Goal: Information Seeking & Learning: Learn about a topic

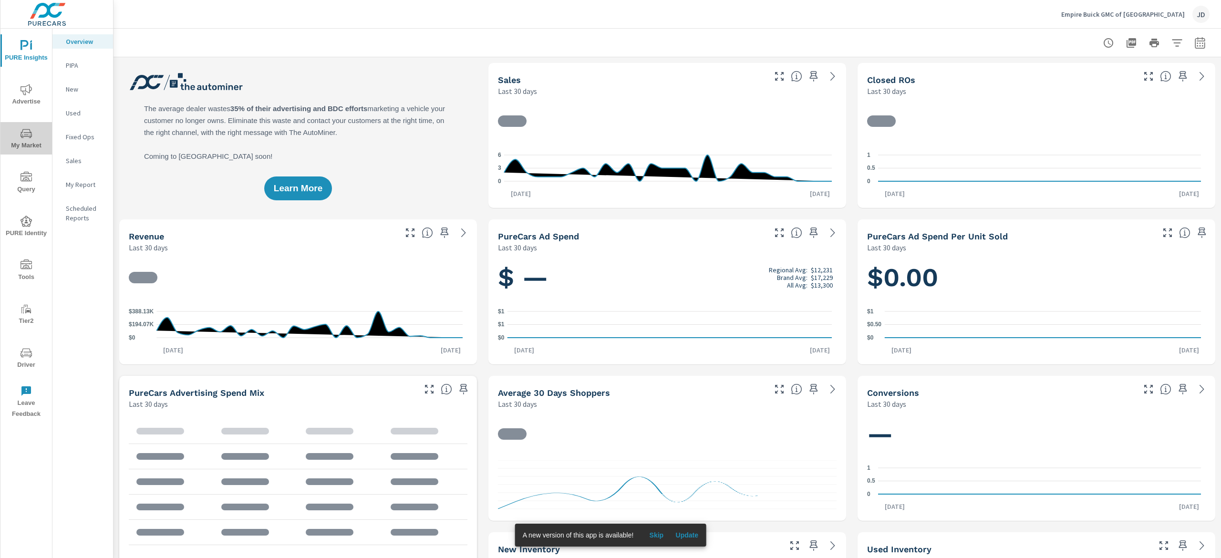
click at [24, 143] on span "My Market" at bounding box center [26, 139] width 46 height 23
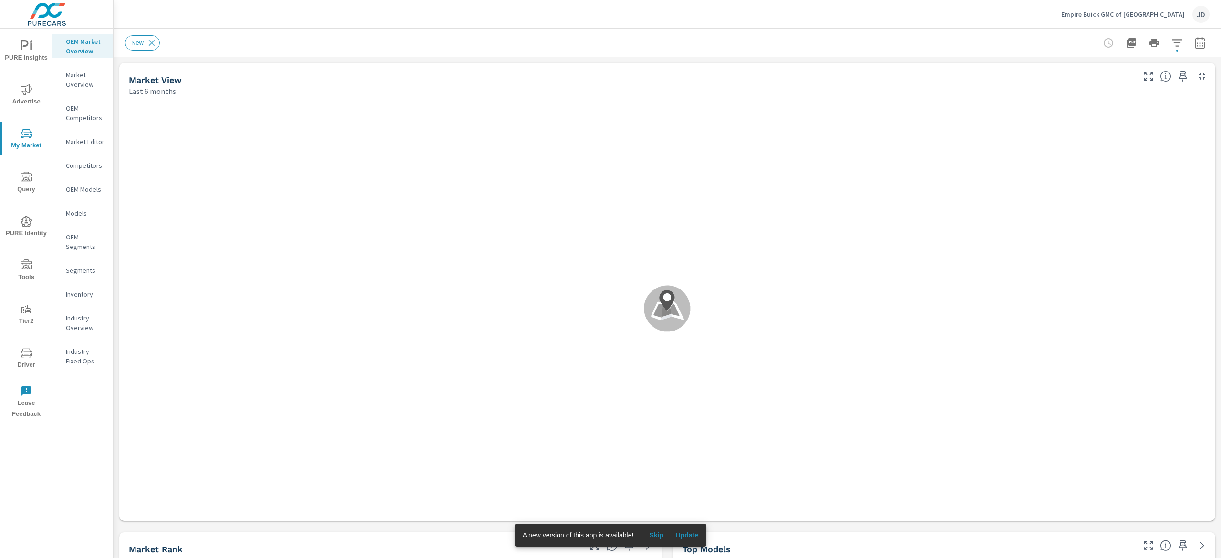
click at [695, 532] on span "Update" at bounding box center [687, 535] width 23 height 9
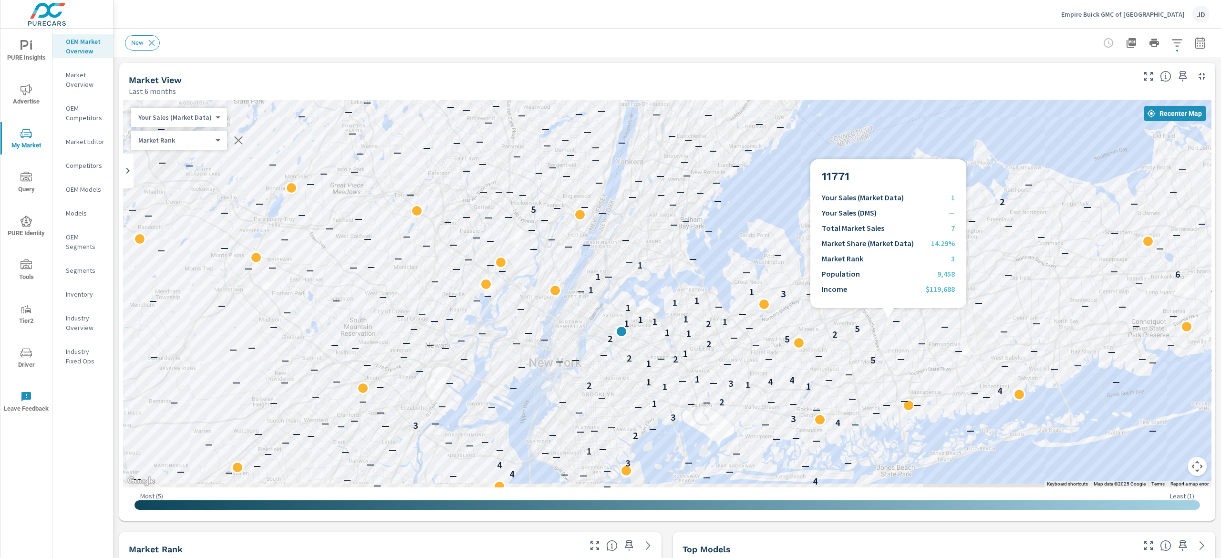
drag, startPoint x: 847, startPoint y: 283, endPoint x: 831, endPoint y: 195, distance: 90.3
click at [831, 195] on div "— — — — — — — — — — — — — — — — — — — — — — — — — — — — 4 — — — — — — — — — — 6…" at bounding box center [667, 293] width 1089 height 387
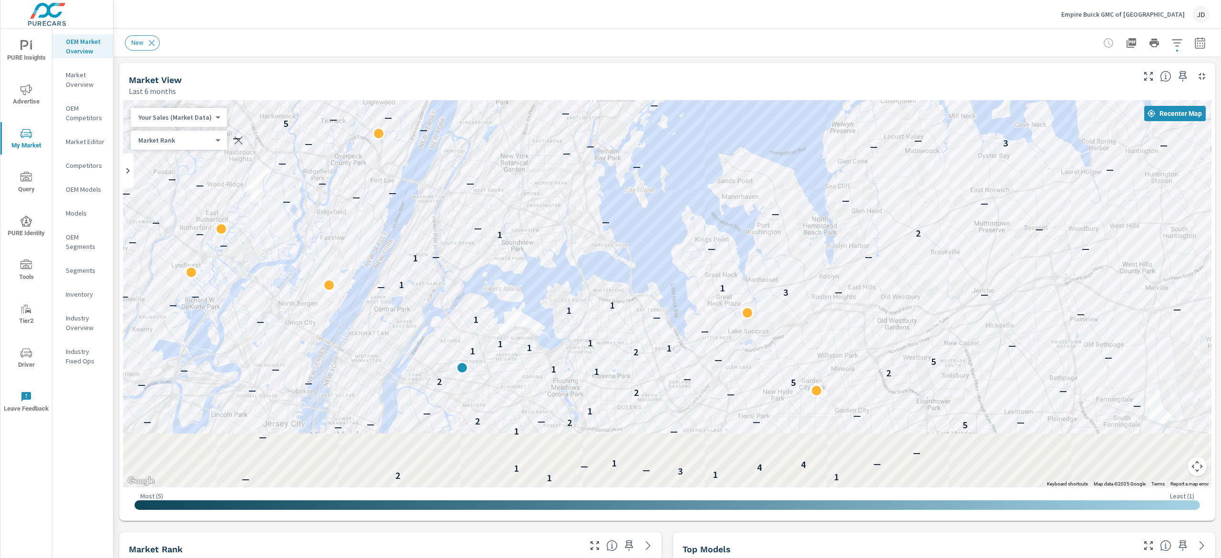
drag, startPoint x: 718, startPoint y: 246, endPoint x: 844, endPoint y: 94, distance: 197.5
click at [844, 94] on div "Market View Last 6 months ← Move left → Move right ↑ Move up ↓ Move down + Zoom…" at bounding box center [667, 292] width 1096 height 458
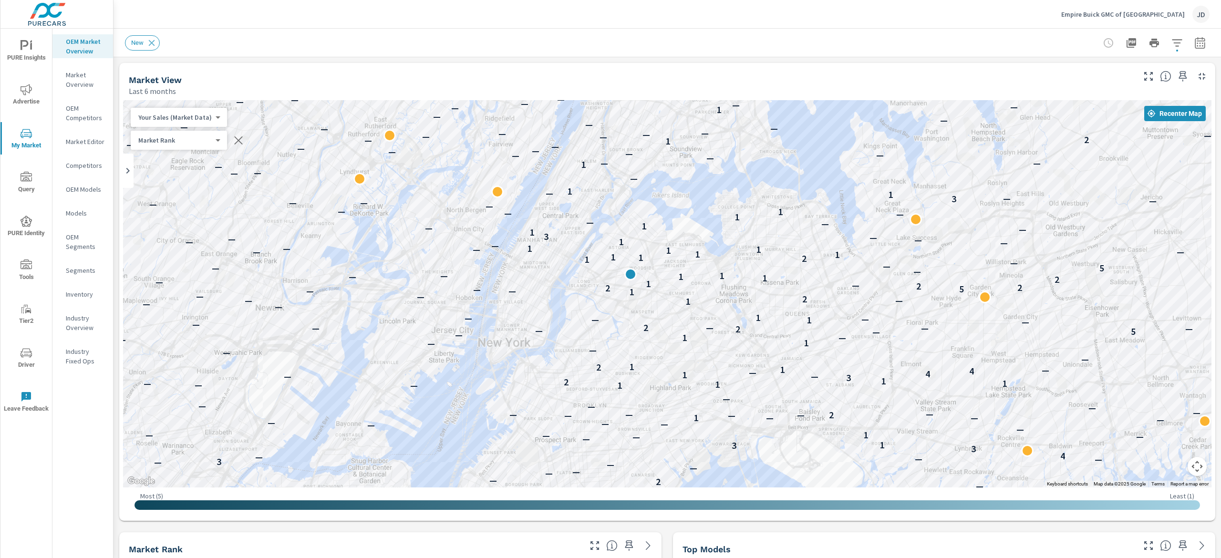
drag, startPoint x: 662, startPoint y: 311, endPoint x: 833, endPoint y: 218, distance: 194.3
click at [836, 218] on div "— — — — — — — — — — — — — — — — — 4 — — — — 4 — — — — 4 — 3 — — — — — — — — — 1…" at bounding box center [1141, 373] width 611 height 344
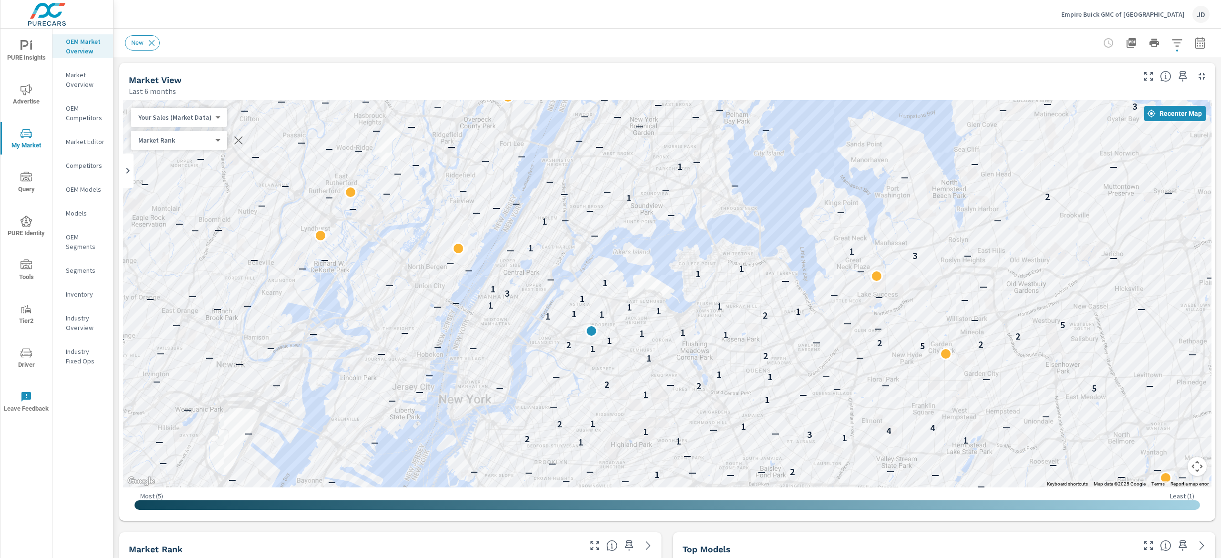
click at [1195, 40] on icon "button" at bounding box center [1200, 42] width 11 height 11
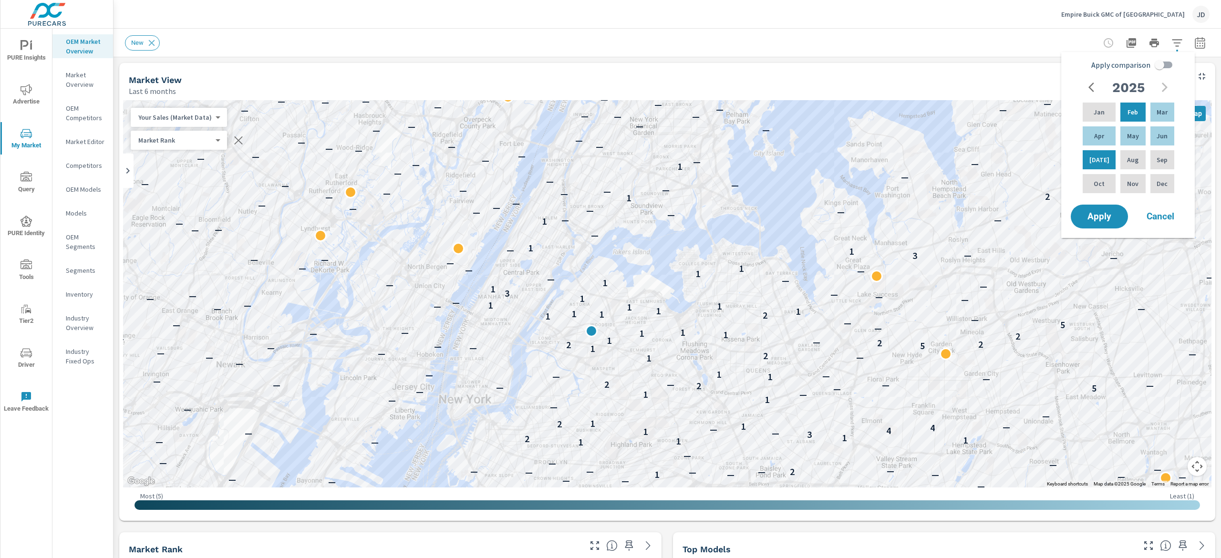
click at [1164, 68] on input "Apply comparison" at bounding box center [1160, 65] width 54 height 18
checkbox input "true"
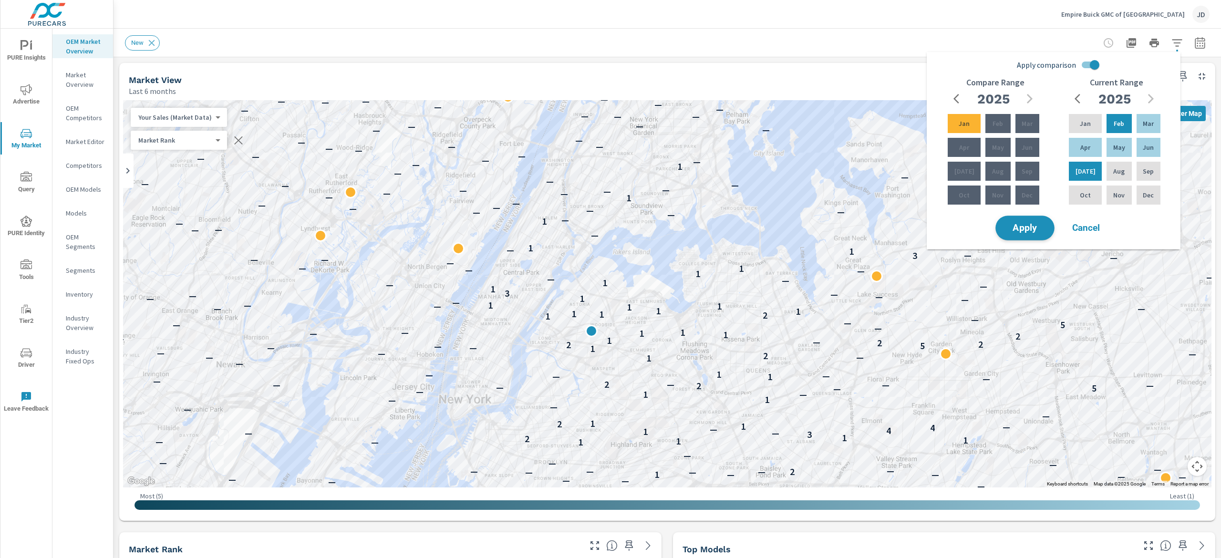
click at [1034, 233] on span "Apply" at bounding box center [1025, 228] width 39 height 9
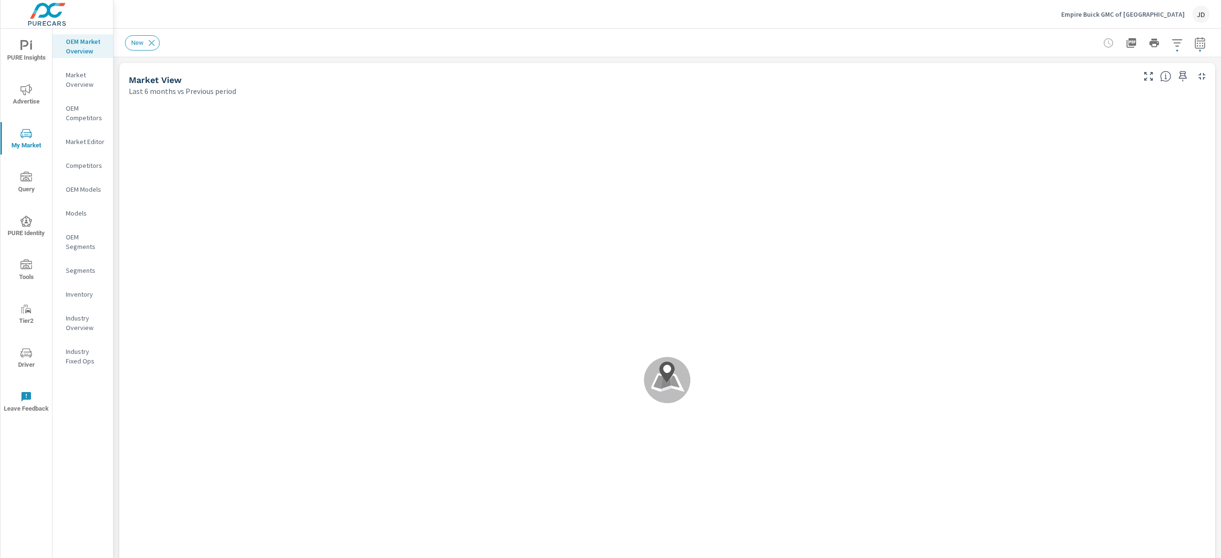
scroll to position [0, 0]
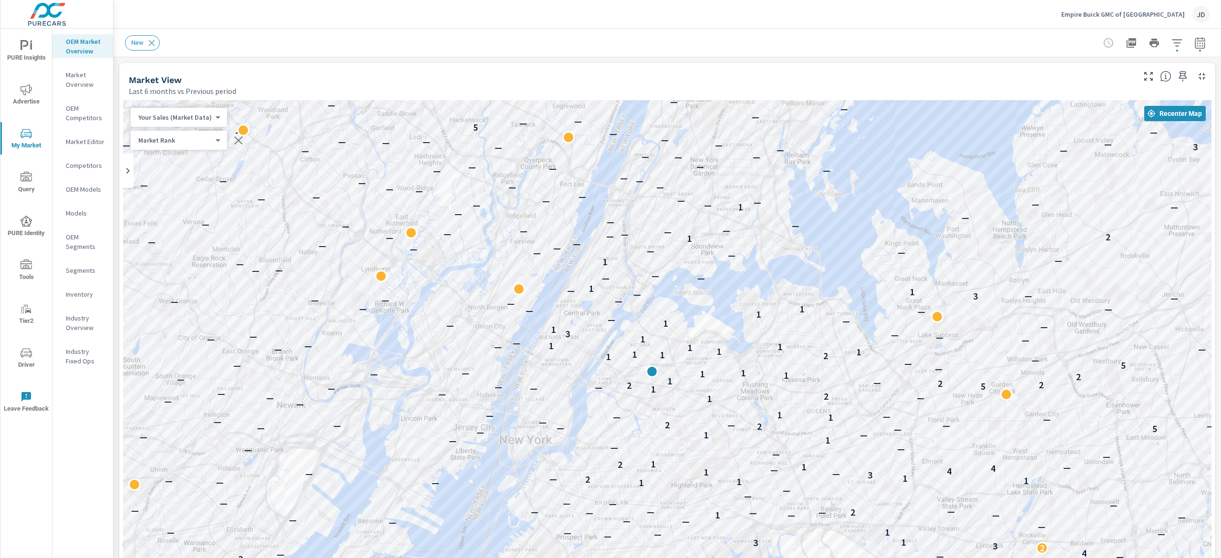
drag, startPoint x: 734, startPoint y: 409, endPoint x: 794, endPoint y: 377, distance: 68.5
click at [794, 377] on div "— — — — — — — 4 — — — — — — — 6 — — — — — — — — — — — — — — — — — — — — — — — —…" at bounding box center [1033, 506] width 611 height 344
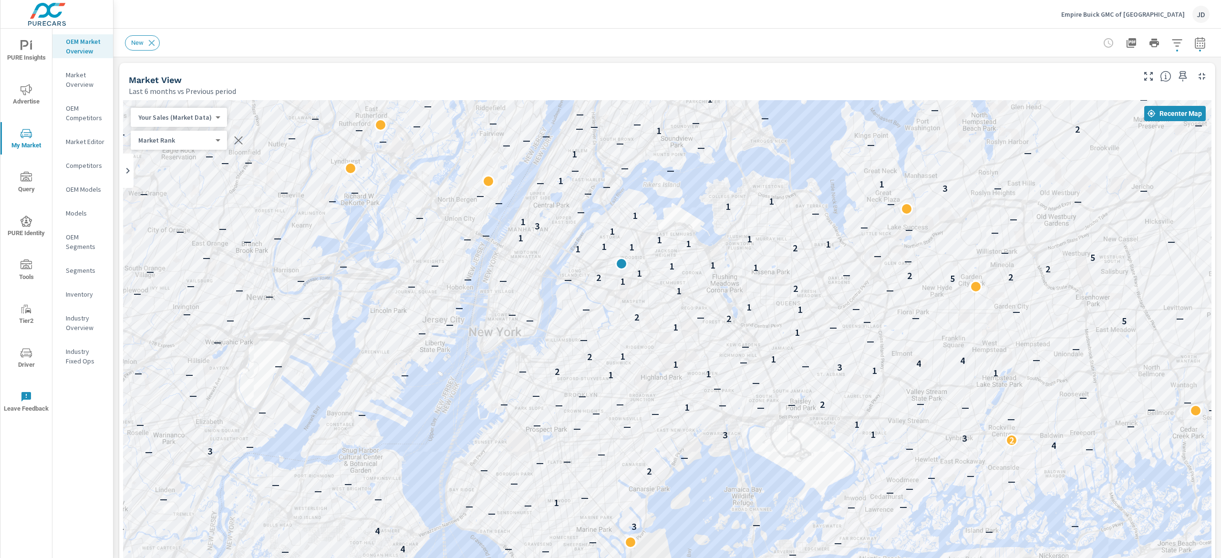
drag, startPoint x: 924, startPoint y: 278, endPoint x: 855, endPoint y: 253, distance: 73.0
click at [855, 253] on div "— — — — — — — — — — — — — — — — — — — — — — 4 — — — — — — — — 6 — — — — — — — —…" at bounding box center [667, 365] width 1089 height 531
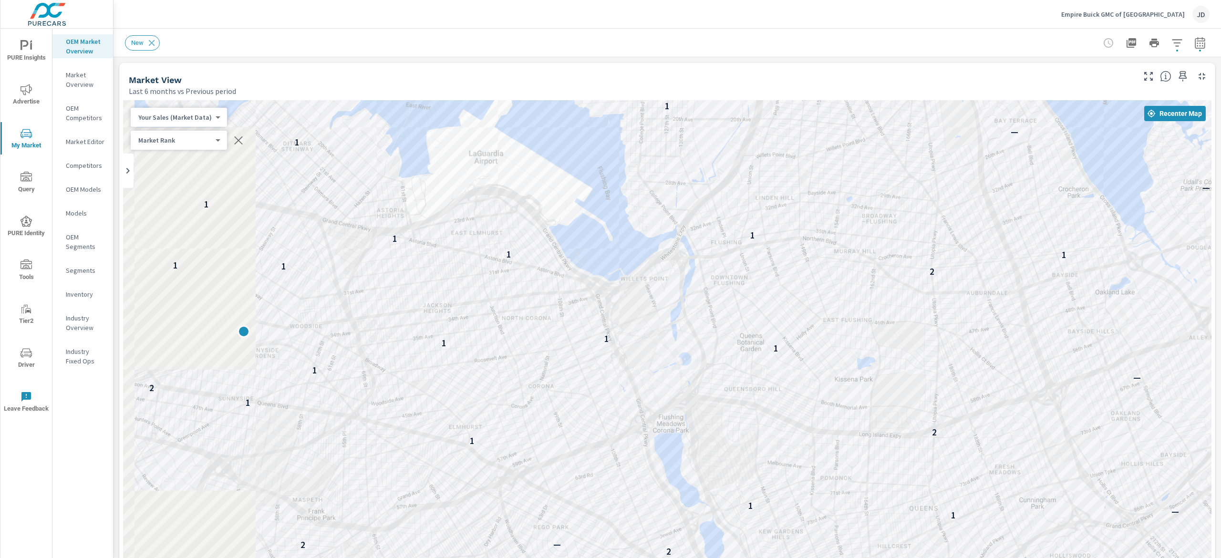
drag, startPoint x: 676, startPoint y: 228, endPoint x: 836, endPoint y: 241, distance: 161.3
click at [859, 252] on div "3 1 — — 1 — — — — 1 — — 2 — — — — — — 1 1 1 2 1 3 — 1 4 — 4 1 2 1 — — — 1 — 1 —…" at bounding box center [667, 365] width 1089 height 531
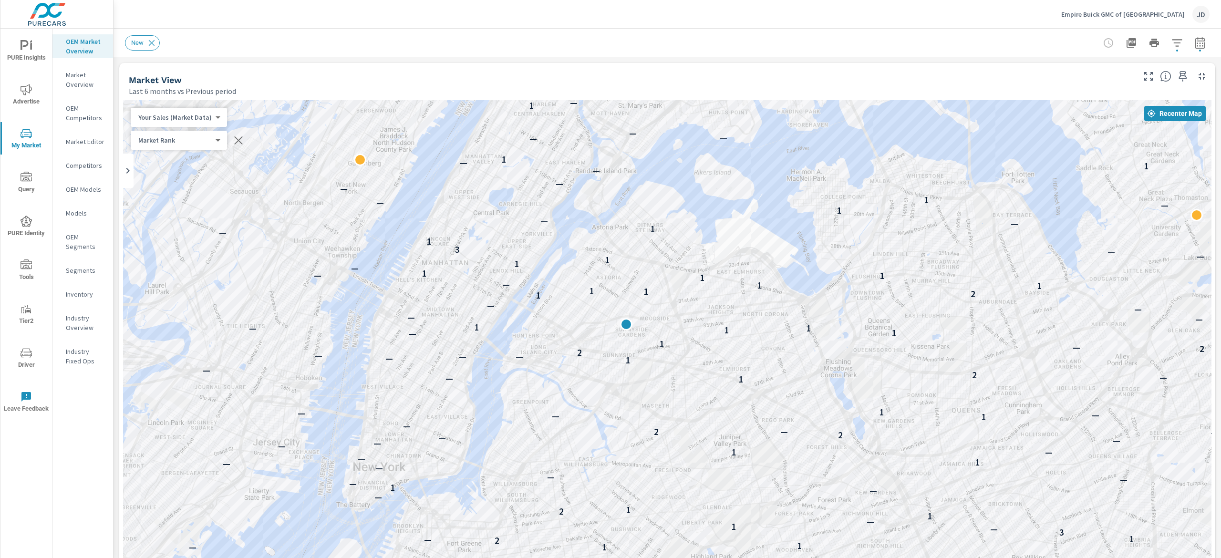
drag, startPoint x: 539, startPoint y: 156, endPoint x: 586, endPoint y: 190, distance: 58.0
click at [586, 190] on div "— — — — — 4 — — — 4 — — — — 4 3 — — — — — — — 1 — — — — — — — — — — — 2 — — — —…" at bounding box center [667, 365] width 1089 height 531
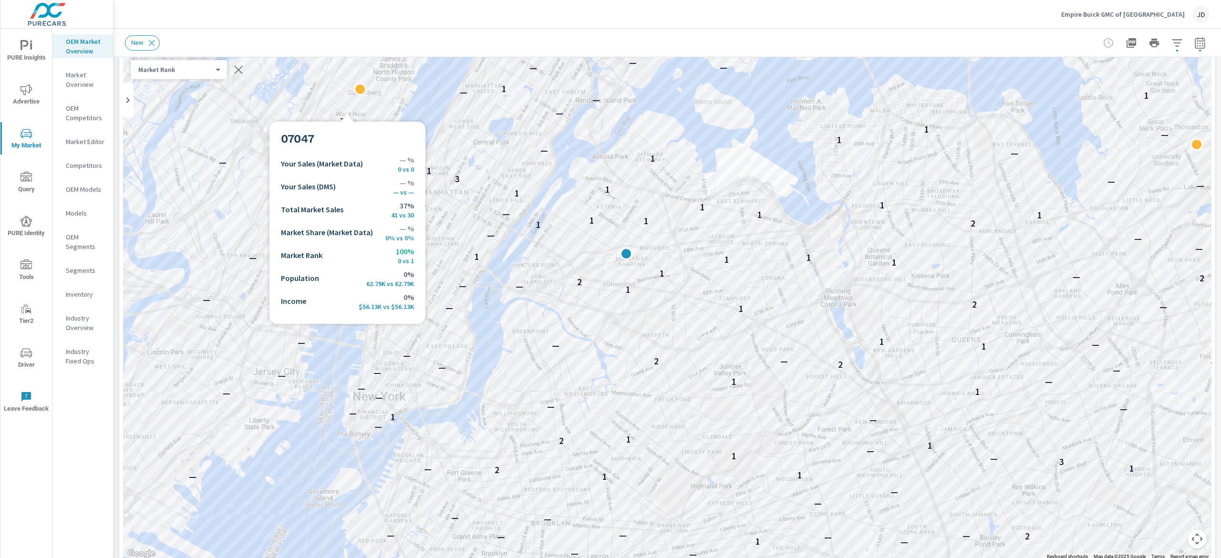
scroll to position [95, 0]
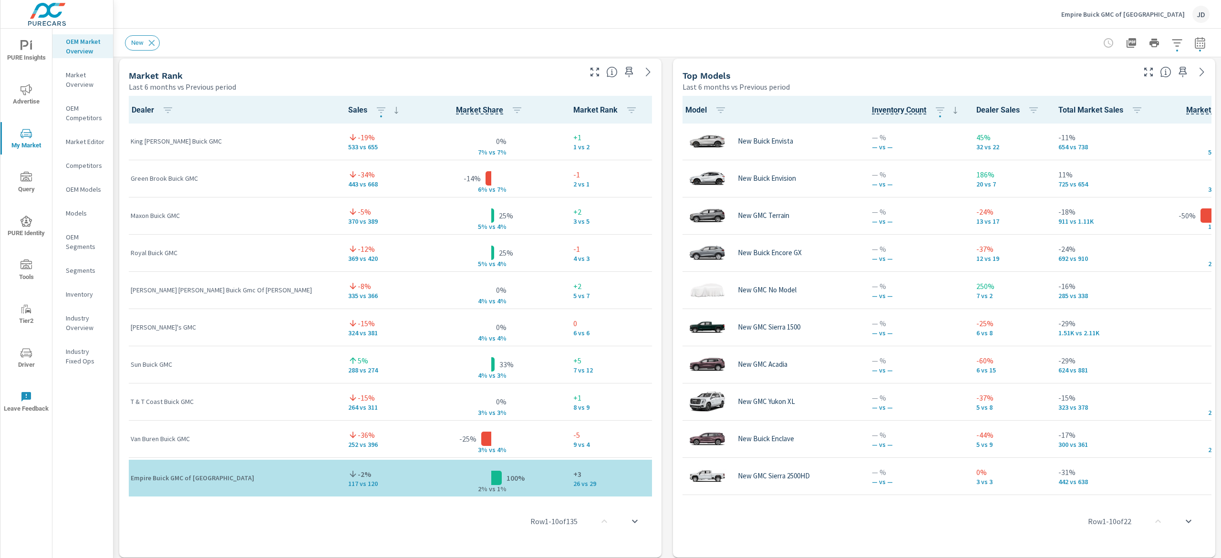
scroll to position [615, 0]
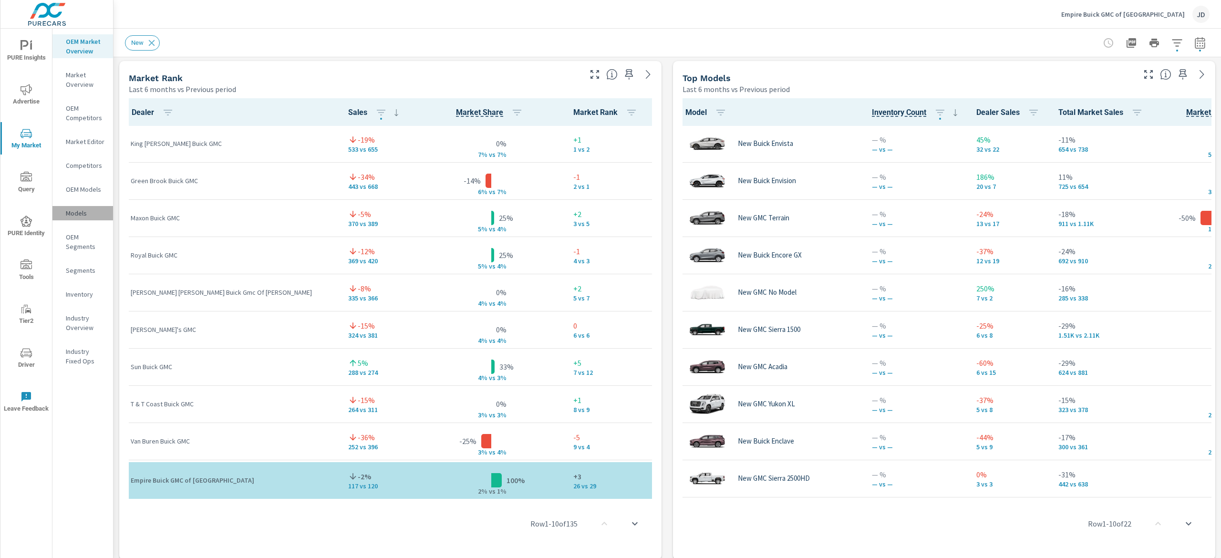
click at [82, 215] on p "Models" at bounding box center [86, 213] width 40 height 10
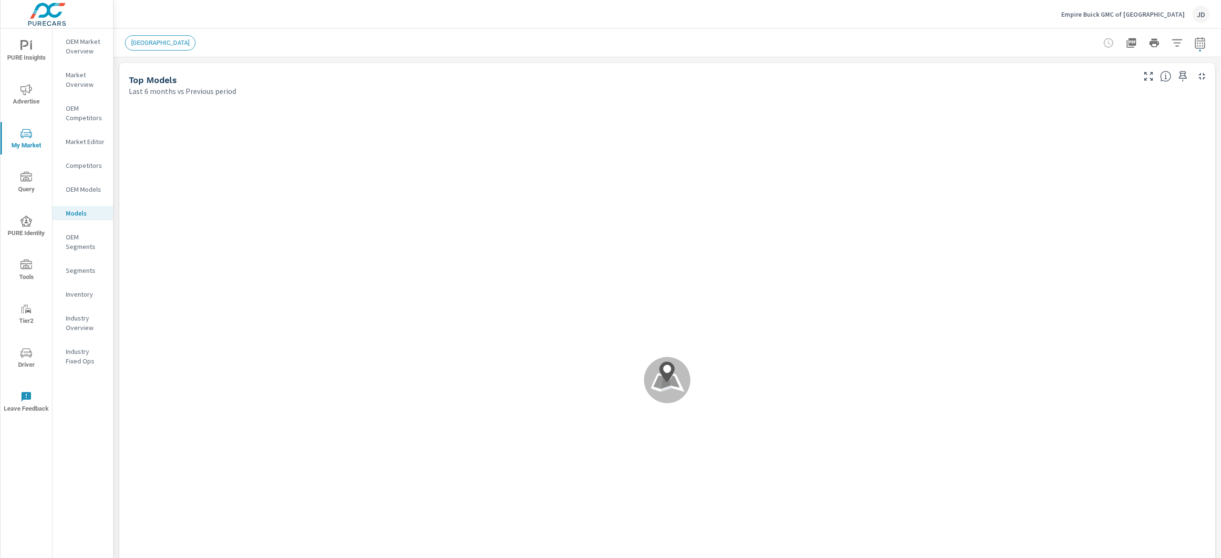
scroll to position [0, 0]
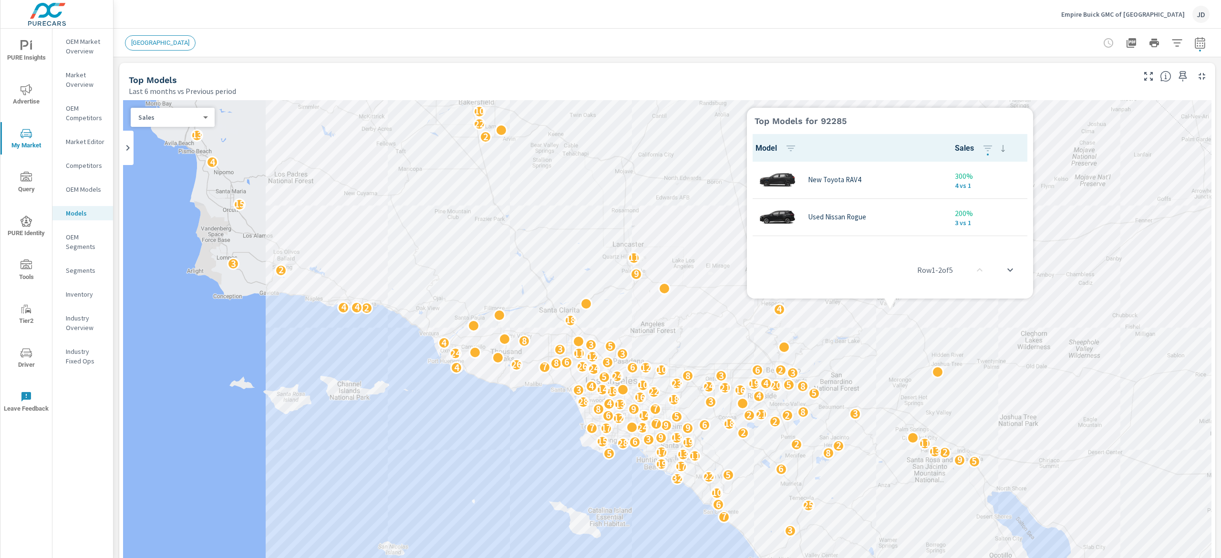
scroll to position [0, 0]
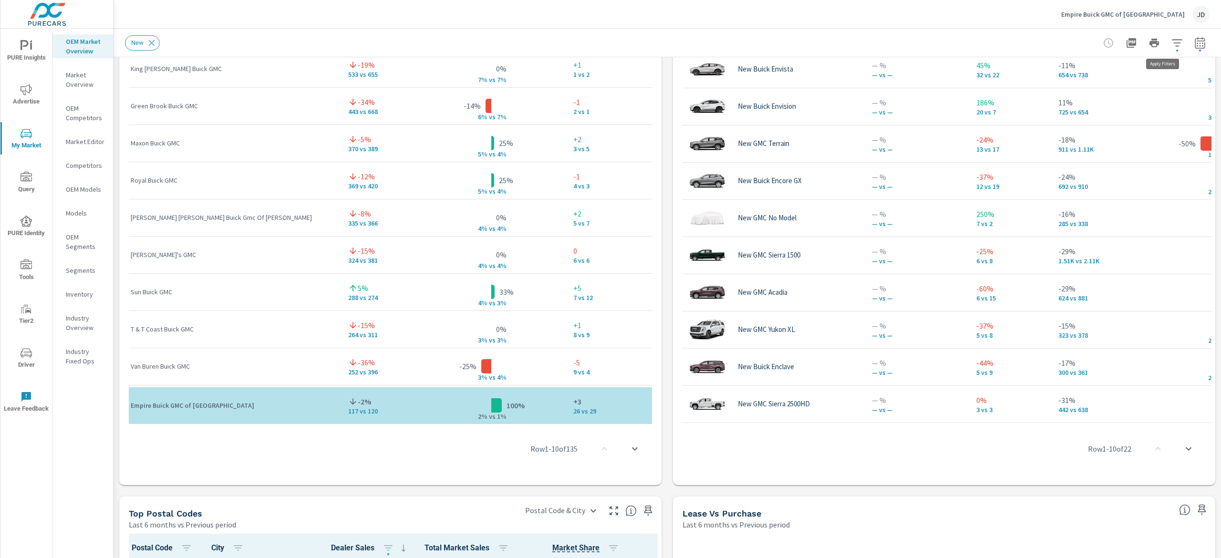
click at [1172, 37] on icon "button" at bounding box center [1177, 42] width 11 height 11
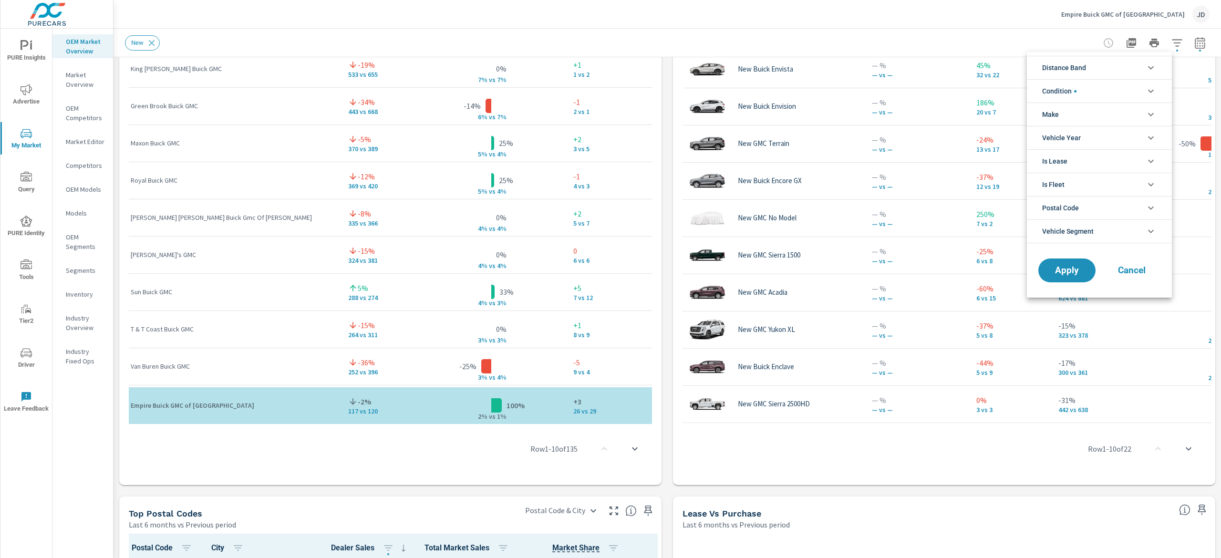
click at [1095, 66] on li "Distance Band" at bounding box center [1099, 67] width 145 height 23
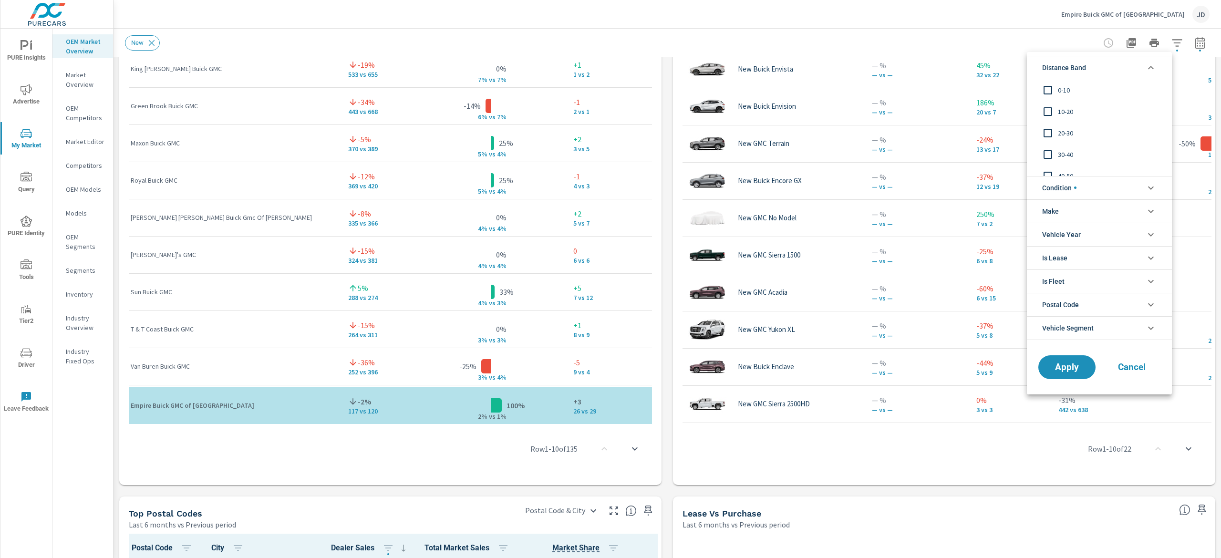
click at [1055, 91] on input "filter options" at bounding box center [1048, 90] width 20 height 20
click at [1050, 110] on input "filter options" at bounding box center [1048, 112] width 20 height 20
click at [1064, 372] on span "Apply" at bounding box center [1067, 367] width 39 height 9
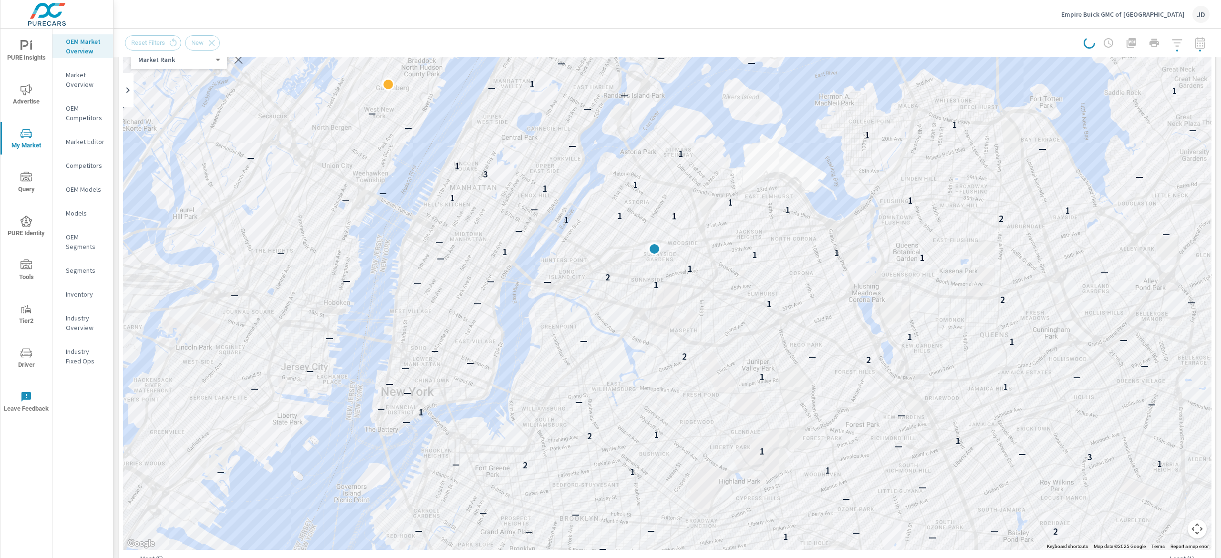
scroll to position [79, 0]
drag, startPoint x: 1220, startPoint y: 300, endPoint x: 1220, endPoint y: 118, distance: 181.8
click at [1220, 118] on div "Market Overview Empire Buick GMC of Long Island City Report date range: Feb 01,…" at bounding box center [668, 294] width 1108 height 530
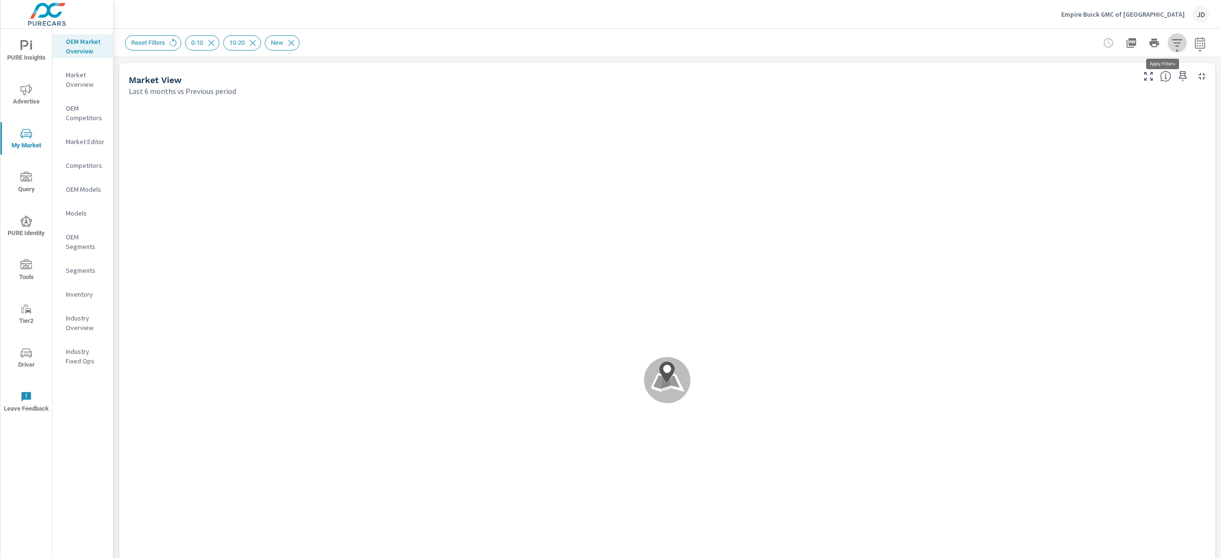
click at [1172, 37] on icon "button" at bounding box center [1177, 42] width 11 height 11
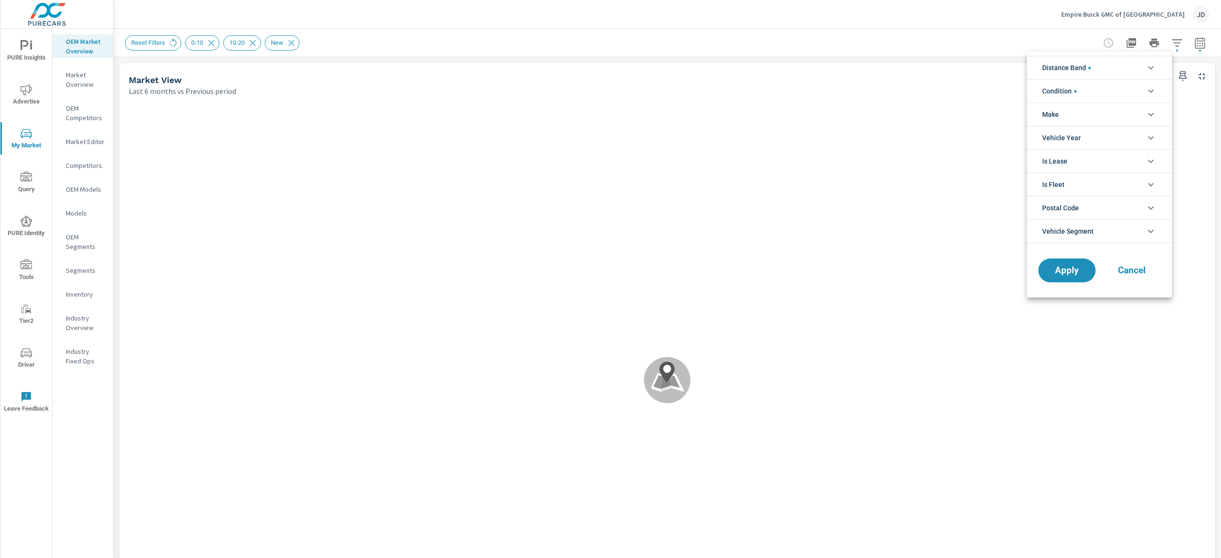
click at [1152, 67] on icon "filter options" at bounding box center [1151, 67] width 11 height 11
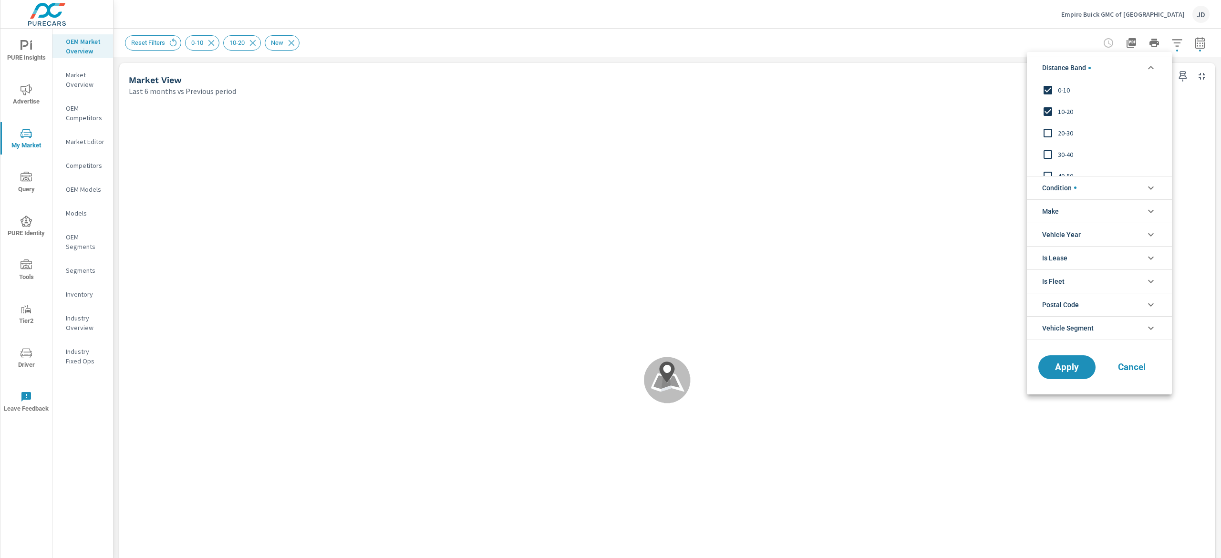
click at [970, 56] on div at bounding box center [610, 279] width 1221 height 558
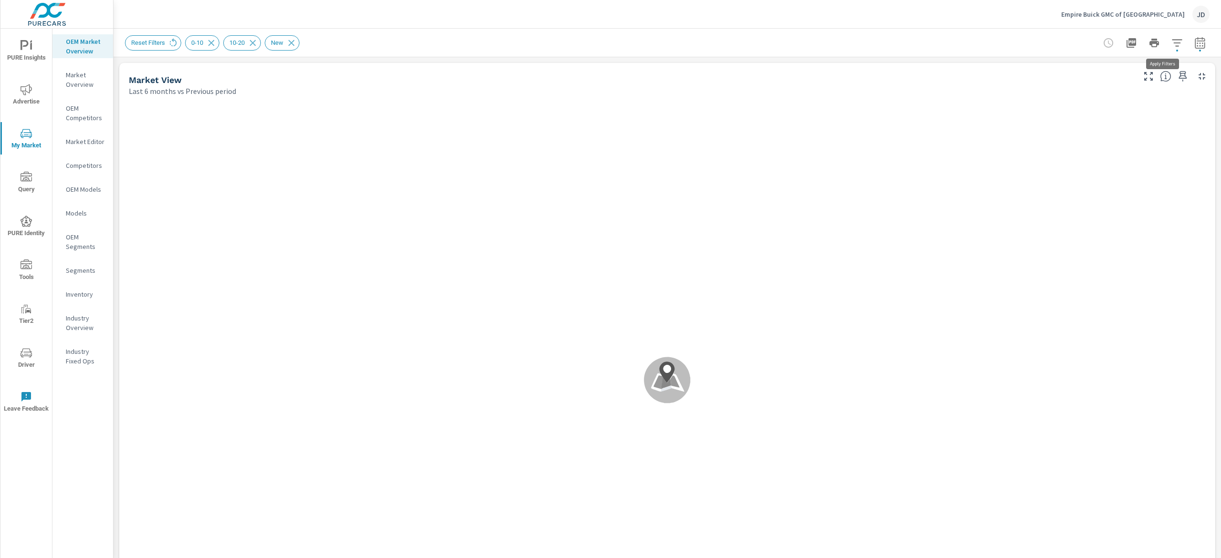
scroll to position [0, 0]
click at [1172, 37] on icon "button" at bounding box center [1177, 42] width 11 height 11
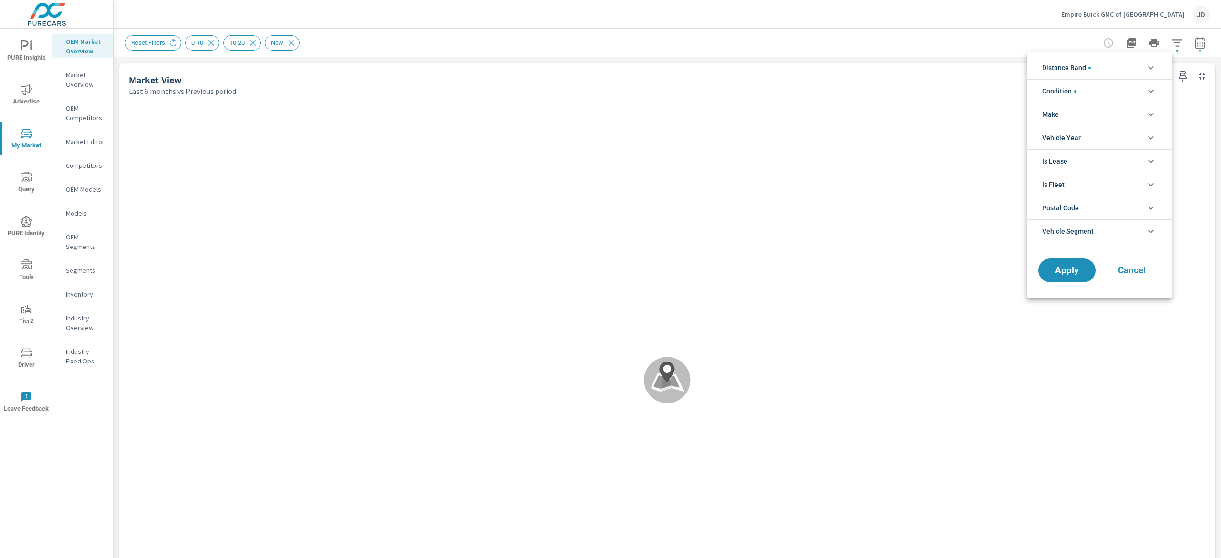
click at [1150, 62] on icon "filter options" at bounding box center [1151, 67] width 11 height 11
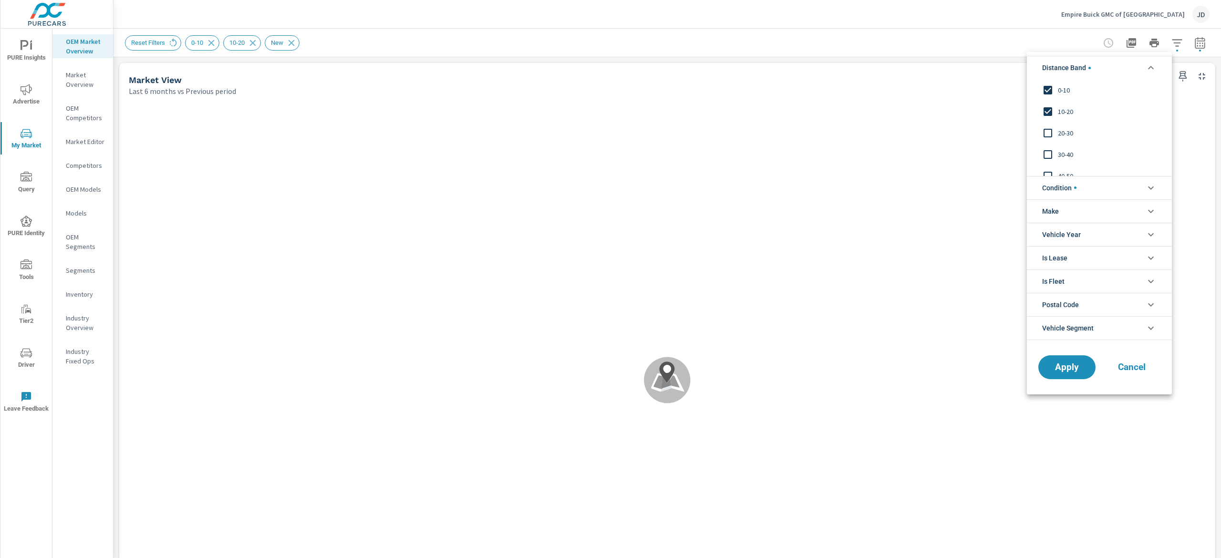
click at [1049, 112] on input "filter options" at bounding box center [1048, 112] width 20 height 20
click at [1072, 375] on button "Apply" at bounding box center [1067, 367] width 59 height 25
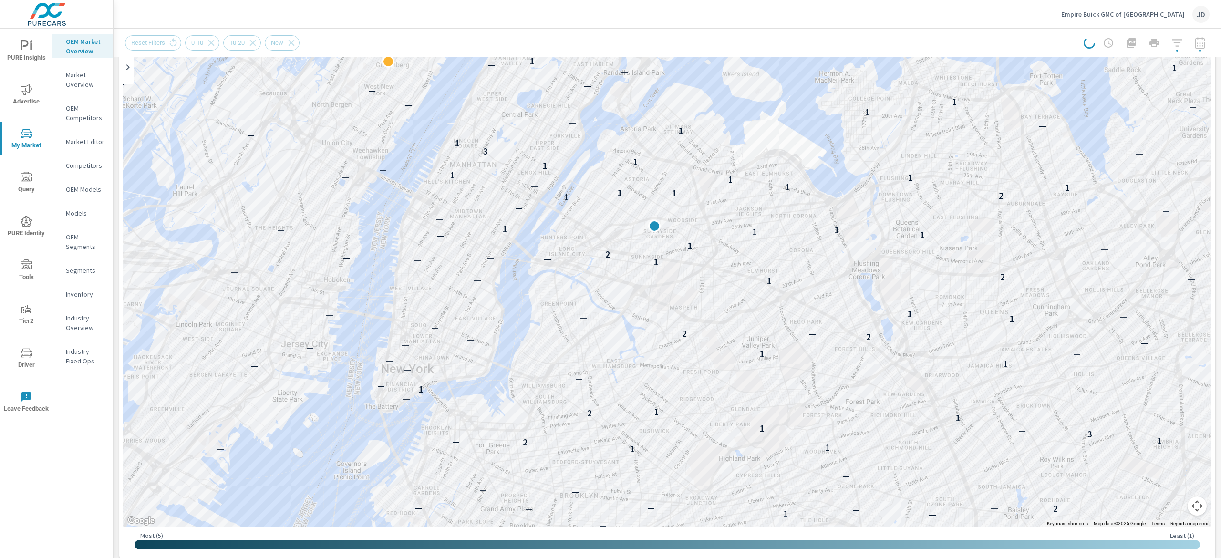
scroll to position [69, 0]
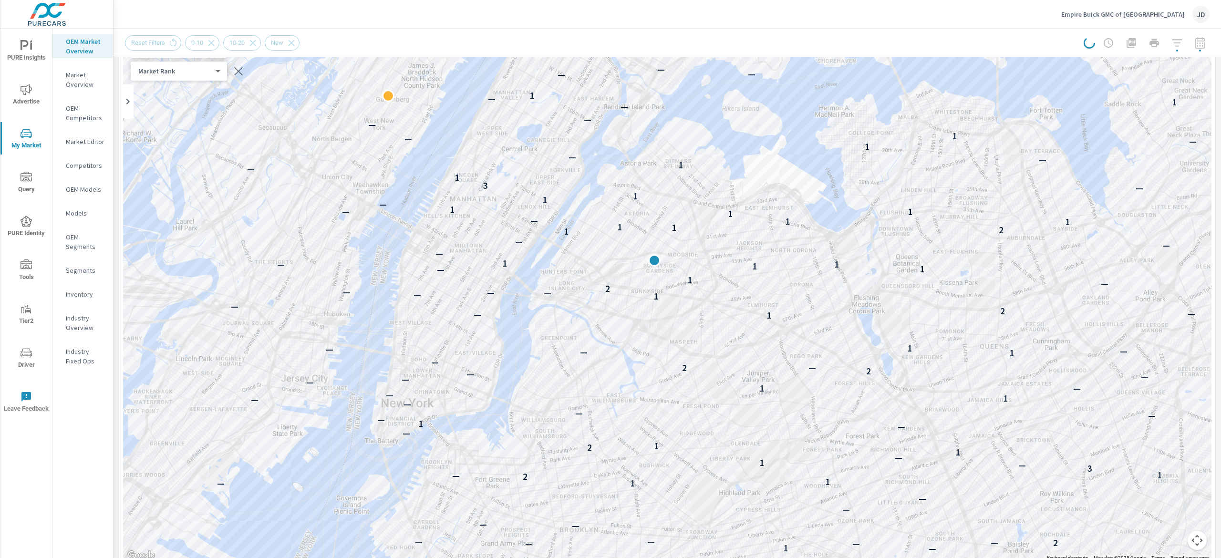
drag, startPoint x: 1220, startPoint y: 95, endPoint x: 1220, endPoint y: 116, distance: 20.5
click at [1220, 116] on div "Market Overview Empire Buick GMC of Long Island City Report date range: Feb 01,…" at bounding box center [668, 294] width 1108 height 530
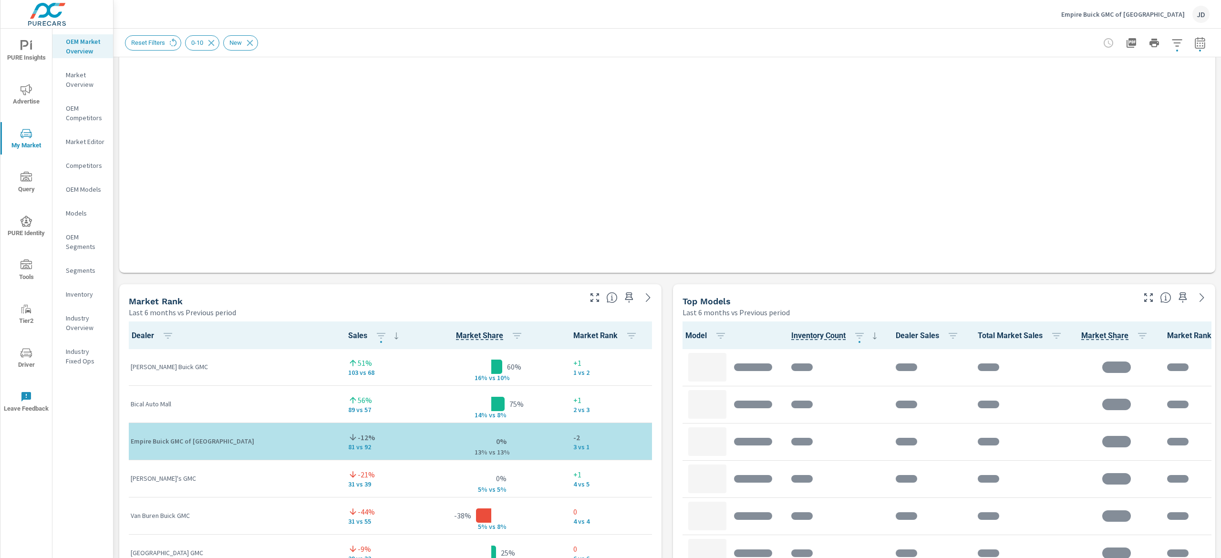
scroll to position [397, 0]
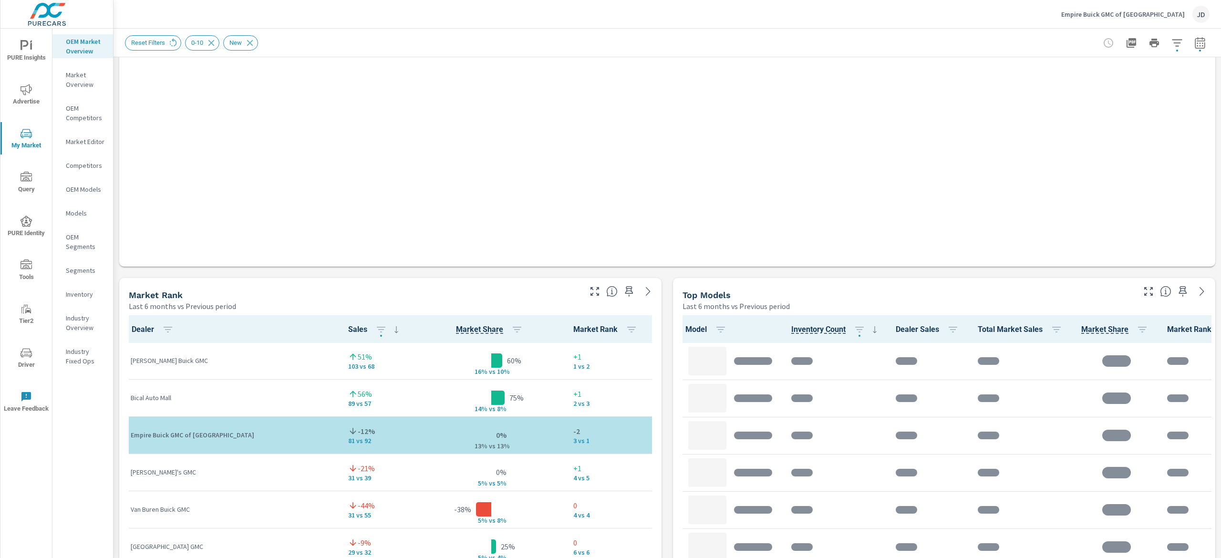
drag, startPoint x: 1220, startPoint y: 88, endPoint x: 1220, endPoint y: 207, distance: 119.3
click at [1220, 207] on div "Market Overview Empire Buick GMC of Long Island City Report date range: Feb 01,…" at bounding box center [668, 294] width 1108 height 530
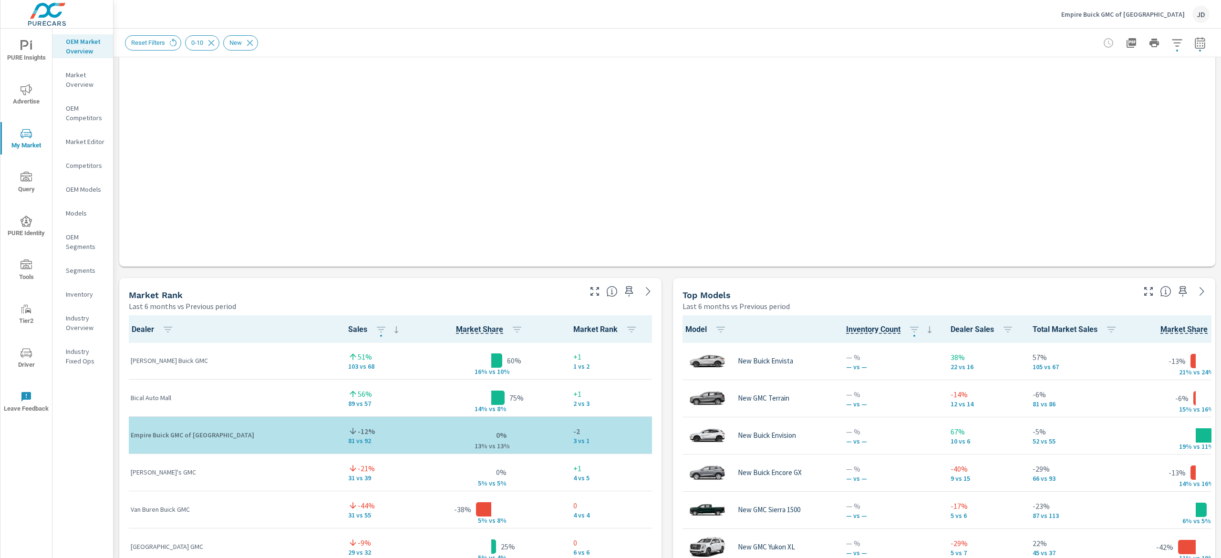
scroll to position [0, 0]
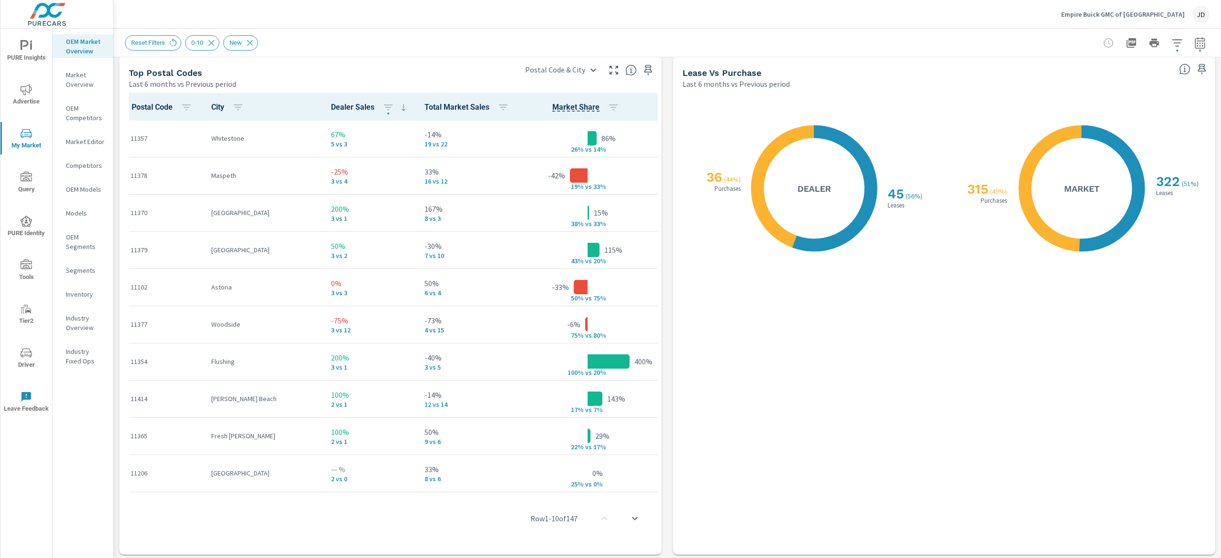
scroll to position [1068, 0]
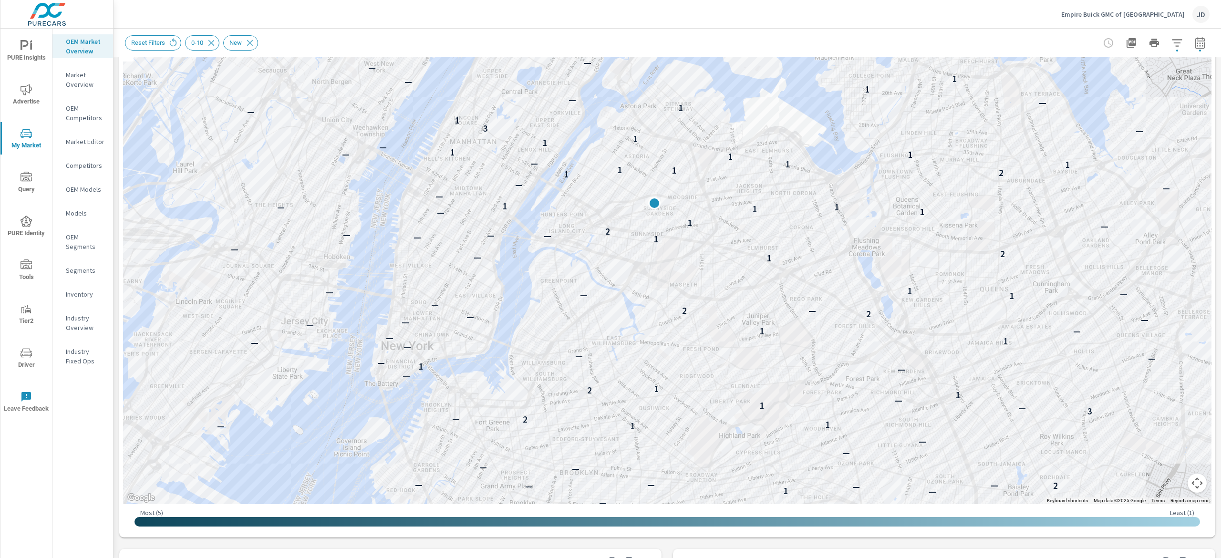
scroll to position [39, 0]
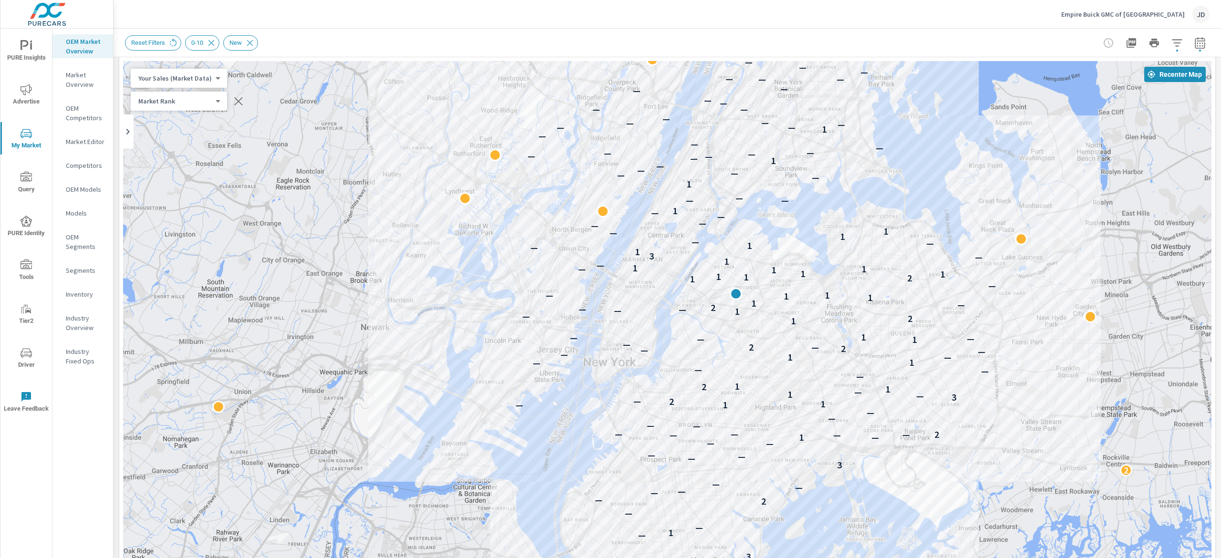
drag, startPoint x: 1008, startPoint y: 162, endPoint x: 852, endPoint y: 224, distance: 168.3
click at [852, 224] on div "3 — 1 — — 2 — — — — — 2 3 — — — — — — 1 — — 2 — — — — — — — 1 — 1 2 — 3 — 1 — 1…" at bounding box center [667, 326] width 1089 height 531
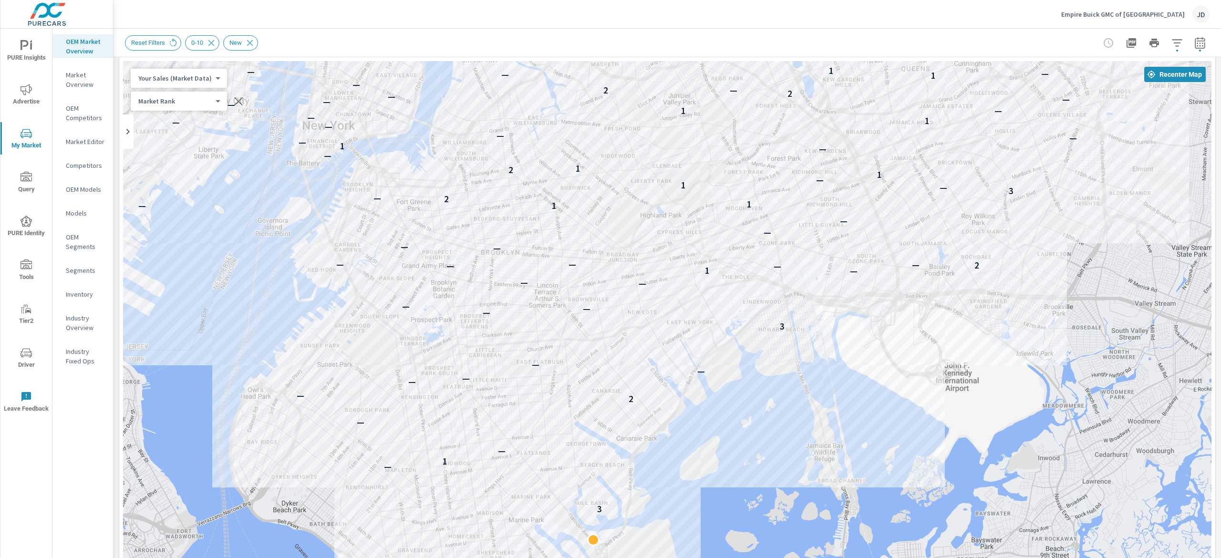
drag, startPoint x: 556, startPoint y: 368, endPoint x: 532, endPoint y: -2, distance: 371.0
click at [532, 0] on html "PURE Insights Advertise My Market Query PURE Identity Tools Tier2 Driver Leave …" at bounding box center [610, 279] width 1221 height 558
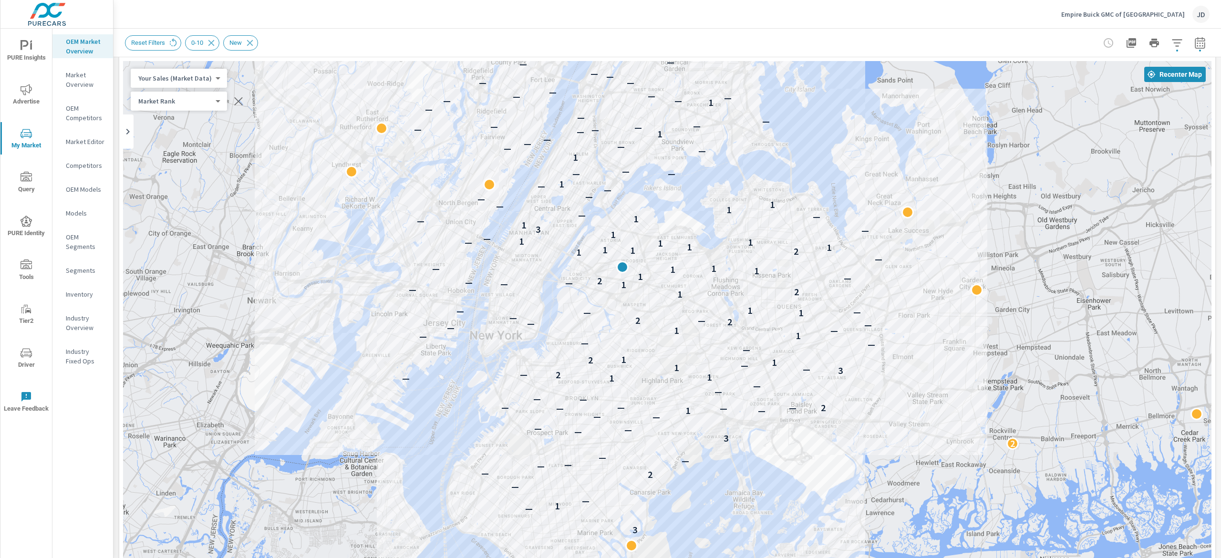
drag, startPoint x: 748, startPoint y: 135, endPoint x: 720, endPoint y: 328, distance: 194.7
click at [728, 328] on p "2" at bounding box center [730, 321] width 5 height 11
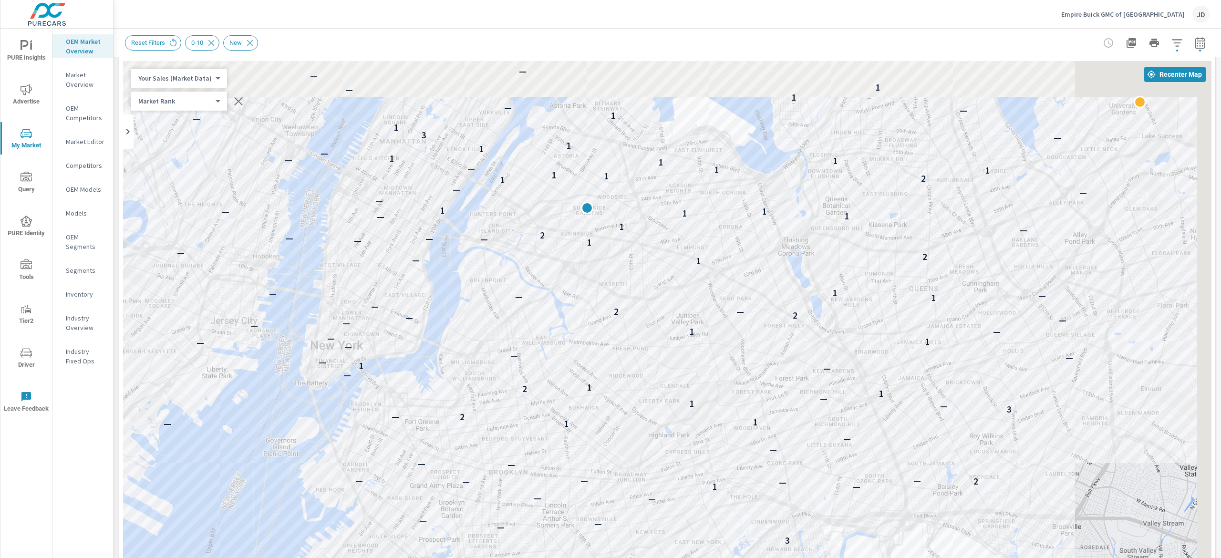
drag, startPoint x: 849, startPoint y: 226, endPoint x: 755, endPoint y: 290, distance: 114.1
click at [754, 293] on div "3 — 1 — — 2 — — — — — 3 — — — — — — 1 — — 2 — — — — — — — 1 — 1 2 — 3 — 1 — 1 2…" at bounding box center [667, 326] width 1089 height 531
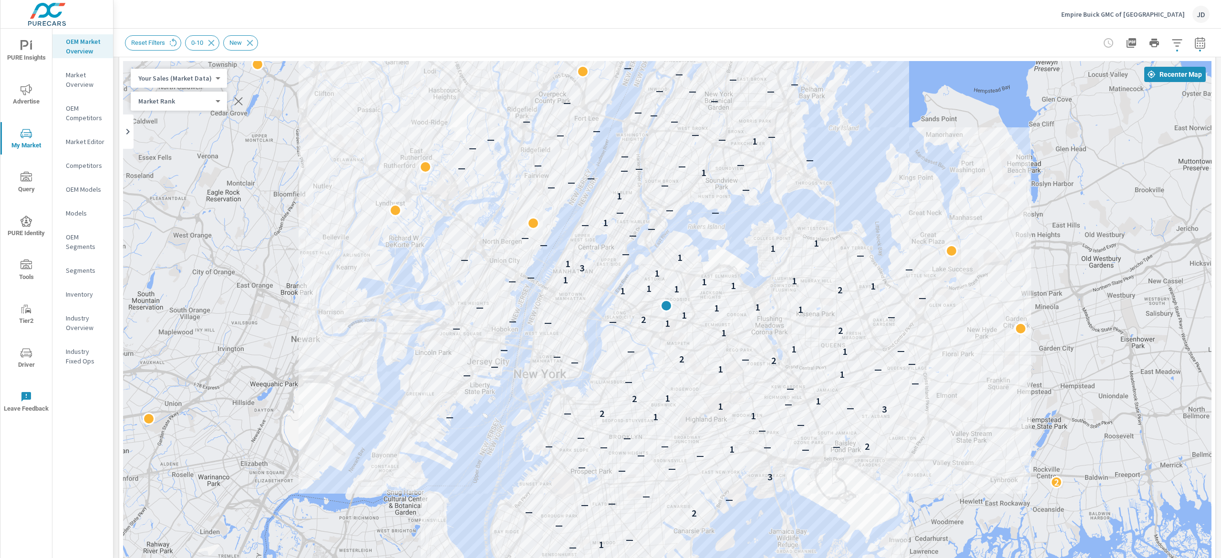
drag, startPoint x: 711, startPoint y: 116, endPoint x: 723, endPoint y: 163, distance: 48.4
click at [723, 163] on div "3 — 1 — — 2 — — — — — 2 3 — — — — — — 1 — — 2 — — — — — — — 1 — 1 2 — 3 — 1 — 1…" at bounding box center [667, 326] width 1089 height 531
click at [1191, 37] on button "button" at bounding box center [1200, 42] width 19 height 19
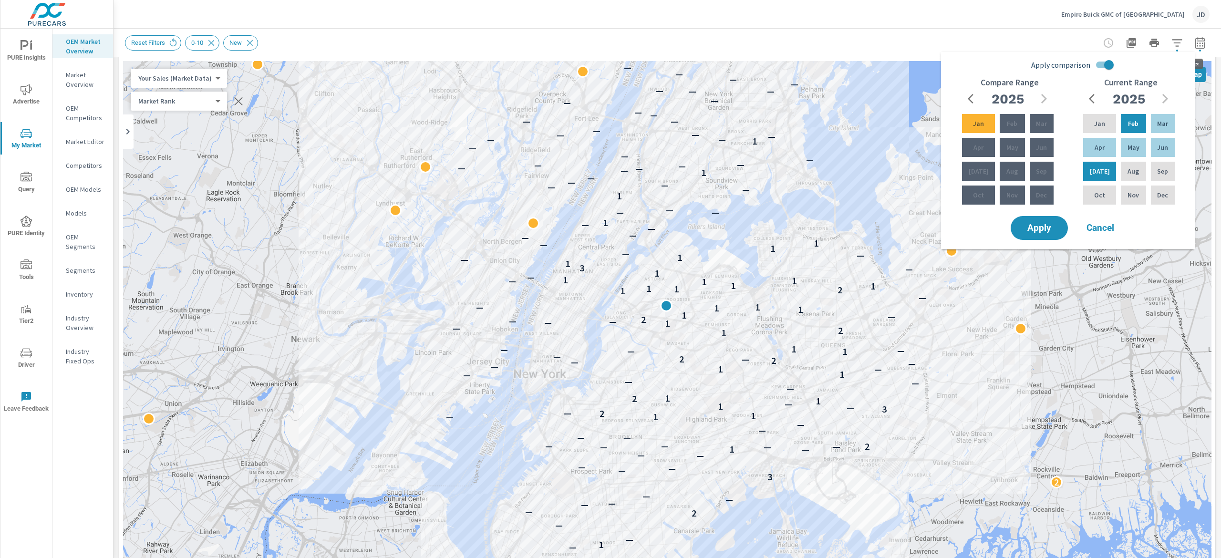
click at [883, 124] on div "3 — 1 — — 2 — — — — — 2 3 — — — — — — 1 — — 2 — — — — — — — 1 — 1 2 — 3 — 1 — 1…" at bounding box center [667, 326] width 1089 height 531
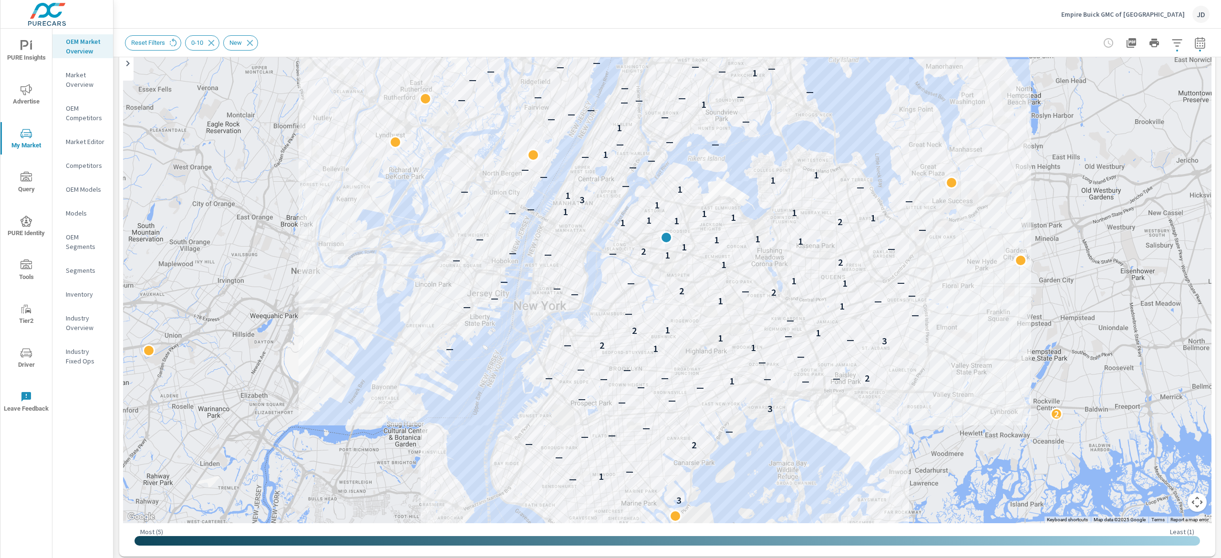
scroll to position [54, 0]
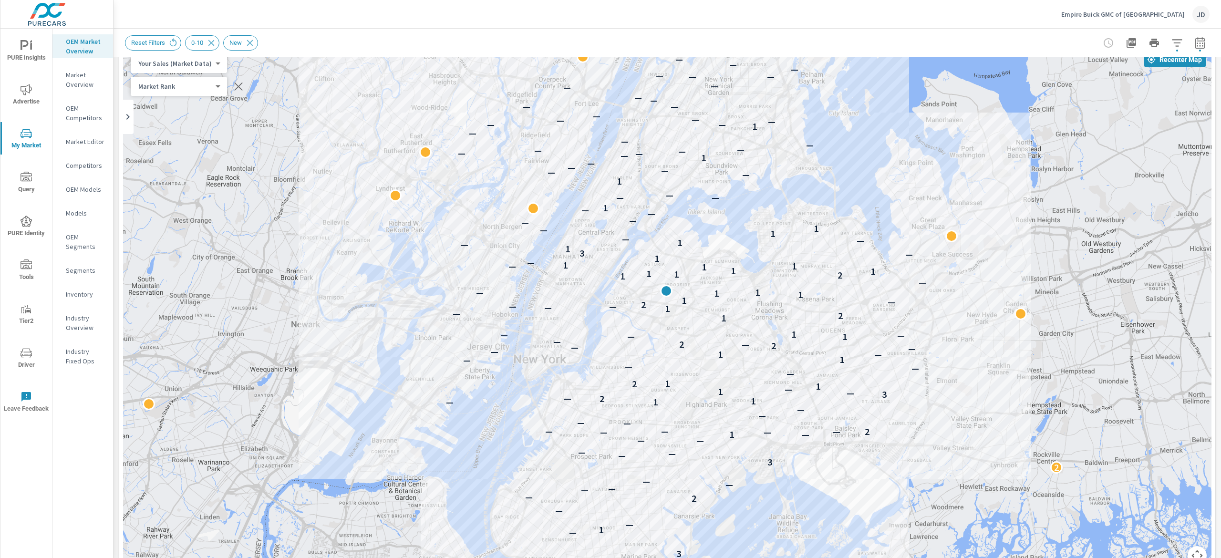
drag, startPoint x: 1220, startPoint y: 270, endPoint x: 1220, endPoint y: 101, distance: 169.4
click at [1220, 101] on div "Market Overview Empire Buick GMC of Long Island City Report date range: Feb 01,…" at bounding box center [668, 294] width 1108 height 530
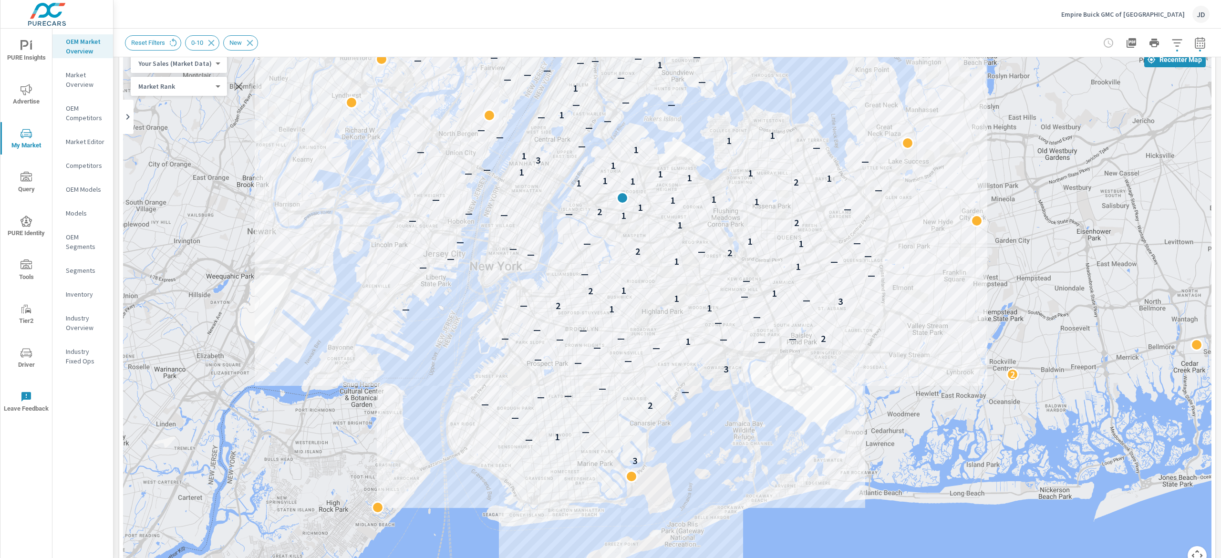
click at [89, 142] on p "Market Editor" at bounding box center [86, 142] width 40 height 10
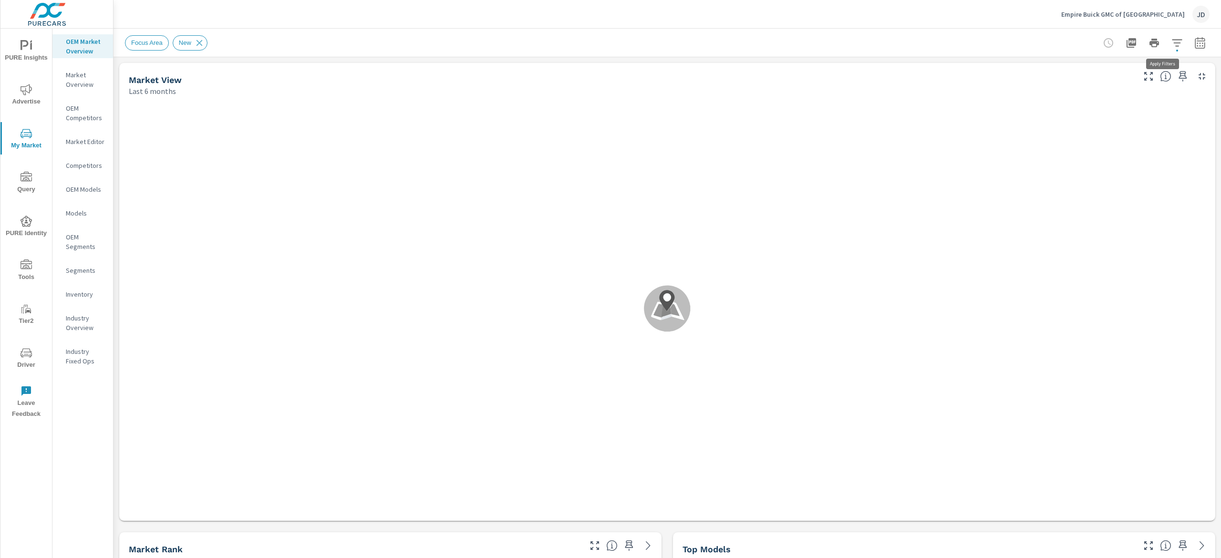
click at [1172, 46] on icon "button" at bounding box center [1177, 42] width 11 height 11
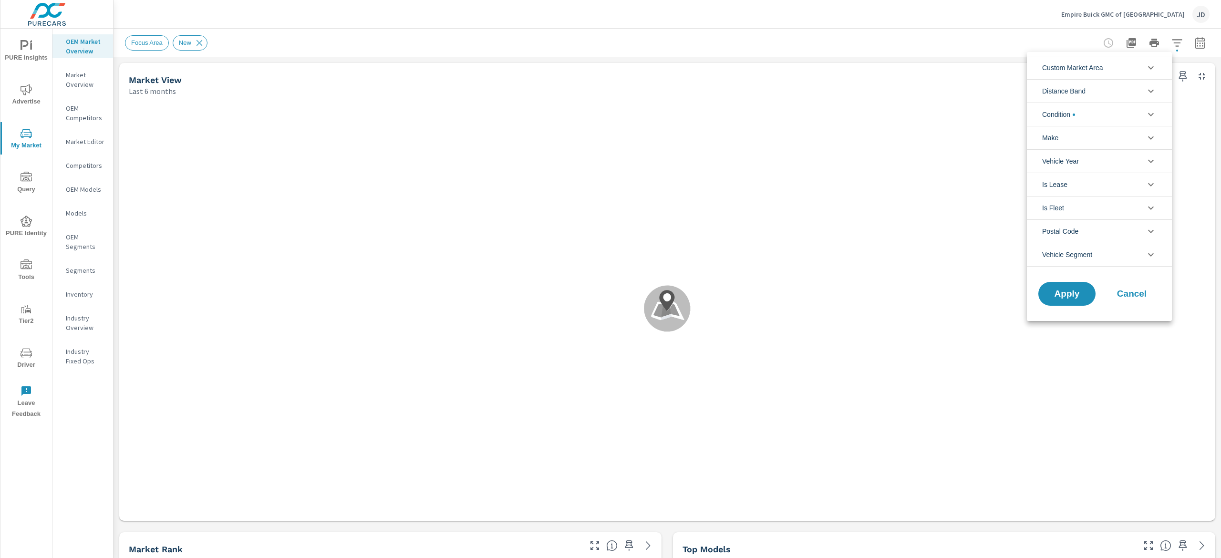
click at [1151, 64] on icon "filter options" at bounding box center [1151, 67] width 11 height 11
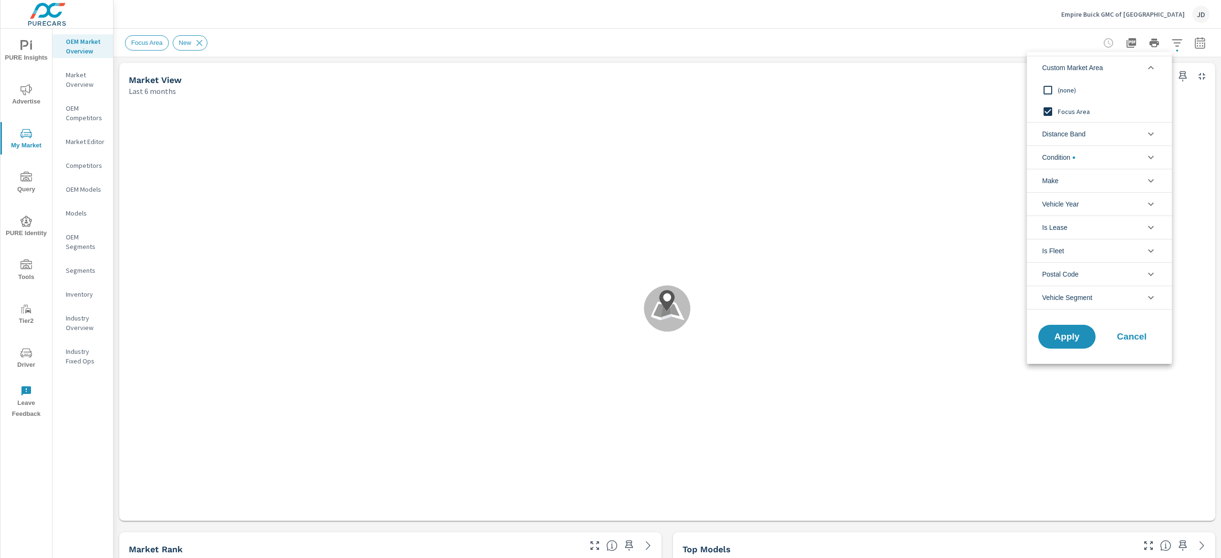
click at [969, 53] on div at bounding box center [610, 279] width 1221 height 558
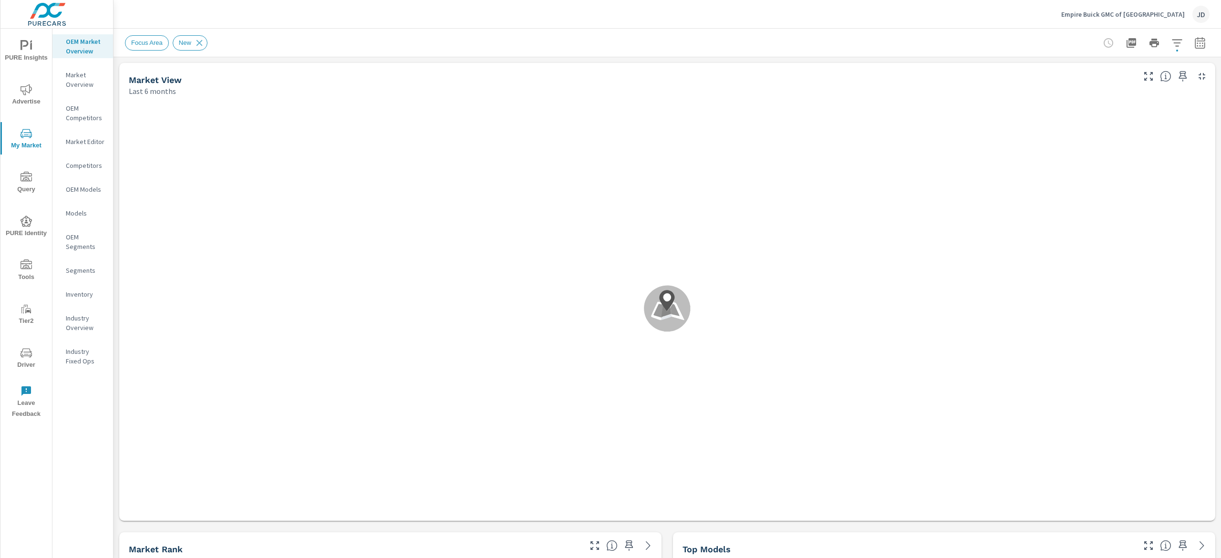
scroll to position [0, 0]
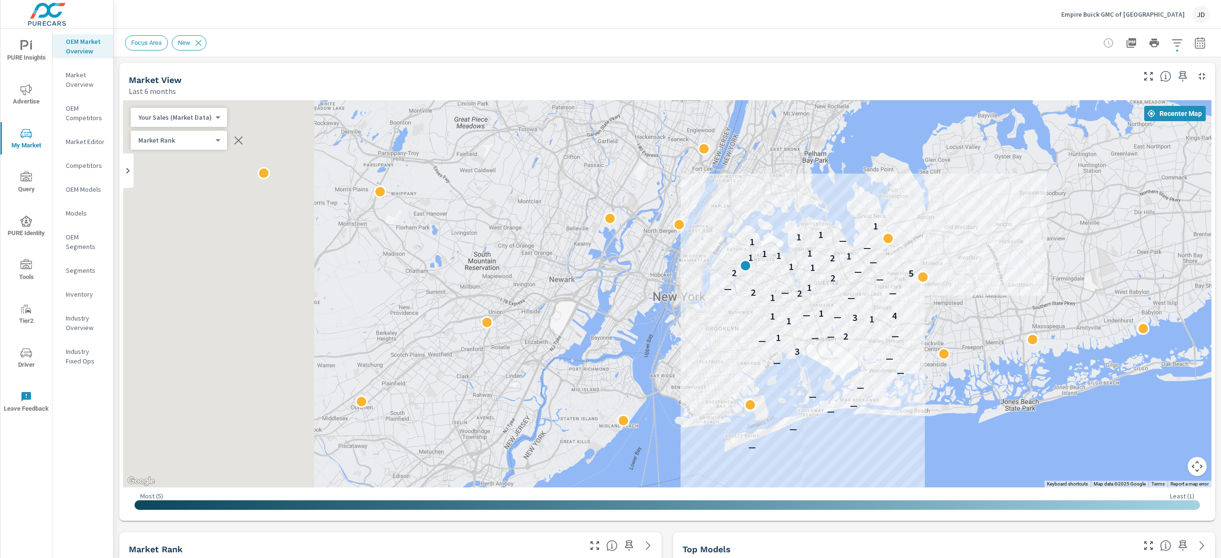
click at [930, 282] on div "— — — — — — — — — 3 — — 1 2 — — 1 1 3 — 1 4 — 1 — 1 2 — 2 — — 1 — 2 5 2 — 1 1 —…" at bounding box center [667, 293] width 1089 height 387
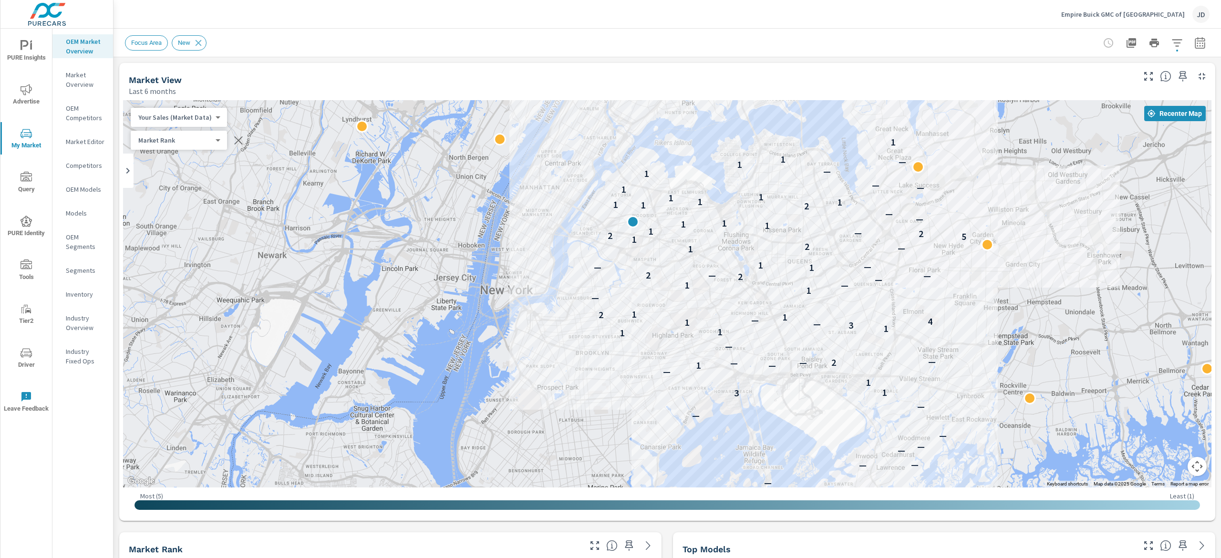
drag, startPoint x: 997, startPoint y: 307, endPoint x: 992, endPoint y: 273, distance: 34.2
click at [992, 273] on div "— — — — — — — — — — — — 3 1 1 — — 1 — 2 — — — 1 1 1 3 — 1 4 — 1 2 1 — 1 — 1 — 2…" at bounding box center [968, 435] width 611 height 344
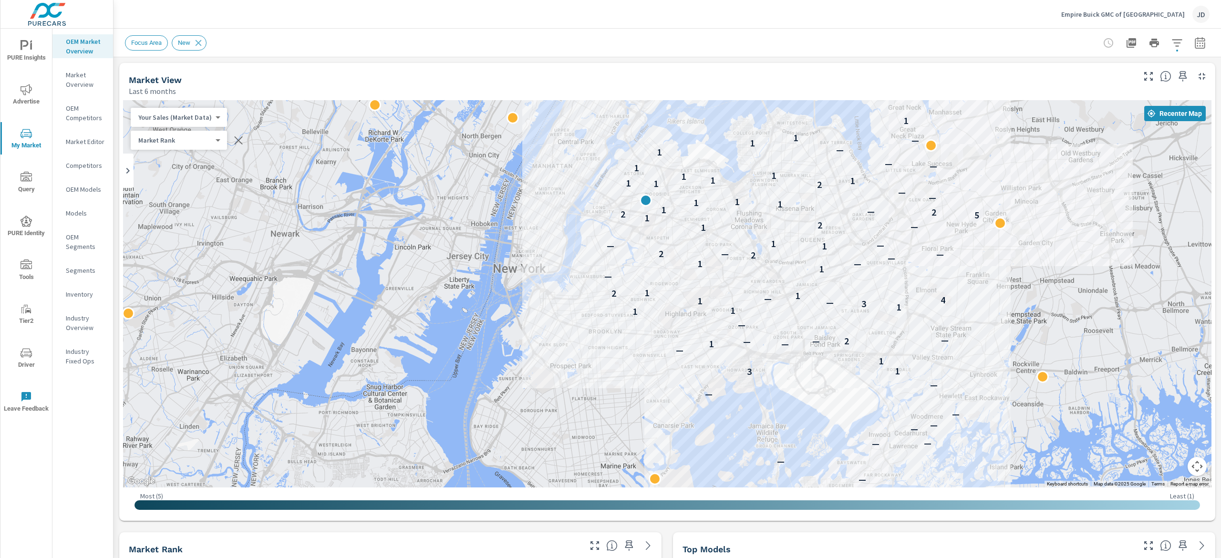
drag, startPoint x: 1006, startPoint y: 295, endPoint x: 1023, endPoint y: 268, distance: 31.9
click at [1023, 268] on div "— — — — — — — — — — — — 3 1 1 — — 1 — 2 — — — 1 1 1 3 — 1 4 — 1 2 1 — 1 — 1 — 2…" at bounding box center [667, 293] width 1089 height 387
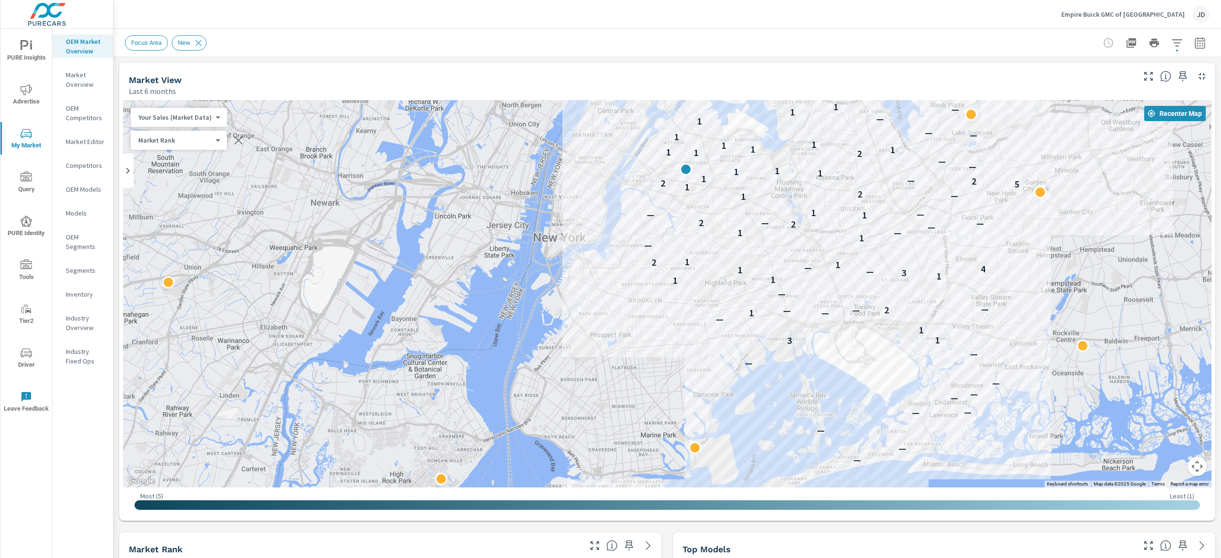
drag, startPoint x: 1056, startPoint y: 251, endPoint x: 1069, endPoint y: 259, distance: 15.2
click at [1069, 259] on div "— — — — — — — — — — — — 3 1 1 — — 1 — 2 — — — 1 1 1 3 — 1 4 — 1 2 1 — 1 — 1 — 2…" at bounding box center [667, 293] width 1089 height 387
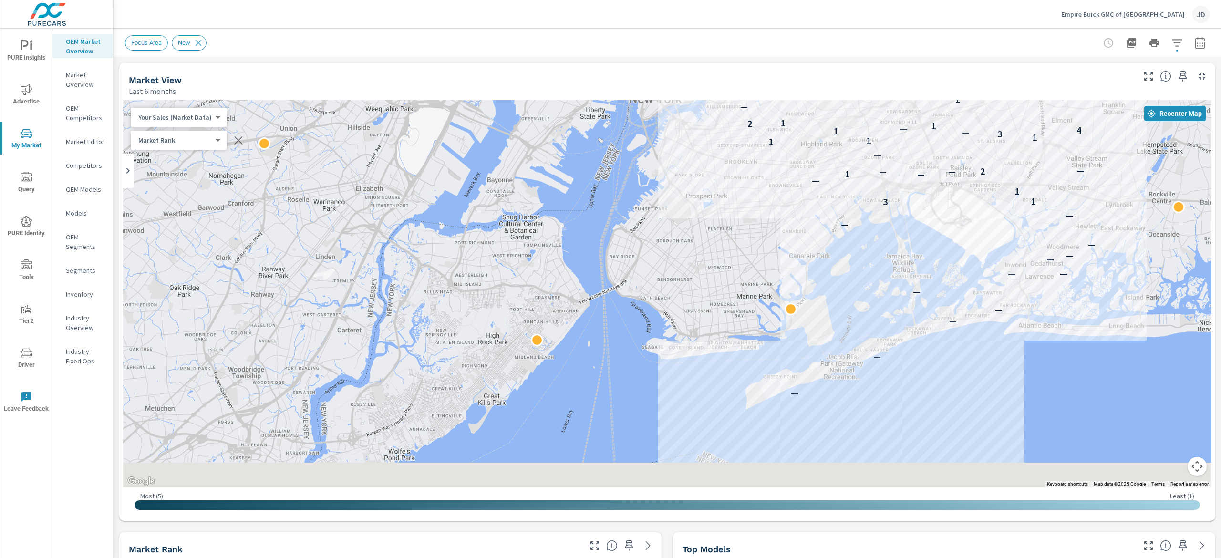
drag, startPoint x: 978, startPoint y: 326, endPoint x: 1094, endPoint y: 176, distance: 190.8
click at [1094, 176] on div "— — — — — — — — — — — — 3 1 1 — — 1 — 2 — — — 1 1 1 3 — 1 4 — 1 2 1 — 1 — 1 — 2…" at bounding box center [1068, 327] width 611 height 344
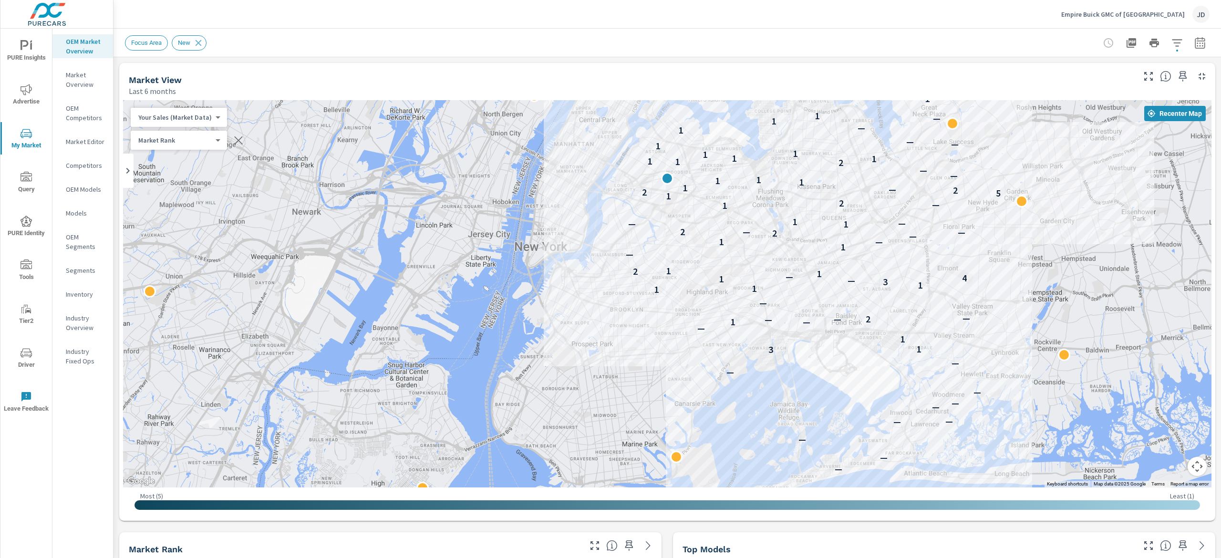
drag, startPoint x: 1014, startPoint y: 374, endPoint x: 962, endPoint y: 332, distance: 66.8
click at [974, 427] on div "— — — — — — — — — — — — 3 1 1 — — 1 — 2 — — — 1 1 1 3 — 1 4 — 1 2 1 — 1 — 1 — 2…" at bounding box center [667, 293] width 1089 height 387
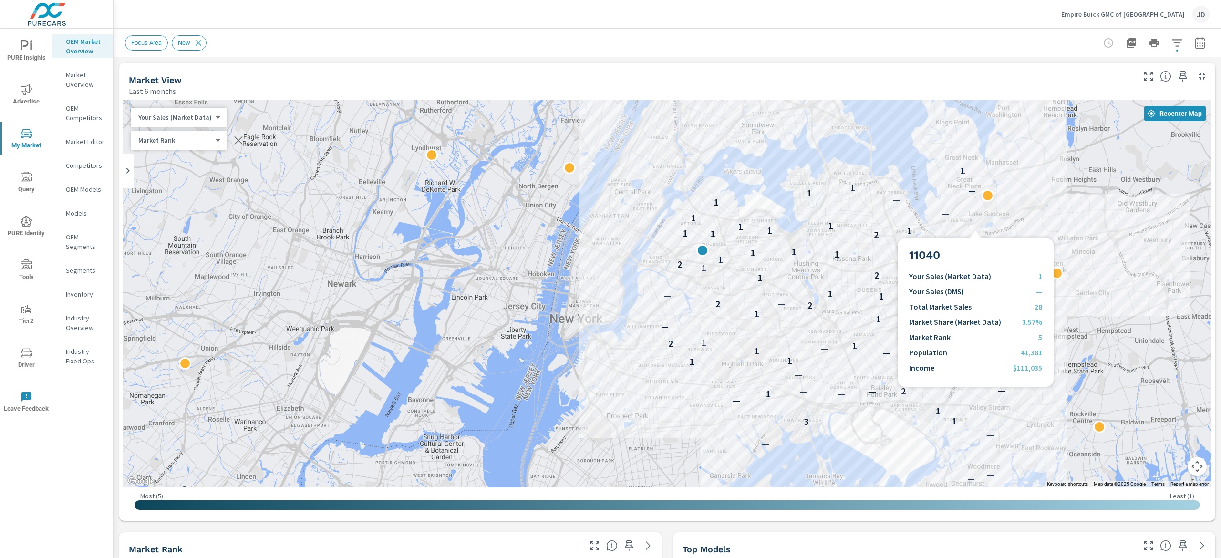
drag, startPoint x: 1020, startPoint y: 290, endPoint x: 1021, endPoint y: 297, distance: 6.7
click at [1021, 297] on div "— — — — — — — — — — — — 3 1 1 — — 1 — 2 — — — 1 1 1 3 — 1 4 — 1 2 1 — 1 — 1 — 2…" at bounding box center [667, 293] width 1089 height 387
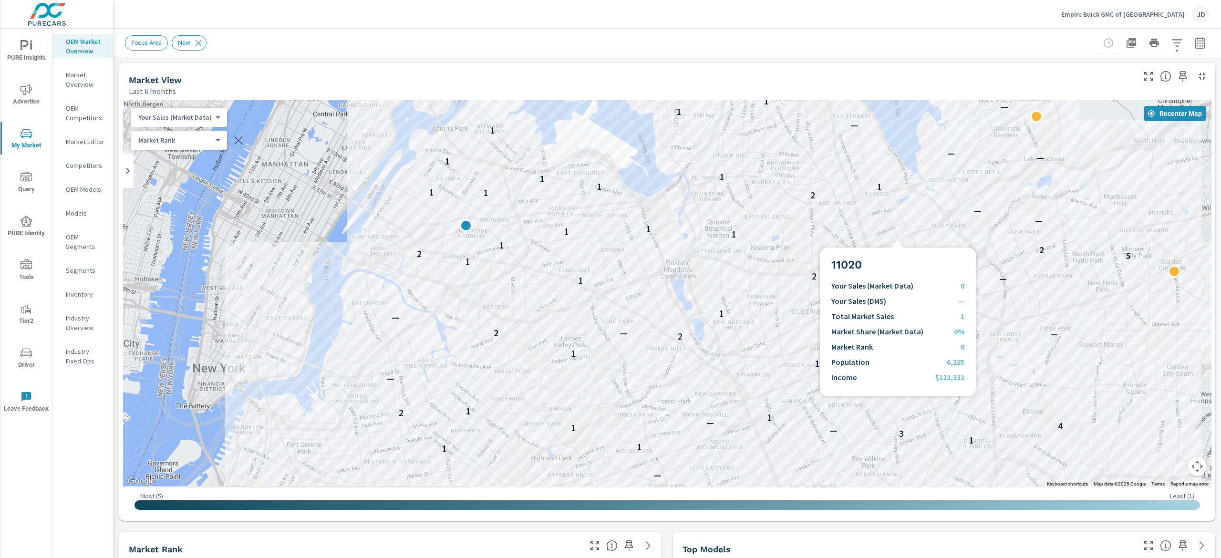
drag, startPoint x: 1053, startPoint y: 183, endPoint x: 1068, endPoint y: 171, distance: 18.3
click at [1068, 171] on div "— — — — — 3 1 1 — — 1 — 2 — — — 1 1 1 3 — 1 4 — 1 2 1 — 1 — 1 — 2 — 2 — 1 — — 1…" at bounding box center [667, 293] width 1089 height 387
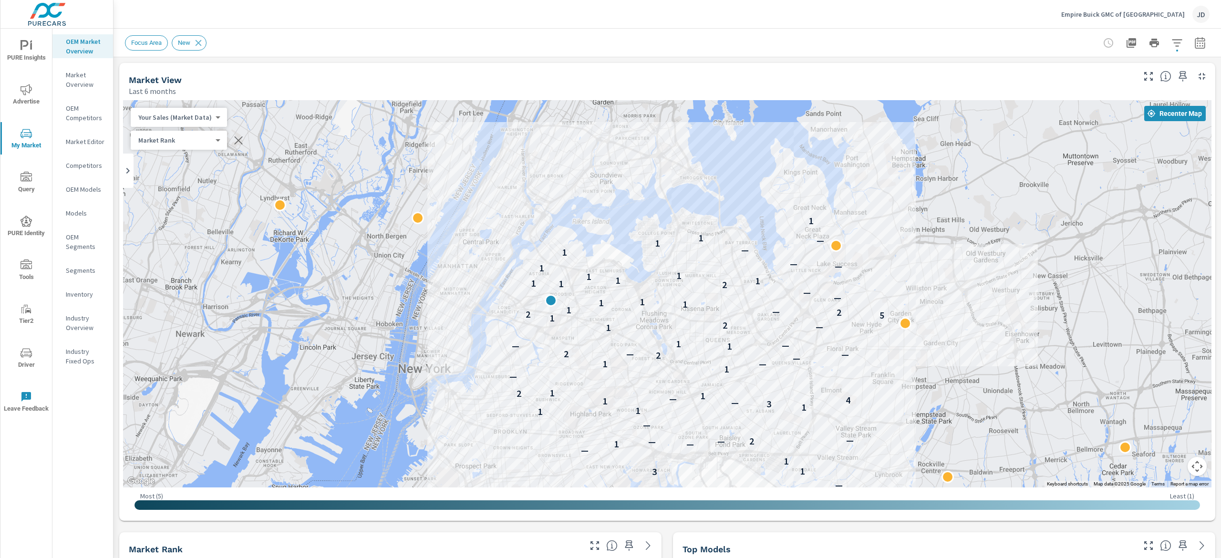
drag, startPoint x: 971, startPoint y: 269, endPoint x: 689, endPoint y: 313, distance: 285.8
click at [665, 342] on div "— — — — — — — — — — — — 3 1 1 — — 1 — 2 — — — 1 1 1 3 — 1 4 — 1 2 1 — 1 — 1 — 2…" at bounding box center [667, 293] width 1089 height 387
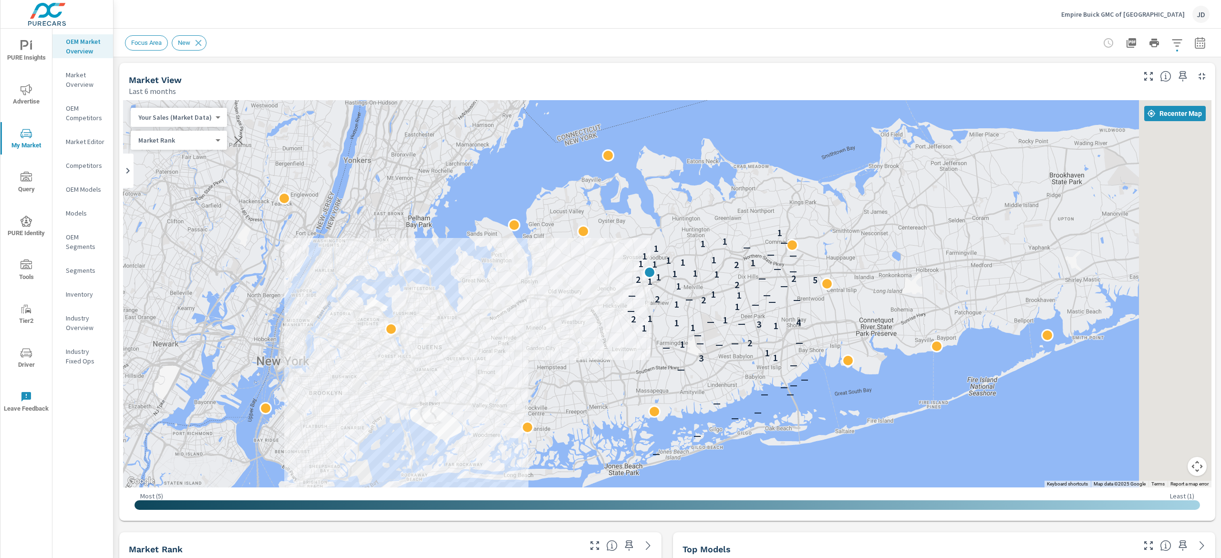
drag, startPoint x: 862, startPoint y: 307, endPoint x: 684, endPoint y: 301, distance: 177.6
click at [684, 301] on div "— — — — — — — — — — — — 3 1 1 — — 1 — 2 — — — 1 1 1 3 — 1 4 — 1 2 1 — 1 — 1 — 2…" at bounding box center [821, 473] width 611 height 344
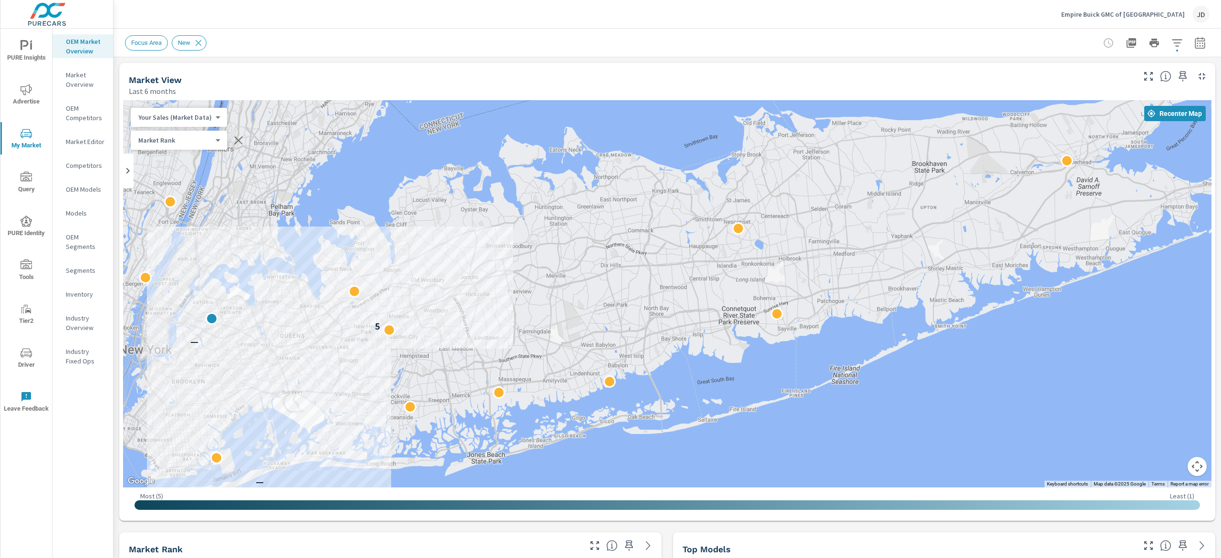
drag, startPoint x: 941, startPoint y: 250, endPoint x: 723, endPoint y: 261, distance: 217.9
click at [723, 263] on div "— — — 5" at bounding box center [667, 293] width 1089 height 387
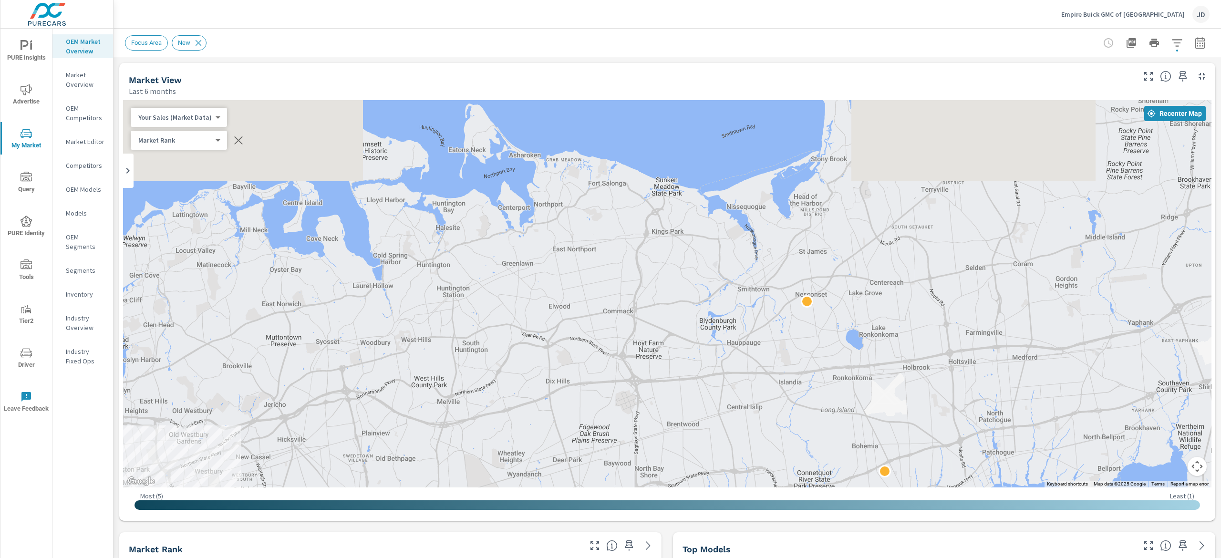
click at [777, 365] on div "— — — — — — — 1 1 — 1 3 4 — — — — — 5 2 — — — 1 — — — 1" at bounding box center [667, 293] width 1089 height 387
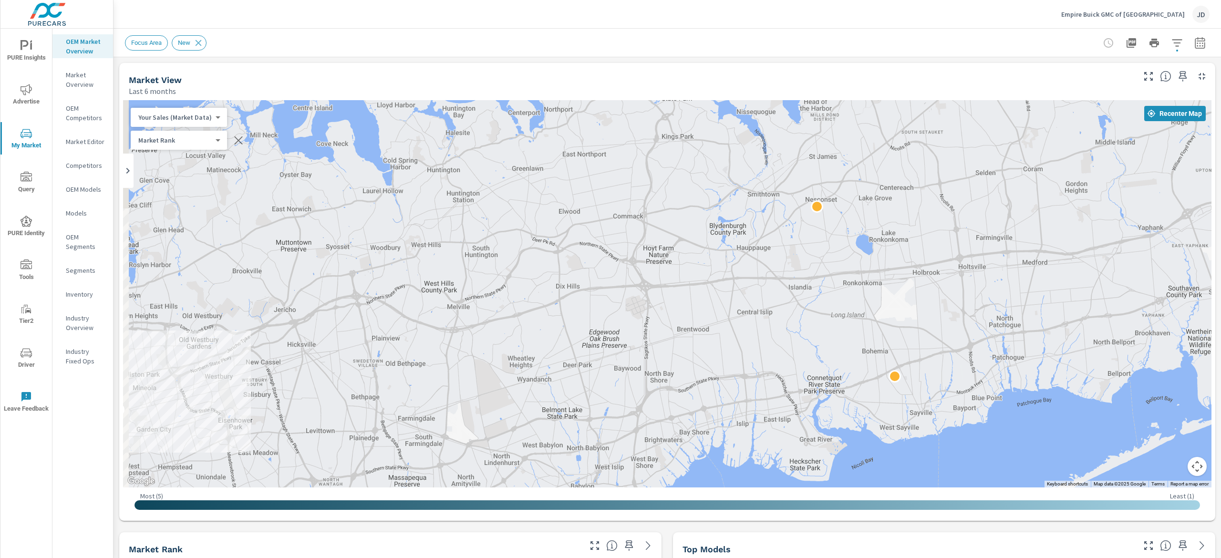
drag, startPoint x: 984, startPoint y: 358, endPoint x: 995, endPoint y: 263, distance: 95.6
click at [995, 263] on div "— — — — — — — — — 3 1 1 — — 1 — 2 — — — 1 1 3 — 1 4 — 1 1 1 — 1 — 2 — 2 — 1 — 1…" at bounding box center [982, 371] width 611 height 344
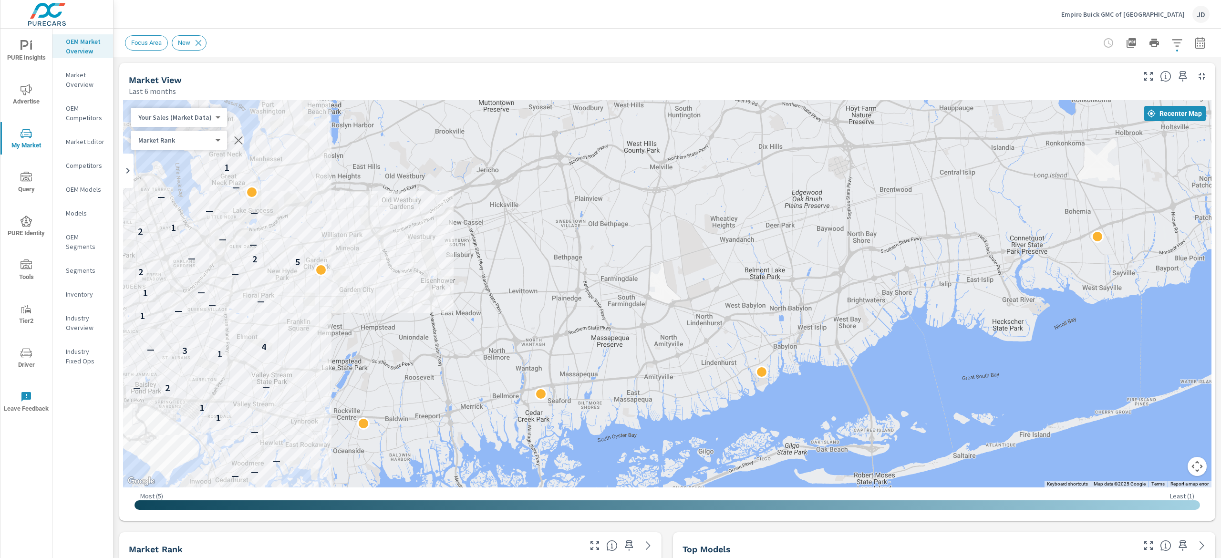
click at [644, 272] on div "— — — — — — — — — — — — 3 1 1 — — 1 — 2 — — — 1 1 1 3 — 1 4 — 1 2 1 — 1 — 1 — 2…" at bounding box center [667, 293] width 1089 height 387
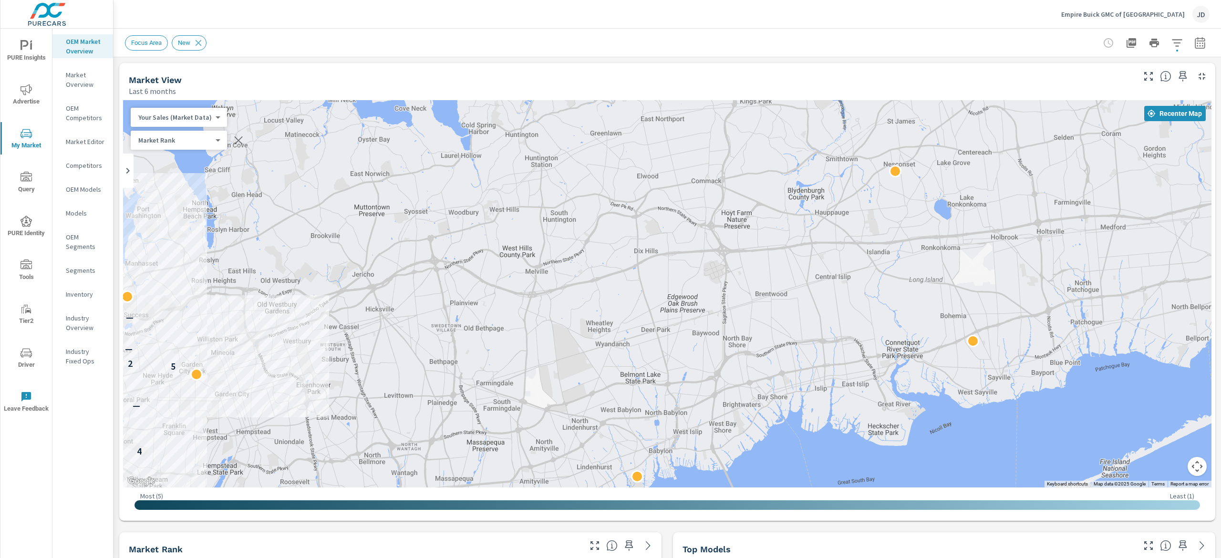
drag, startPoint x: 981, startPoint y: 253, endPoint x: 857, endPoint y: 360, distance: 163.7
click at [857, 360] on div "— — — — — — — — — — — — 3 1 1 — — 1 — 2 — — — 1 1 1 3 — 1 4 — 1 2 1 — 1 — 1 — 2…" at bounding box center [667, 293] width 1089 height 387
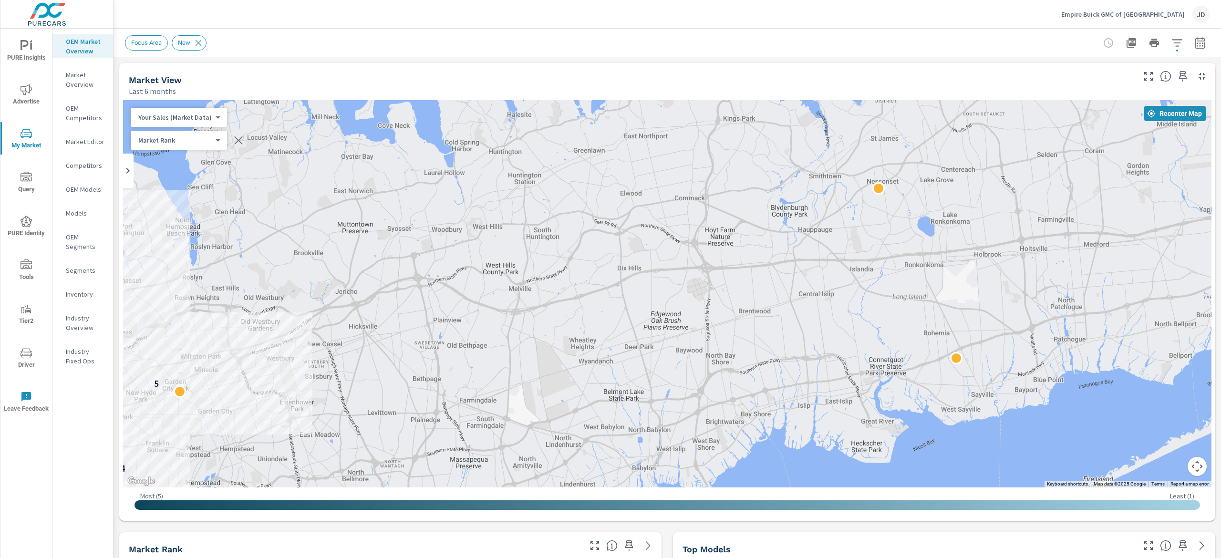
drag, startPoint x: 816, startPoint y: 299, endPoint x: 798, endPoint y: 333, distance: 38.8
click at [798, 333] on div "— — — — — — — — — — — — 3 1 1 — — 1 — 2 — — — 1 1 1 3 — 1 4 — 1 2 1 — 1 — 1 — 2…" at bounding box center [956, 483] width 611 height 344
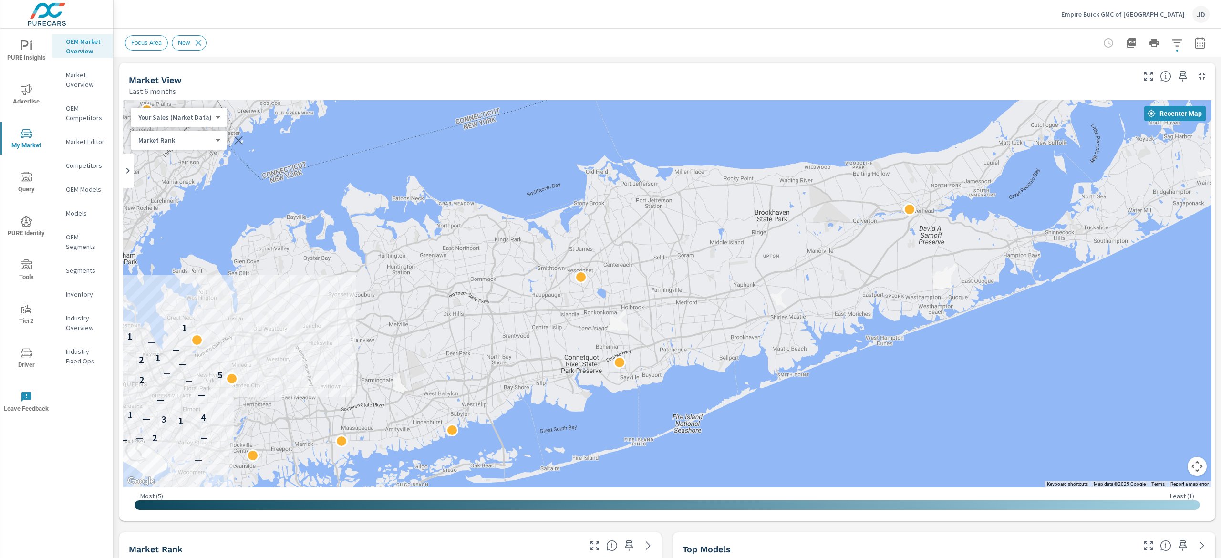
drag, startPoint x: 698, startPoint y: 297, endPoint x: 737, endPoint y: 318, distance: 44.6
click at [731, 322] on div "— — — — — — — — — 3 — — 1 2 — — 1 1 3 — 1 4 — 1 — 1 2 — 2 — — 1 — 2 5 2 — 1 1 —…" at bounding box center [667, 293] width 1089 height 387
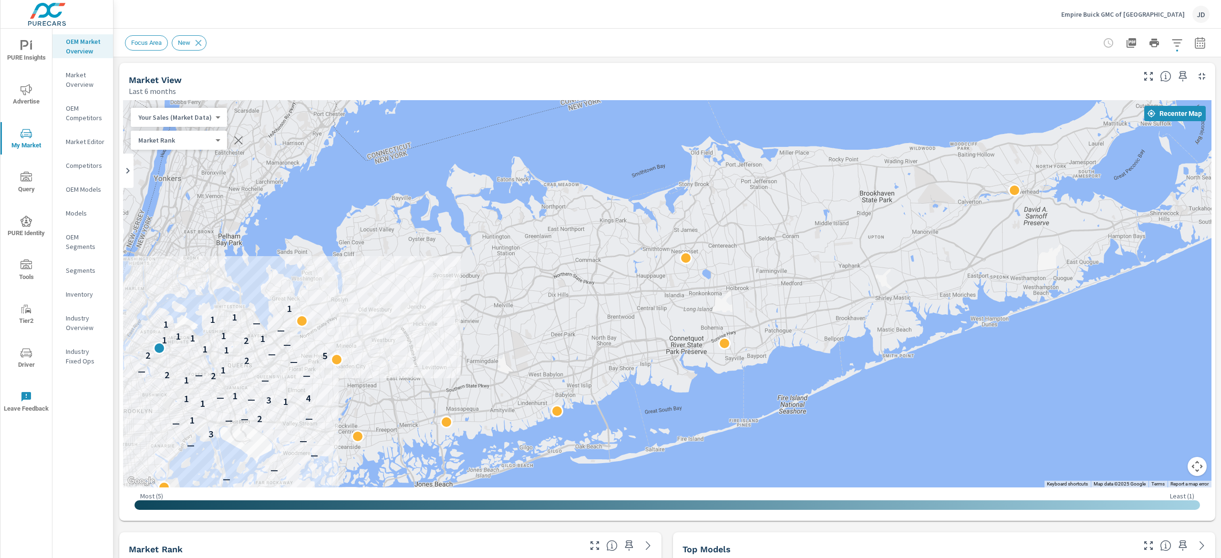
drag, startPoint x: 653, startPoint y: 305, endPoint x: 764, endPoint y: 284, distance: 112.7
click at [764, 284] on div "— — — — — — — — — 3 — — 1 2 — — 1 1 3 — 1 4 — 1 — 1 2 — 2 — — 1 — 2 5 2 — 1 1 —…" at bounding box center [667, 293] width 1089 height 387
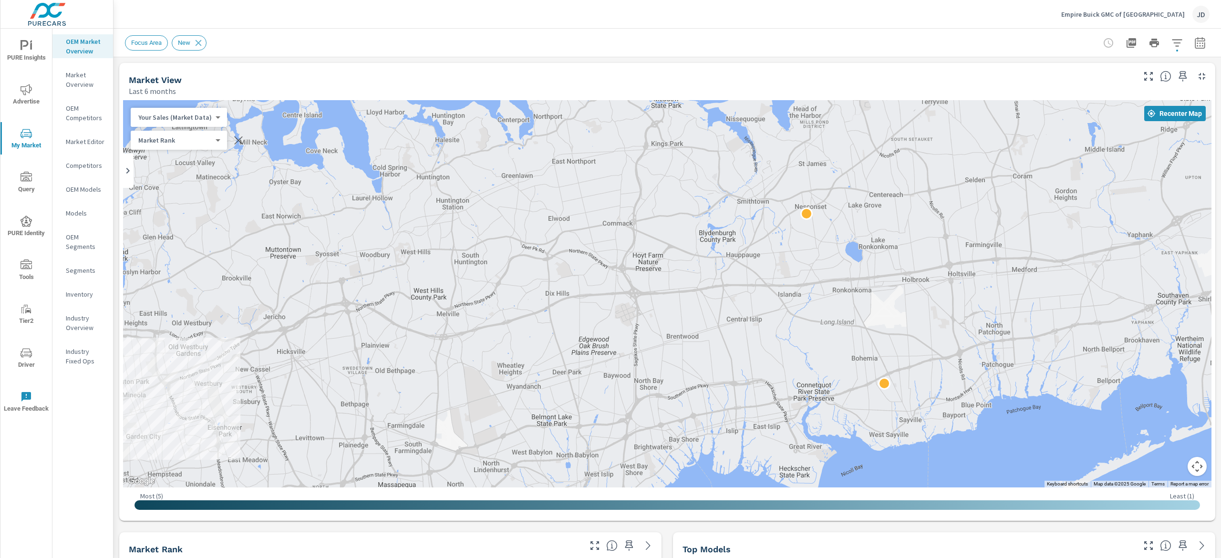
drag, startPoint x: 659, startPoint y: 272, endPoint x: 935, endPoint y: 362, distance: 290.0
click at [934, 362] on div "— — — — — — — 1 1 2 — 1 3 4 — — — — — 5 2 — — — 1 — — — — 1" at bounding box center [667, 293] width 1089 height 387
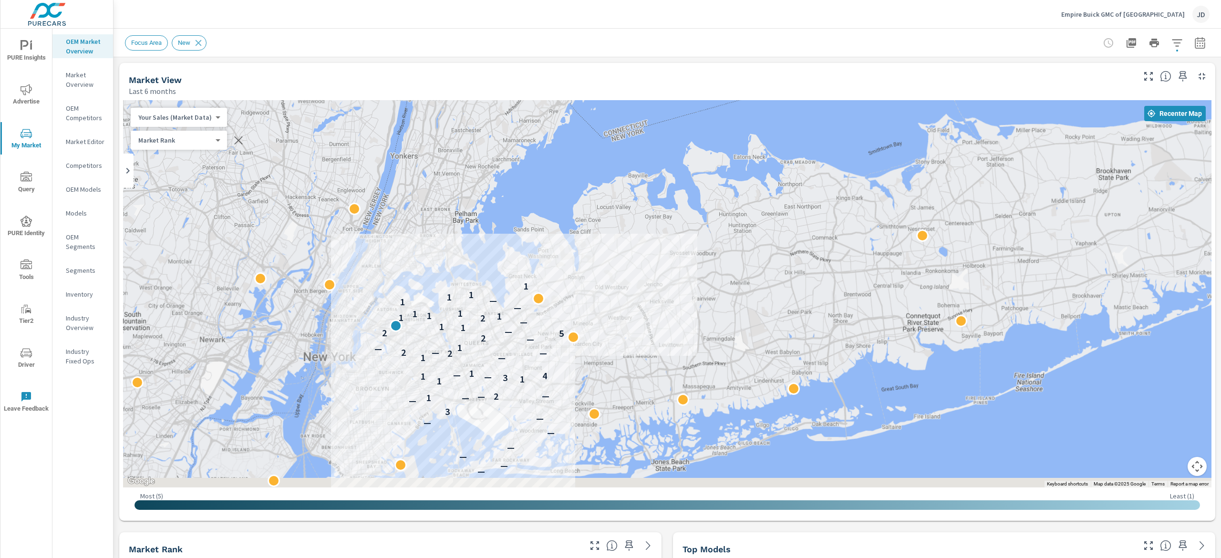
drag, startPoint x: 739, startPoint y: 301, endPoint x: 747, endPoint y: 261, distance: 41.4
click at [747, 261] on div "— — — — — — — — — 3 — — 1 2 — — 1 1 3 — 1 4 — 1 — 1 2 — 2 — — 1 — 2 5 2 — 1 1 —…" at bounding box center [1048, 412] width 611 height 344
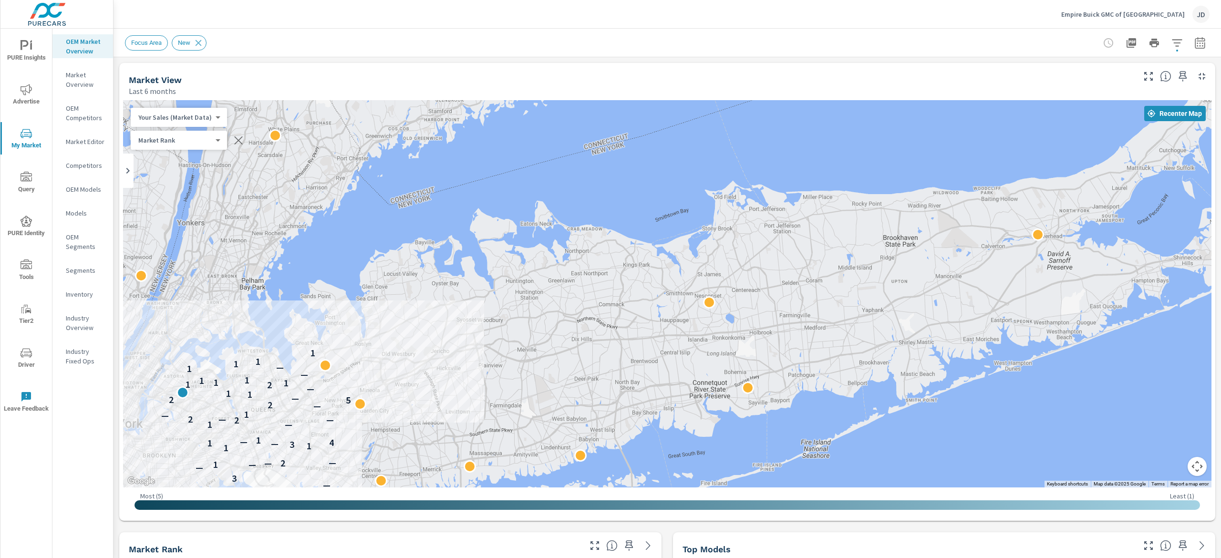
drag, startPoint x: 1062, startPoint y: 218, endPoint x: 838, endPoint y: 294, distance: 236.4
click at [838, 294] on div "— — — — — — — — — 3 — — 1 2 — — 1 1 3 — 1 4 — 1 — 1 2 — 2 — — 1 — 2 5 2 — 1 1 —…" at bounding box center [667, 293] width 1089 height 387
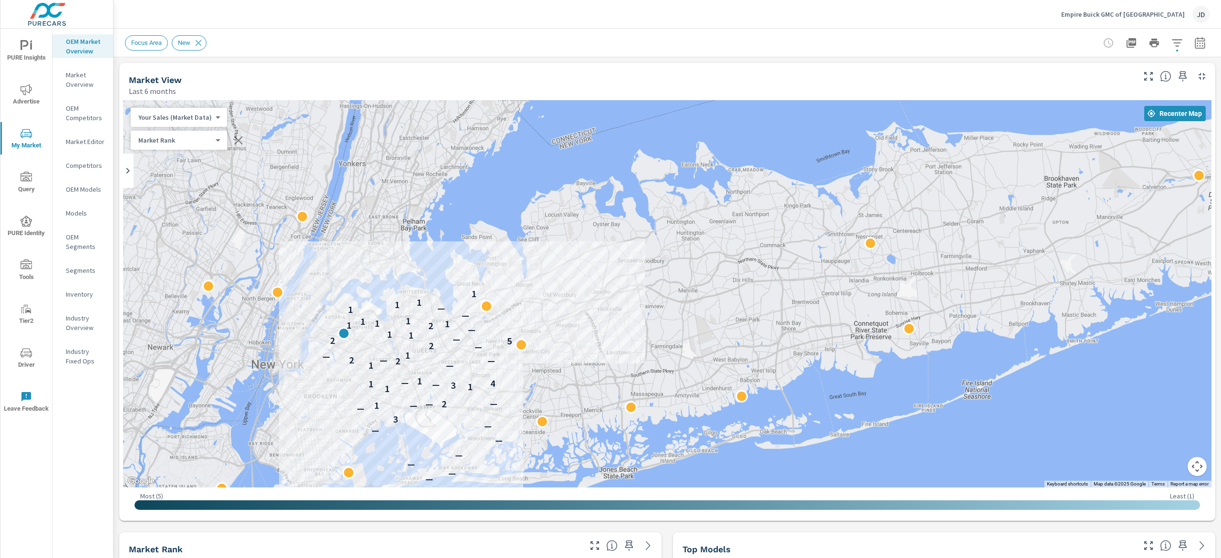
drag, startPoint x: 729, startPoint y: 271, endPoint x: 803, endPoint y: 240, distance: 80.8
click at [803, 240] on div "— — — — — — — — — 3 — — 1 2 — — 1 1 3 — 1 4 — 1 — 1 2 — 2 — — 1 — 2 5 2 — 1 1 —…" at bounding box center [667, 293] width 1089 height 387
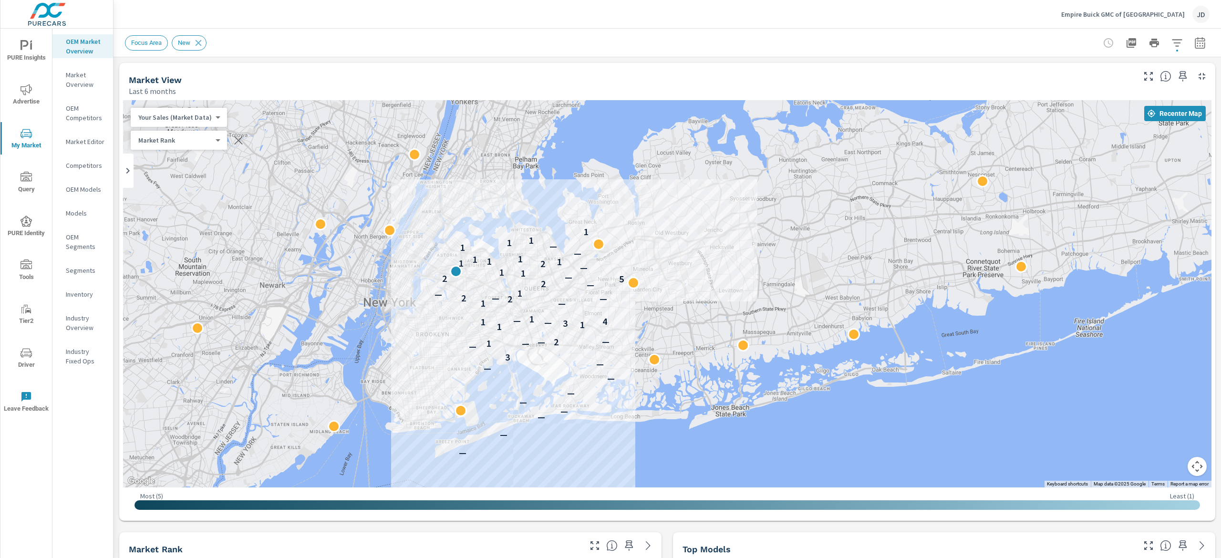
drag, startPoint x: 560, startPoint y: 213, endPoint x: 670, endPoint y: 152, distance: 126.0
click at [670, 152] on div "— — — — — — — — — 3 — — 1 2 — — 1 1 3 — 1 4 — 1 — 1 2 — 2 — — 1 — 2 5 2 — 1 1 —…" at bounding box center [667, 293] width 1089 height 387
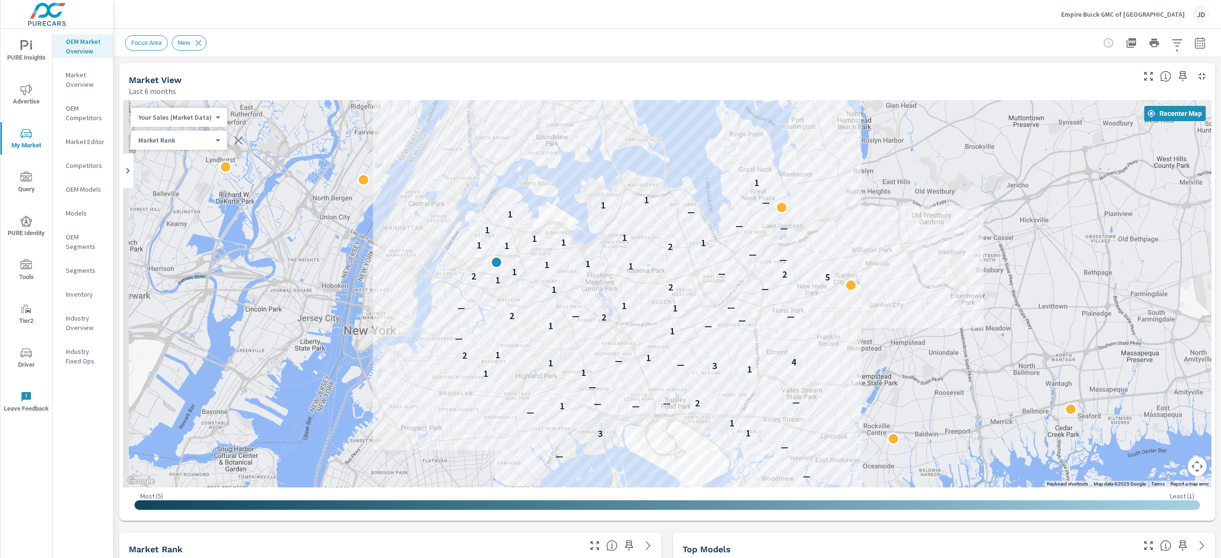
drag, startPoint x: 709, startPoint y: 211, endPoint x: 859, endPoint y: 151, distance: 162.0
click at [863, 150] on div "— — — — — — — — — — — — 3 1 1 — — 1 — 2 — — — 1 1 1 3 — 1 4 — 1 2 1 — 1 — 1 — 2…" at bounding box center [667, 293] width 1089 height 387
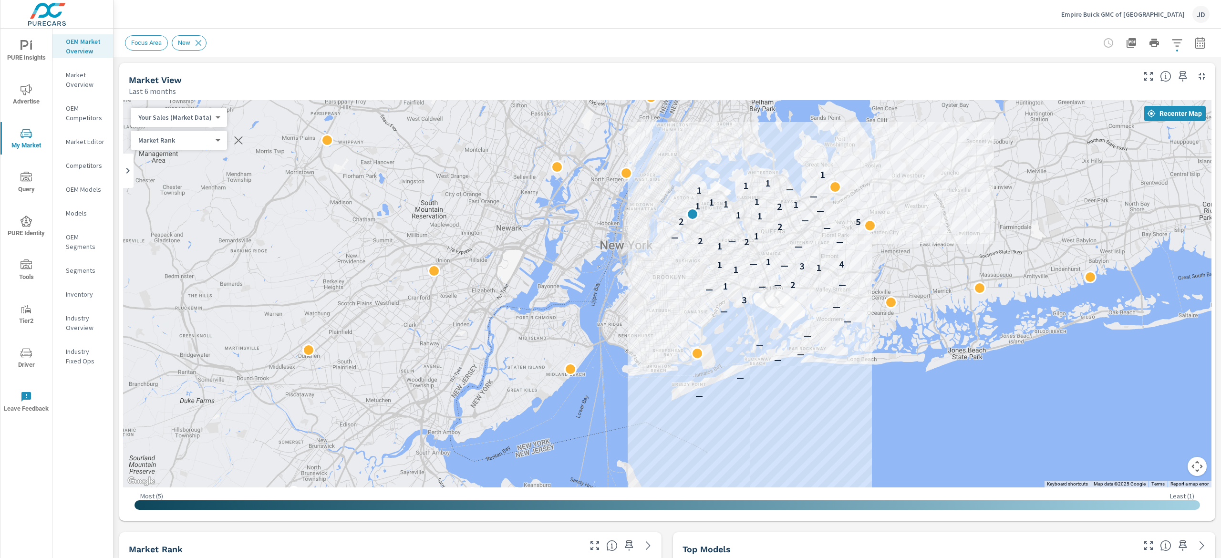
drag, startPoint x: 839, startPoint y: 267, endPoint x: 840, endPoint y: 246, distance: 21.5
click at [840, 246] on div "— — — — — — — — — 3 — — 1 2 — — 1 1 3 — 1 4 — 1 — 1 2 — 2 — — 1 — 2 5 2 — 1 1 —…" at bounding box center [667, 293] width 1089 height 387
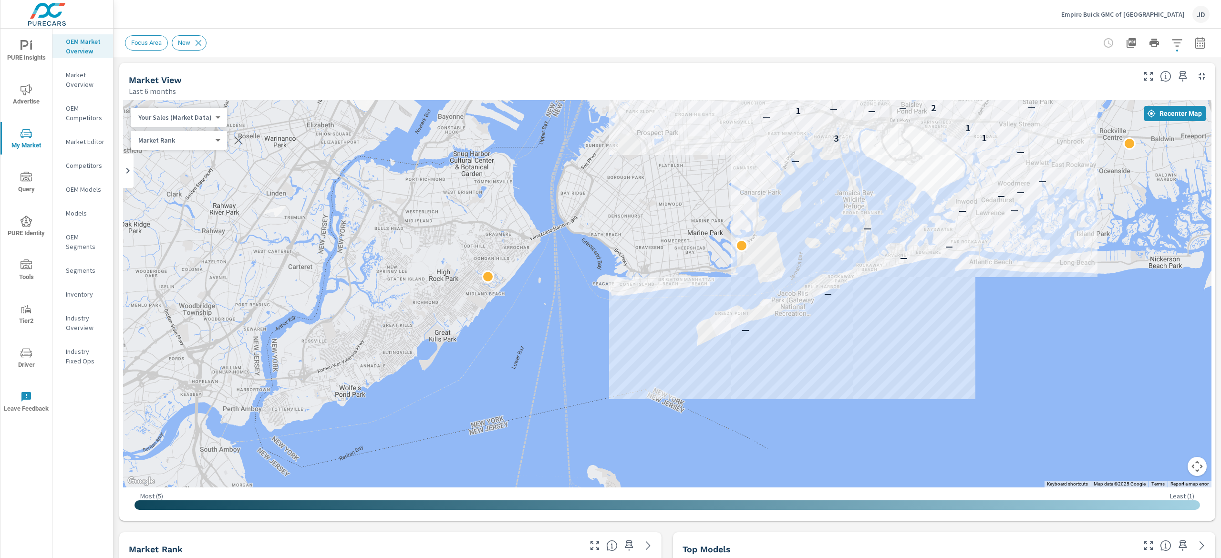
drag, startPoint x: 1046, startPoint y: 311, endPoint x: 1104, endPoint y: 99, distance: 220.1
click at [1104, 99] on div "← Move left → Move right ↑ Move up ↓ Move down + Zoom in - Zoom out Home Jump l…" at bounding box center [667, 308] width 1096 height 425
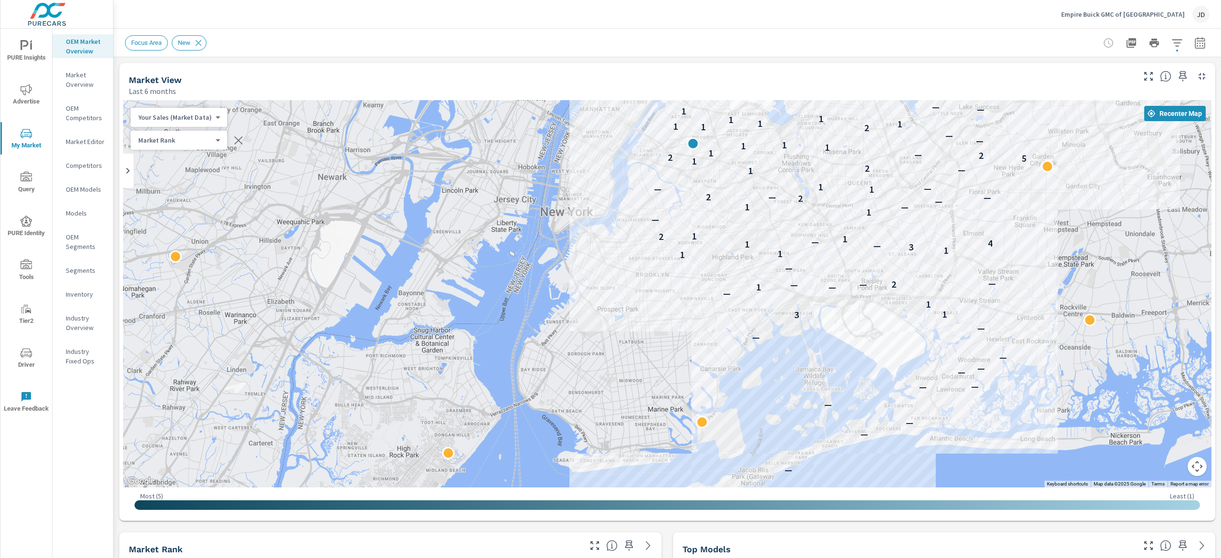
drag, startPoint x: 1084, startPoint y: 259, endPoint x: 1078, endPoint y: 386, distance: 126.6
click at [1078, 386] on div "— — — — — — — — — — — — 3 1 1 — — 1 — 2 — — — 1 1 1 3 — 1 4 — 1 2 1 — 1 — 1 — 2…" at bounding box center [667, 293] width 1089 height 387
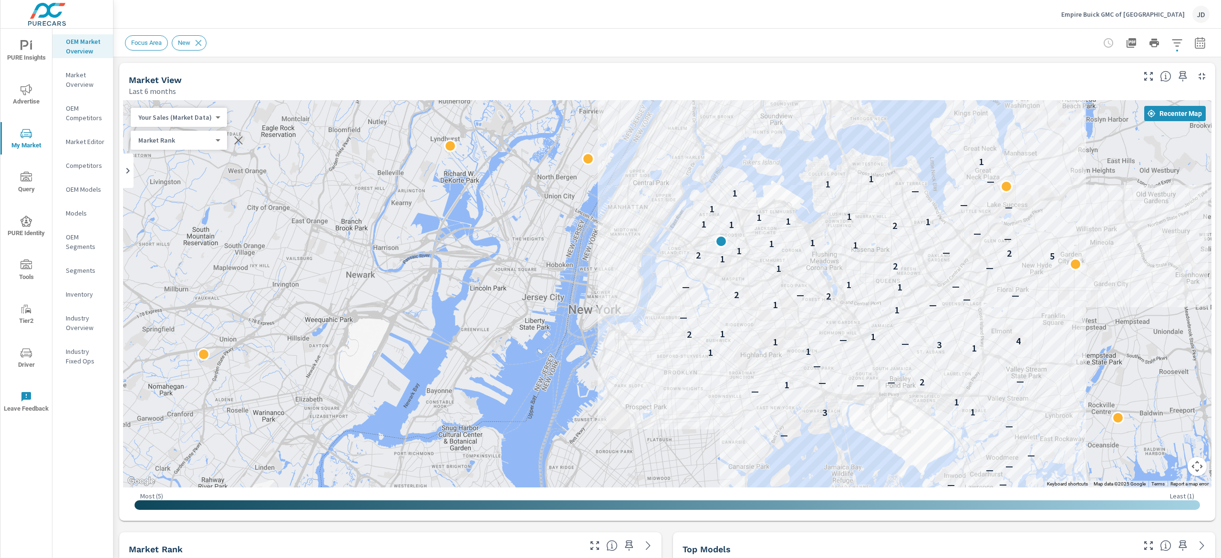
drag, startPoint x: 979, startPoint y: 200, endPoint x: 1000, endPoint y: 296, distance: 97.8
click at [1000, 296] on div "— — — — — — — — — — — — 3 1 1 — — 1 — 2 — — — 1 1 1 3 — 1 4 — 1 2 1 — 1 — 1 — 2…" at bounding box center [667, 293] width 1089 height 387
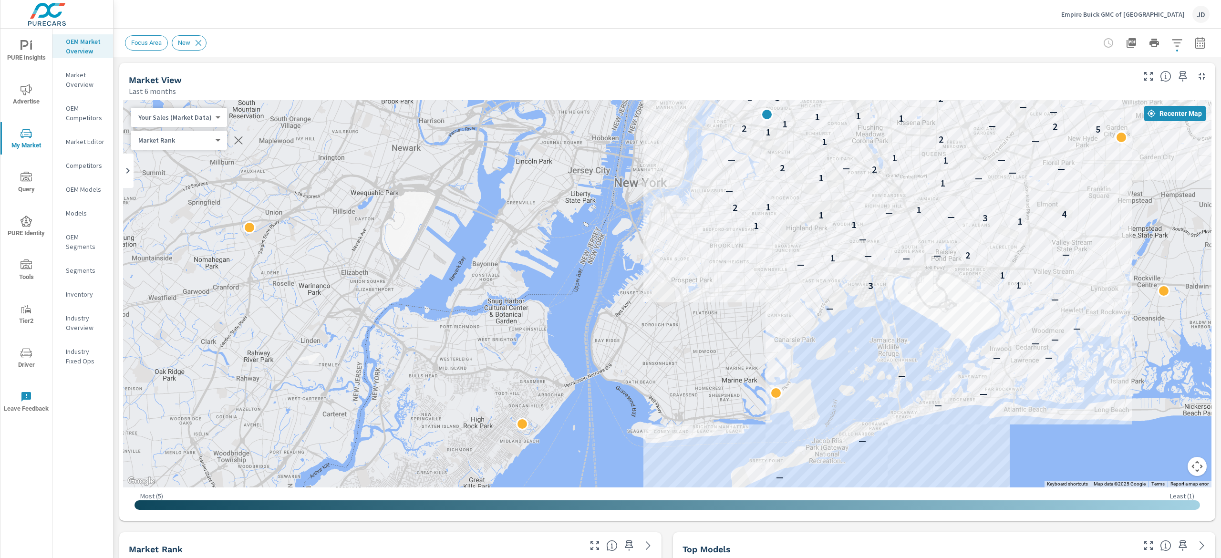
drag, startPoint x: 1113, startPoint y: 387, endPoint x: 1156, endPoint y: 292, distance: 104.4
click at [1169, 290] on div "— — — — — — — — — — — — 3 1 1 — — 1 — 2 — — — 1 1 1 3 — 1 4 — 1 2 1 — 1 — 1 — 2…" at bounding box center [1018, 339] width 611 height 344
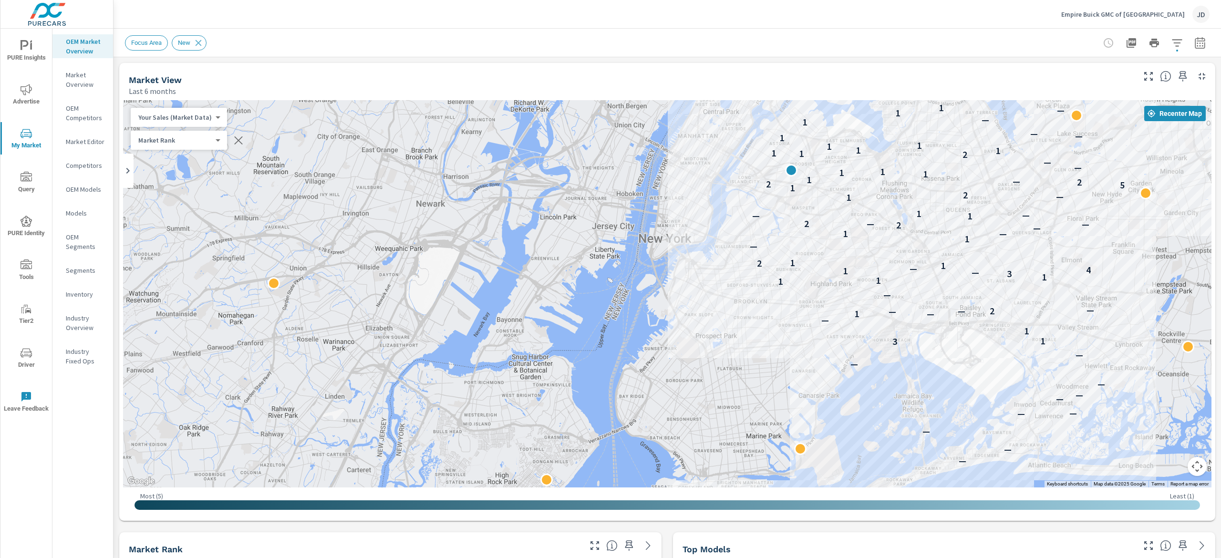
click at [90, 213] on p "Models" at bounding box center [86, 213] width 40 height 10
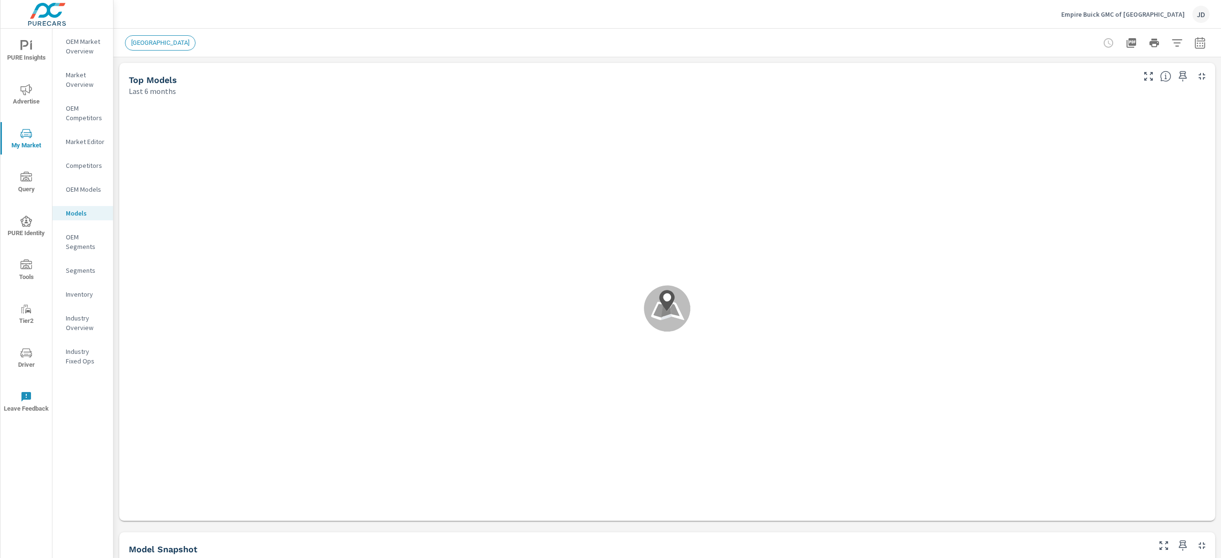
scroll to position [0, 0]
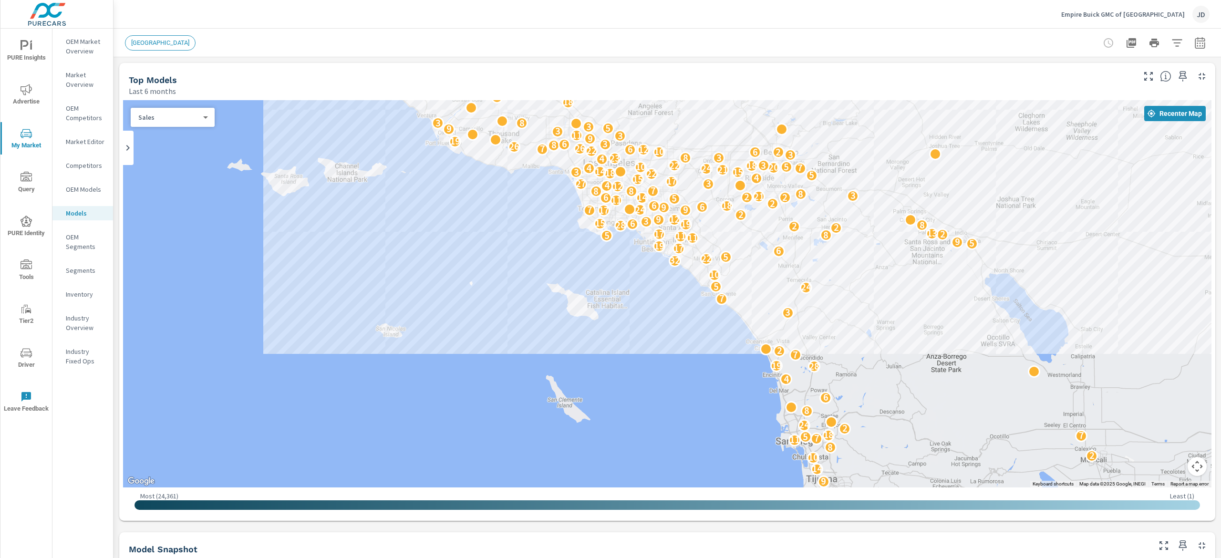
click at [967, 185] on div "9 14 10 7 2 8 11 7 5 7 18 2 24 8 6 4 28 19 7 2 3 7 24 5 10 2 32 22 5 6 17 19 5 …" at bounding box center [969, 321] width 611 height 344
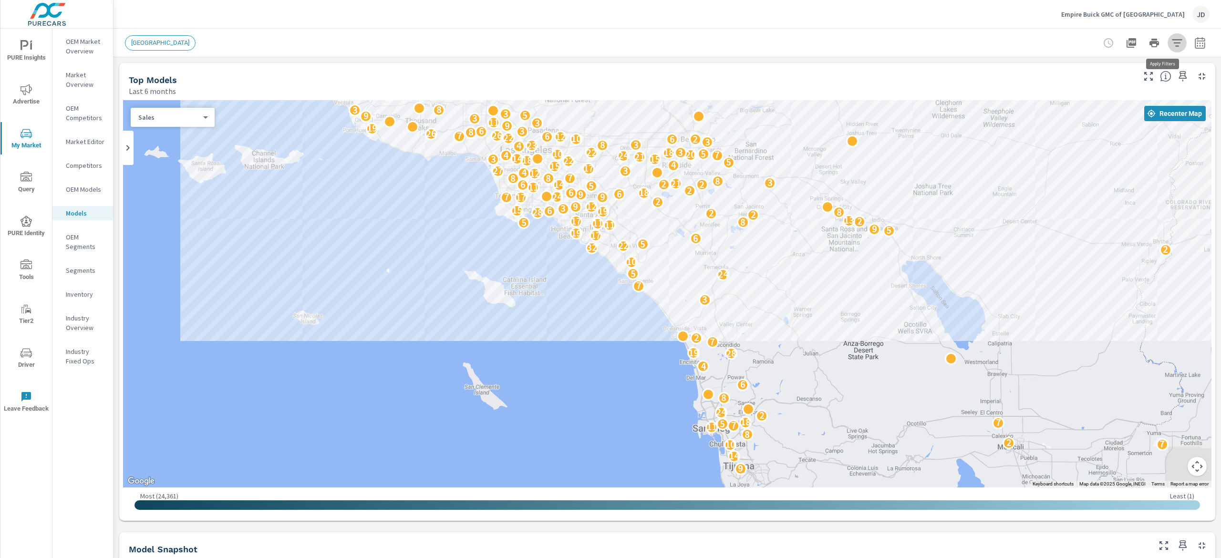
click at [1172, 39] on icon "button" at bounding box center [1177, 42] width 10 height 7
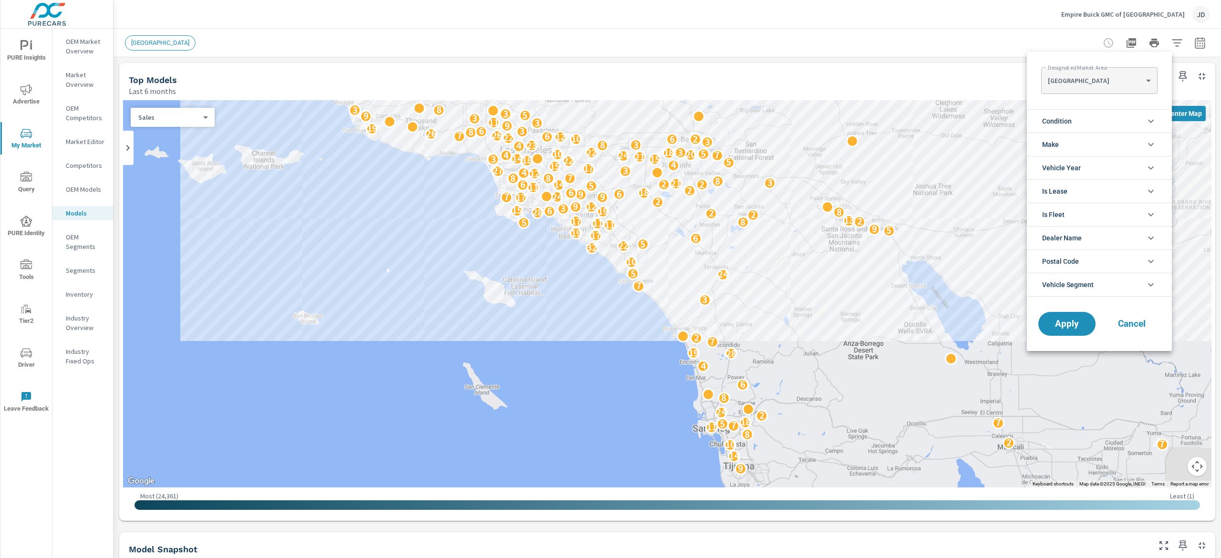
click at [1116, 82] on body "PURE Insights Advertise My Market Query PURE Identity Tools Tier2 Driver Leave …" at bounding box center [610, 279] width 1221 height 558
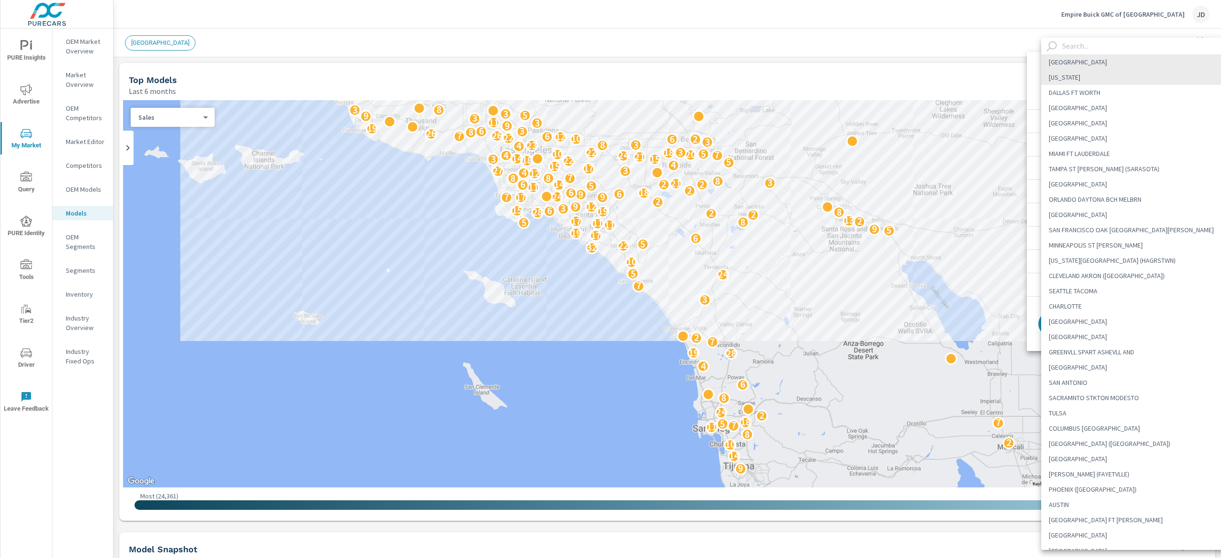
click at [1078, 42] on input "text" at bounding box center [1148, 46] width 178 height 17
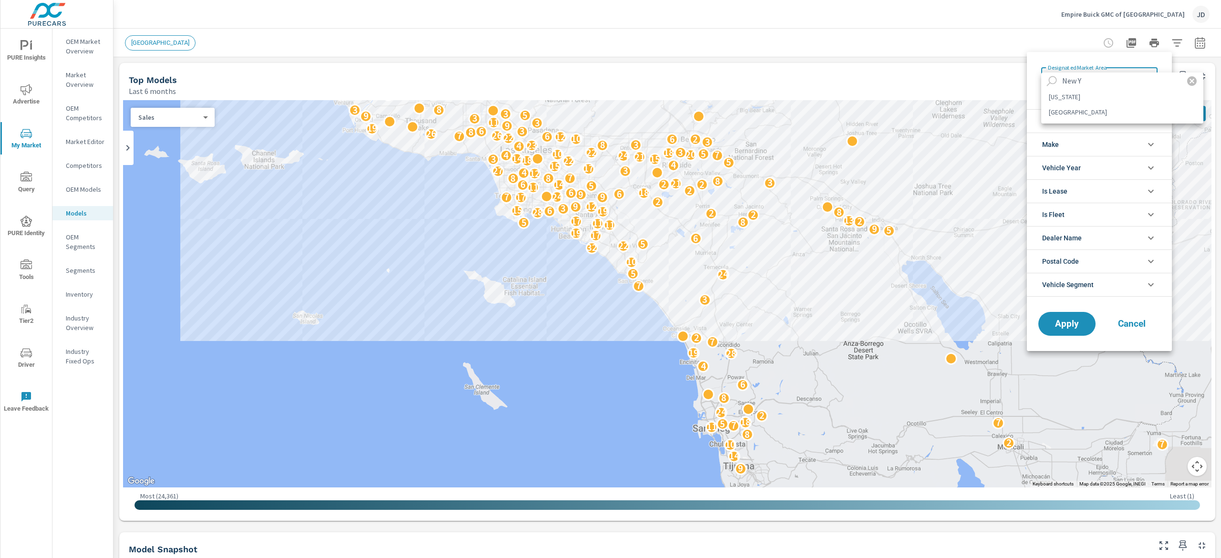
type input "New Y"
click at [1063, 95] on li "NEW YORK" at bounding box center [1123, 96] width 162 height 15
type Area "NEW YORK"
click at [1073, 329] on span "Apply" at bounding box center [1067, 324] width 39 height 9
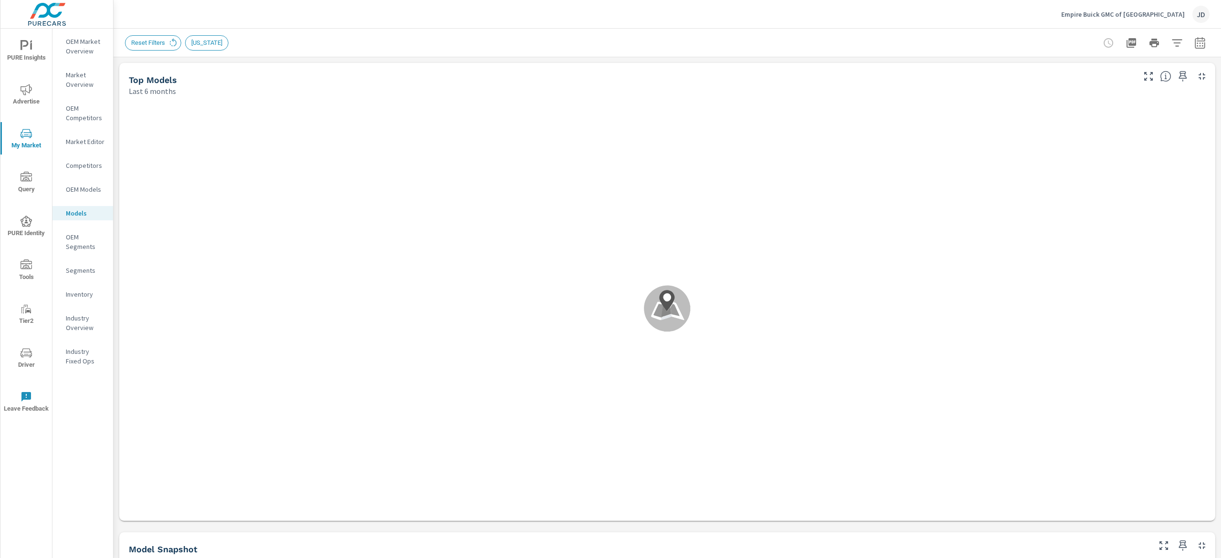
scroll to position [0, 0]
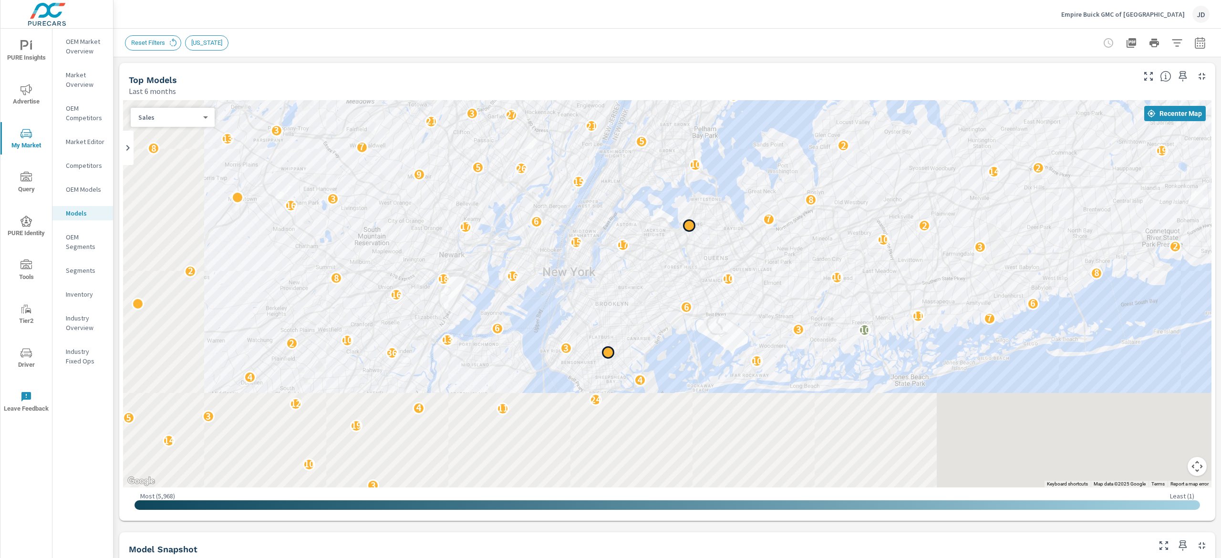
drag, startPoint x: 869, startPoint y: 189, endPoint x: 882, endPoint y: 158, distance: 33.6
click at [882, 167] on div "19 2 12 6 2 3 5 2 14 7 2 7 3 7 4 13 8 6 4 11 6 10 11 4 3 9 5 9 2 3 9 6 12 16 6 …" at bounding box center [1046, 339] width 611 height 344
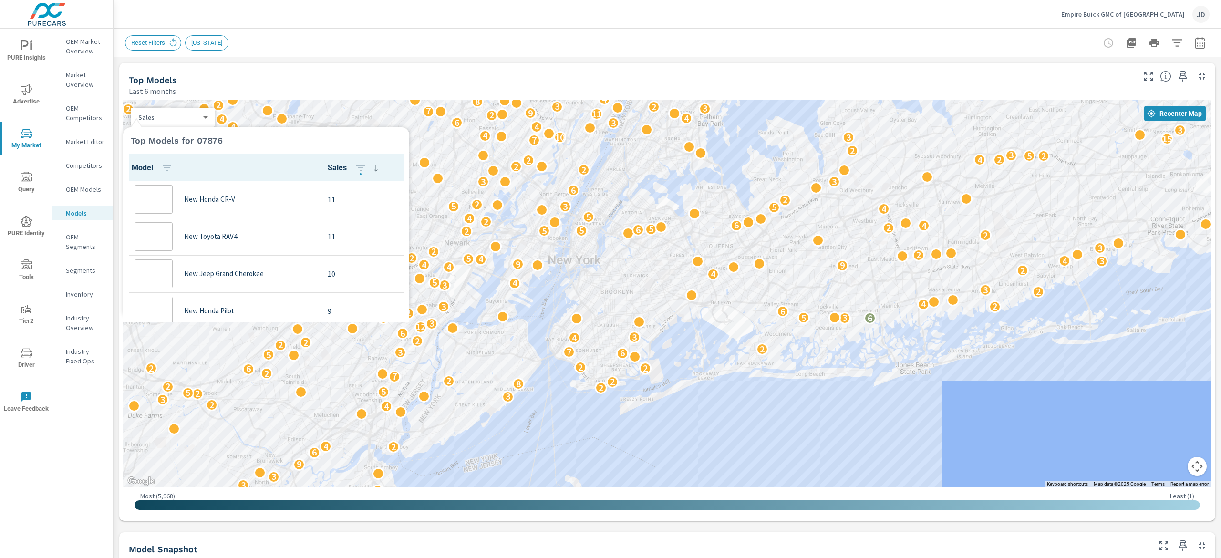
scroll to position [0, 0]
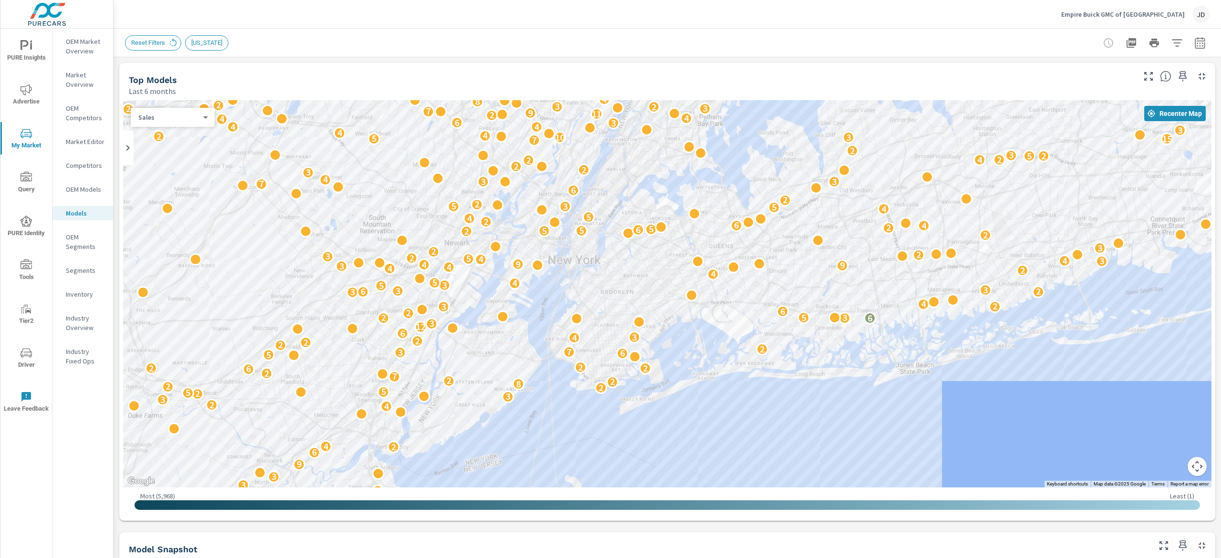
click at [80, 40] on p "OEM Market Overview" at bounding box center [86, 46] width 40 height 19
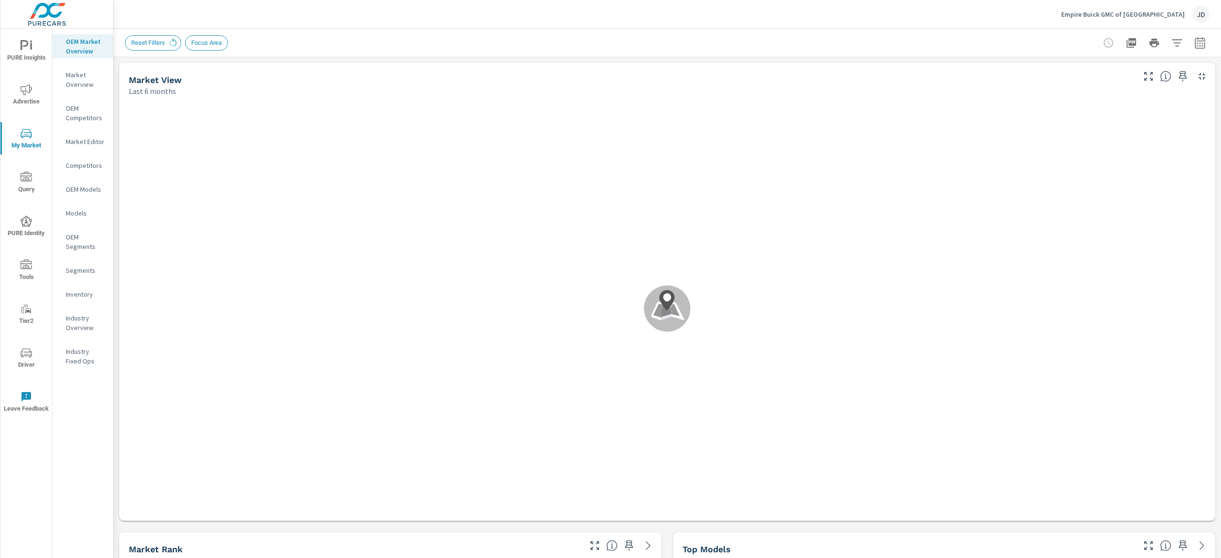
scroll to position [0, 0]
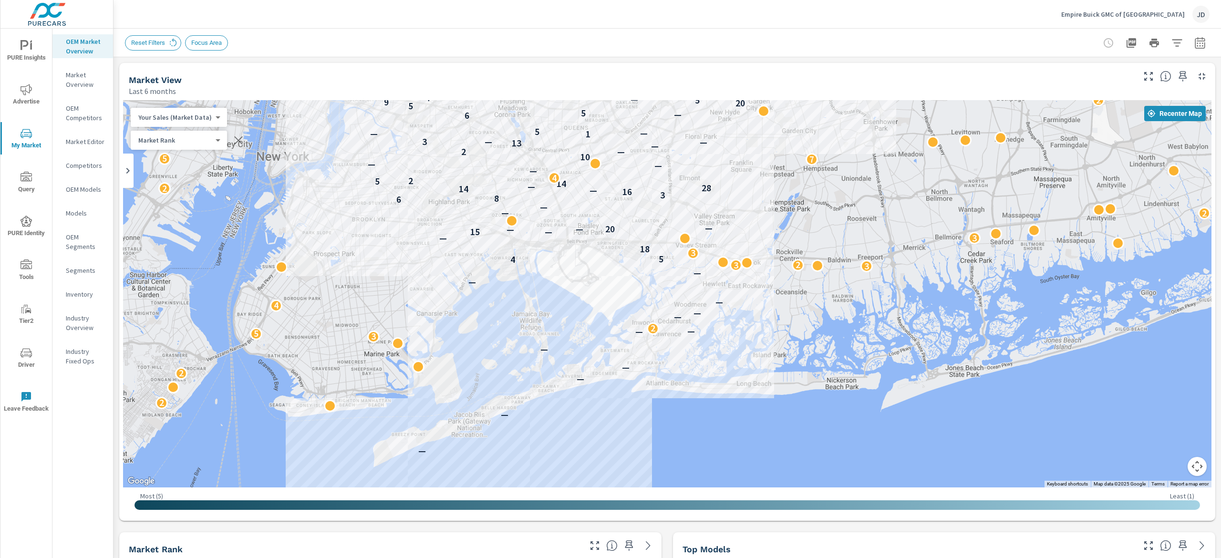
drag, startPoint x: 785, startPoint y: 230, endPoint x: 880, endPoint y: 165, distance: 115.7
click at [880, 165] on div "— — 2 2 2 — 2 — — 3 5 — — 2 — — 4 — — — 3 3 2 3 4 5 3 18 — 3 — 15 — 20 — — 4 2 …" at bounding box center [667, 293] width 1089 height 387
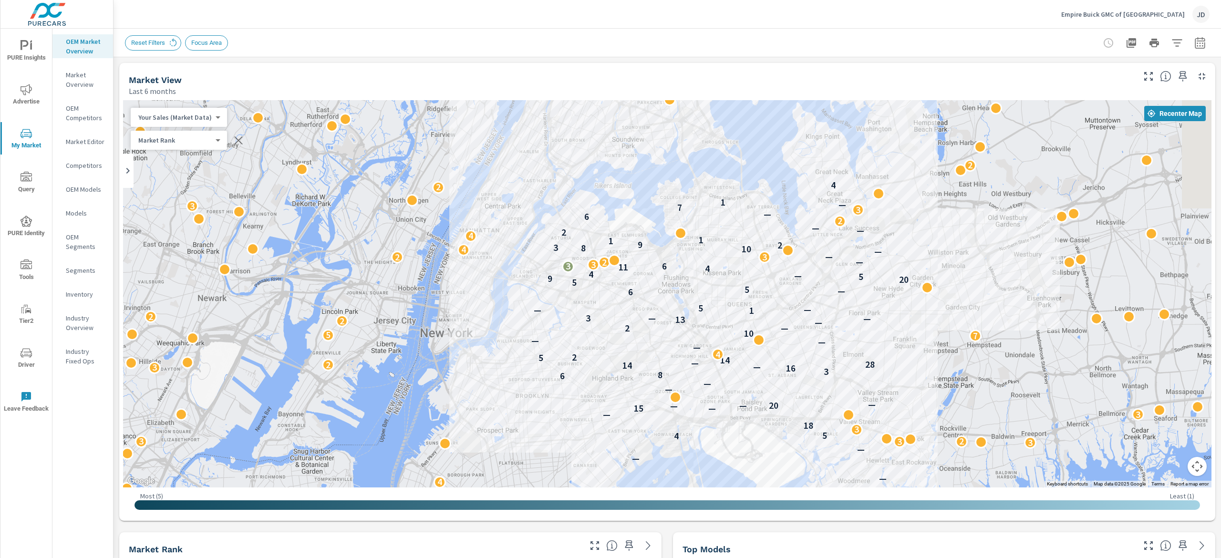
drag, startPoint x: 882, startPoint y: 200, endPoint x: 1052, endPoint y: 383, distance: 249.5
click at [1052, 383] on div "2 3 — — 2 2 2 — 2 — — 3 5 — — 2 — — 4 — — — 3 3 2 3 4 5 3 18 — 3 — 15 — 20 — — …" at bounding box center [667, 293] width 1089 height 387
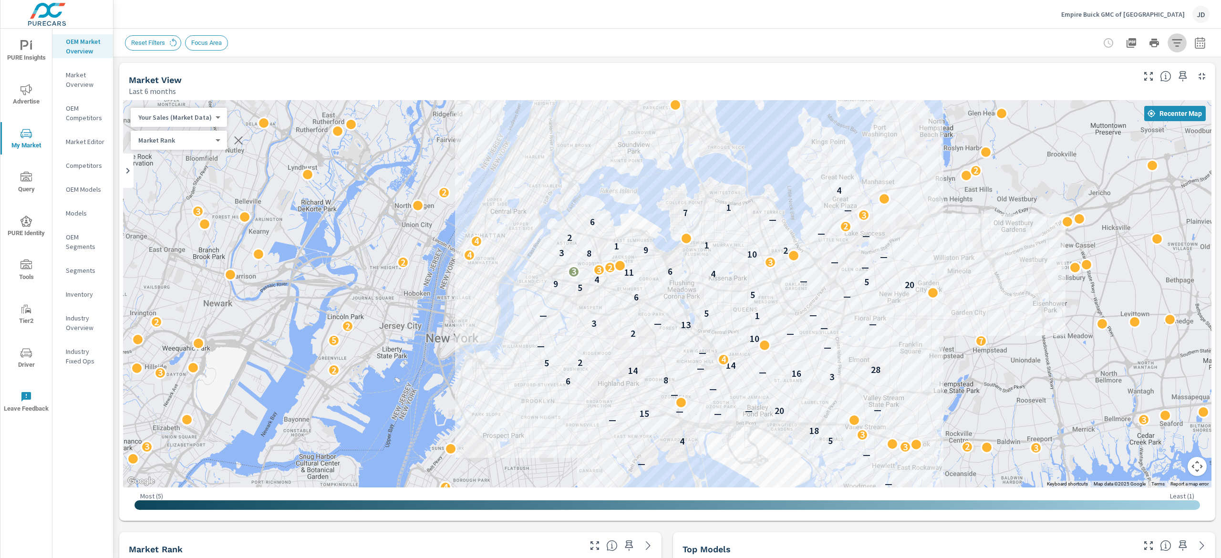
click at [1172, 37] on icon "button" at bounding box center [1177, 42] width 11 height 11
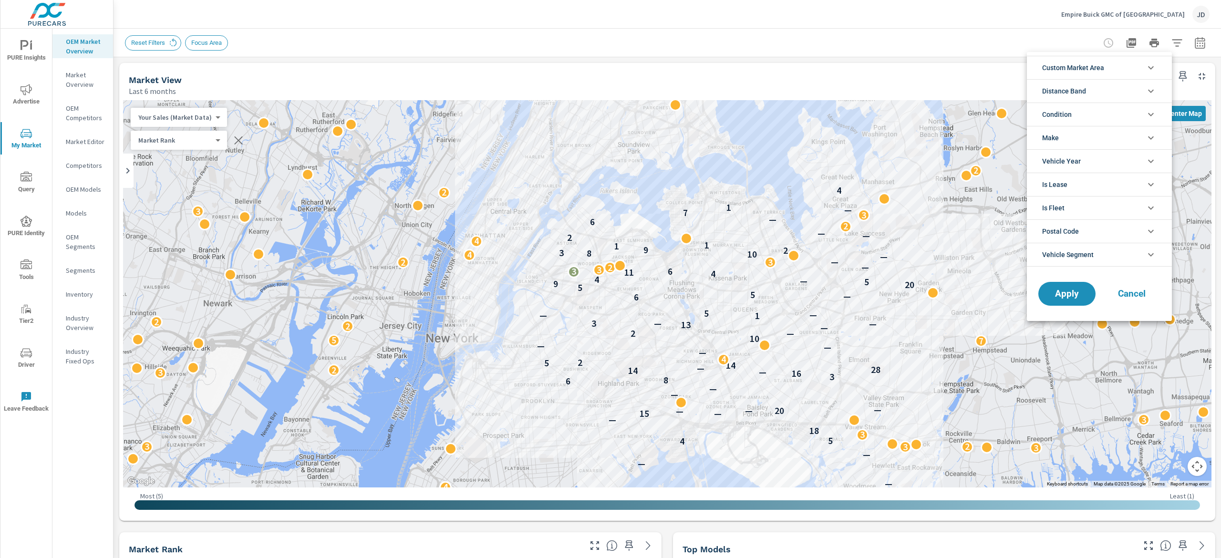
scroll to position [21, 0]
click at [1155, 119] on icon "filter options" at bounding box center [1151, 114] width 11 height 11
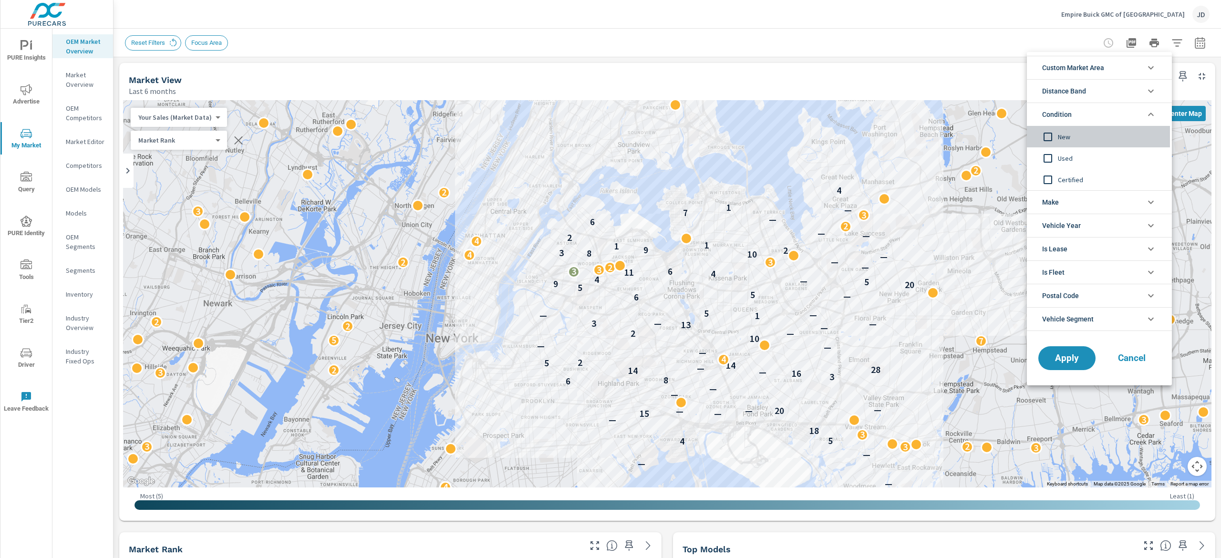
click at [1064, 137] on span "New" at bounding box center [1110, 136] width 104 height 11
click at [1060, 369] on button "Apply" at bounding box center [1067, 358] width 59 height 25
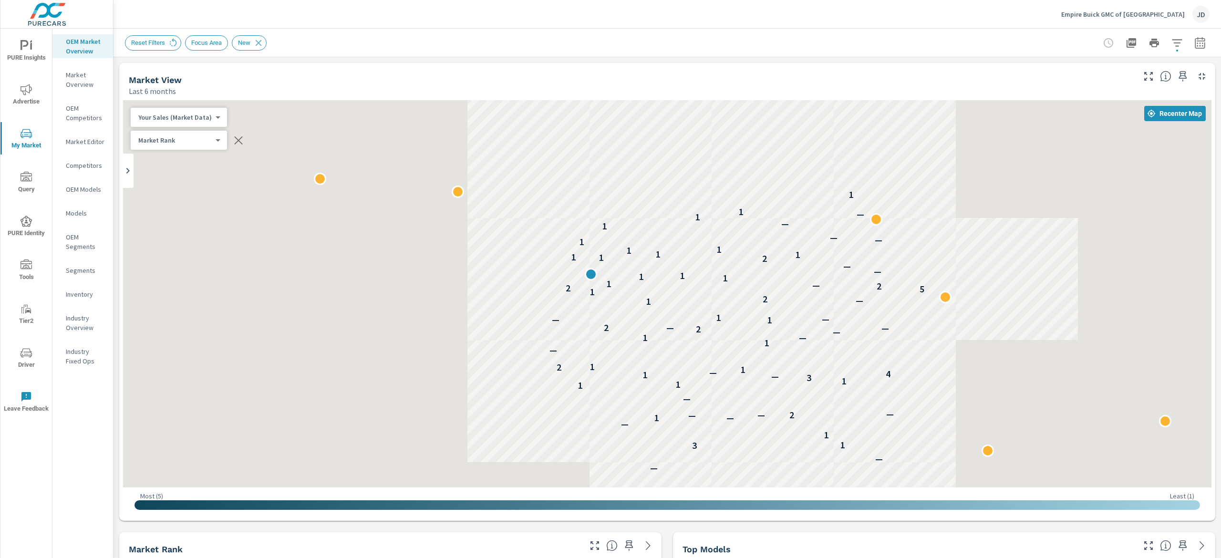
scroll to position [0, 0]
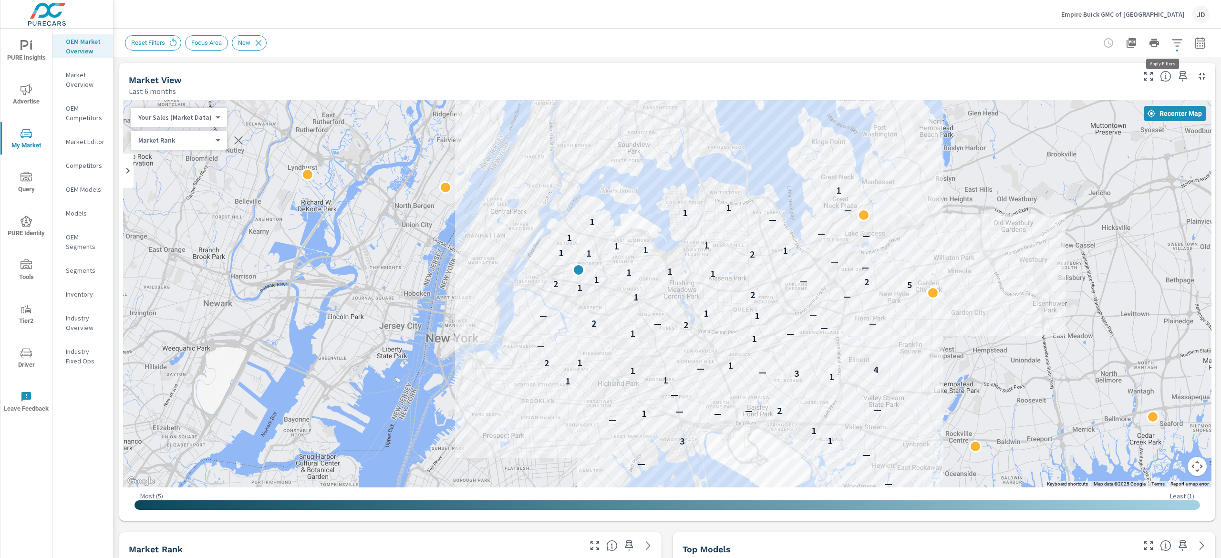
click at [1172, 38] on icon "button" at bounding box center [1177, 42] width 11 height 11
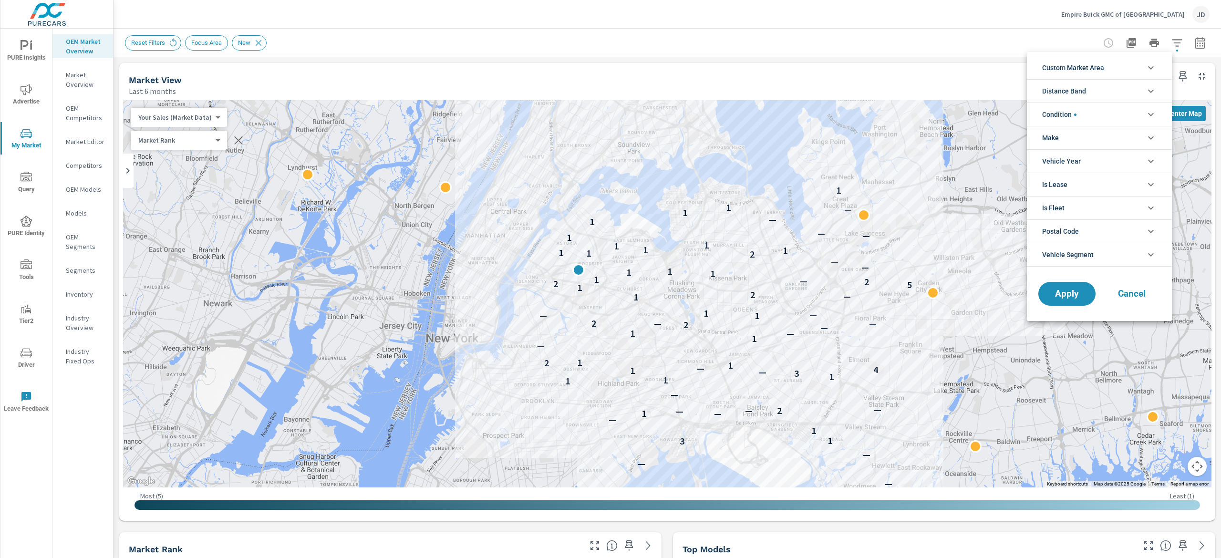
click at [1159, 64] on li "Custom Market Area" at bounding box center [1099, 67] width 145 height 23
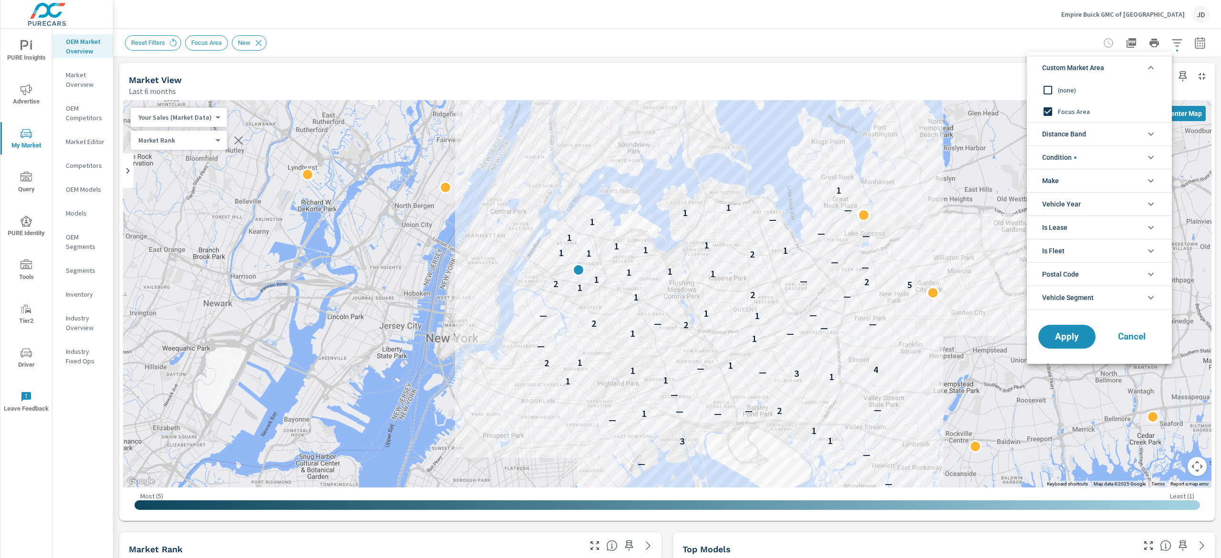
click at [1159, 64] on li "Custom Market Area" at bounding box center [1099, 67] width 145 height 23
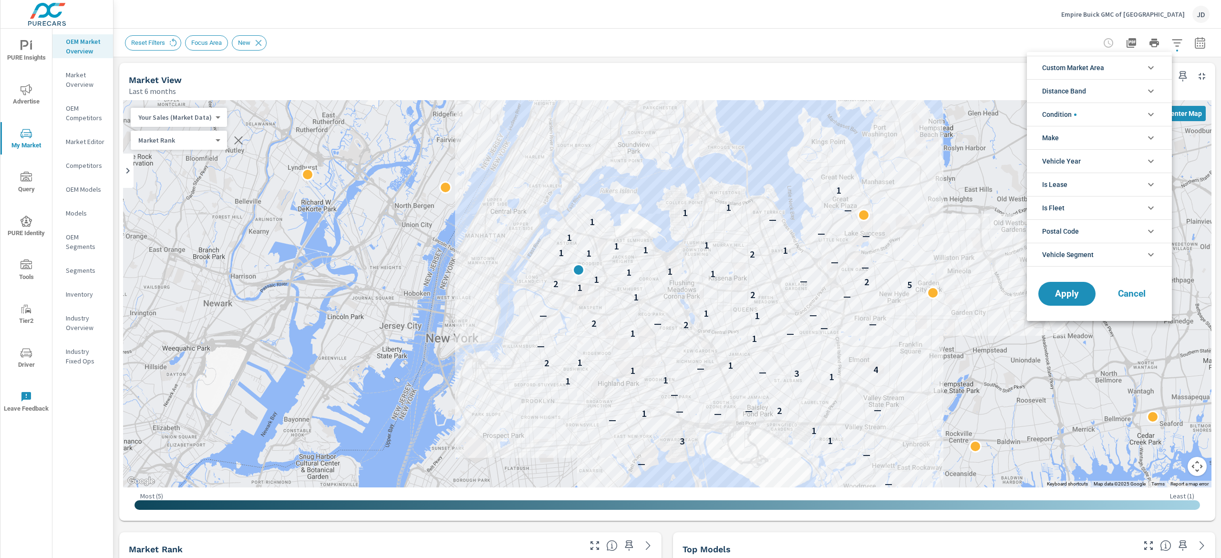
click at [855, 41] on div at bounding box center [610, 279] width 1221 height 558
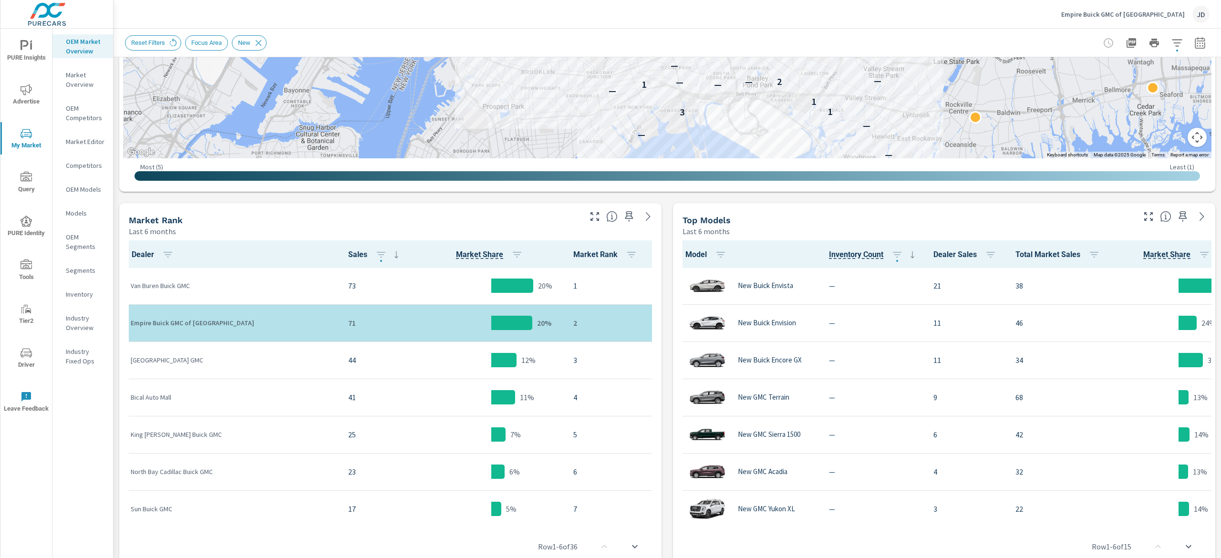
scroll to position [0, 0]
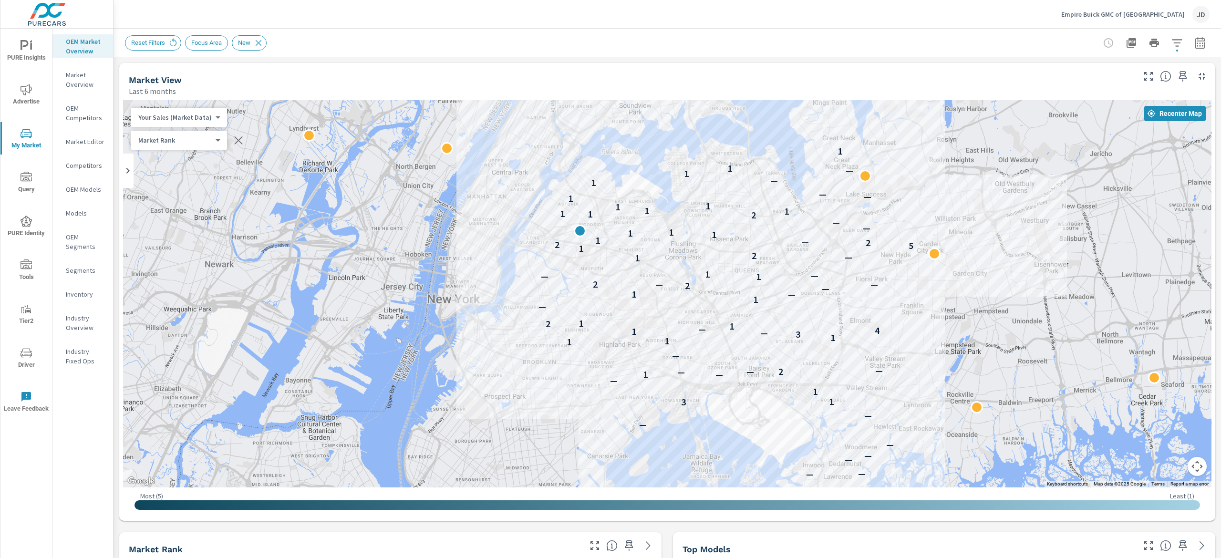
drag, startPoint x: 1010, startPoint y: 238, endPoint x: 1011, endPoint y: 198, distance: 40.1
click at [1011, 198] on div "— — — — — — — — — — — — 3 1 1 — — 1 — 2 — — — 1 1 1 3 — 1 4 — 1 2 1 — 1 — 1 — 2…" at bounding box center [667, 293] width 1089 height 387
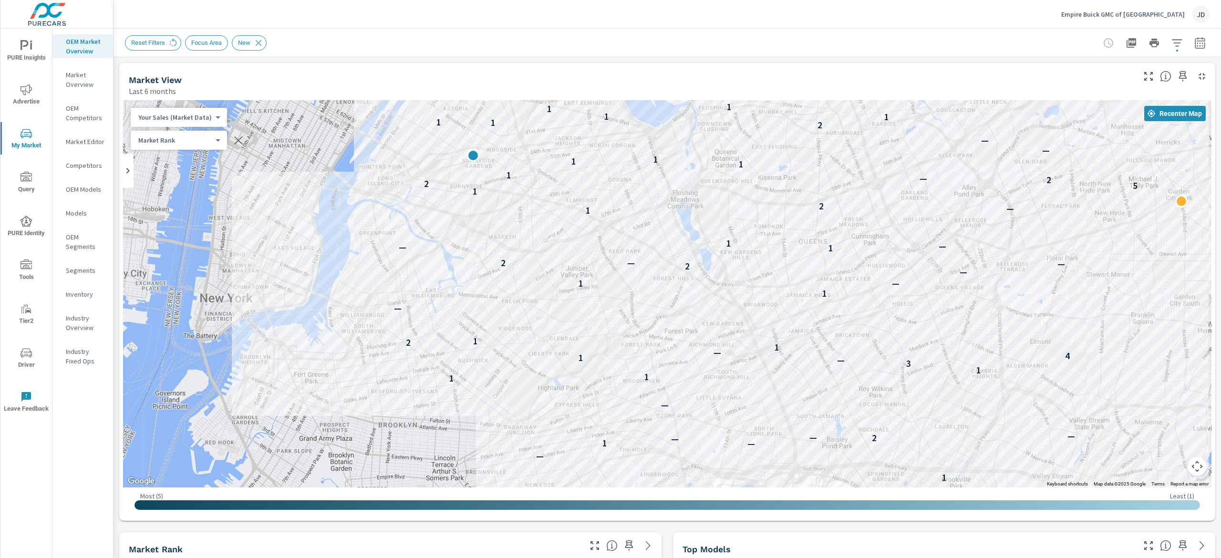
drag, startPoint x: 600, startPoint y: 202, endPoint x: 1012, endPoint y: 149, distance: 415.6
click at [1012, 149] on div "— — — — — — — — 3 1 1 — — 1 — 2 — — — 1 1 1 3 — 1 4 — 1 2 1 — 1 — 1 — 2 — 2 — 1…" at bounding box center [667, 293] width 1089 height 387
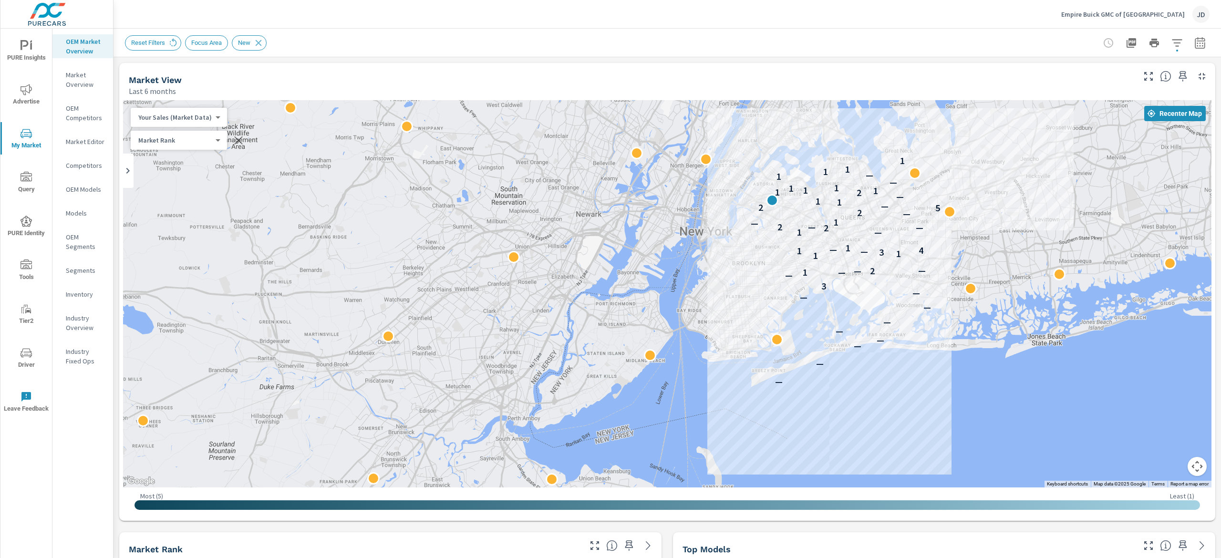
drag, startPoint x: 948, startPoint y: 173, endPoint x: 894, endPoint y: 188, distance: 56.6
click at [894, 188] on div "— — — — — — — — — 3 — — 1 2 — — 1 1 3 — 1 4 — 1 — 1 2 — 2 — — 1 — 2 5 2 — 1 1 —…" at bounding box center [667, 293] width 1089 height 387
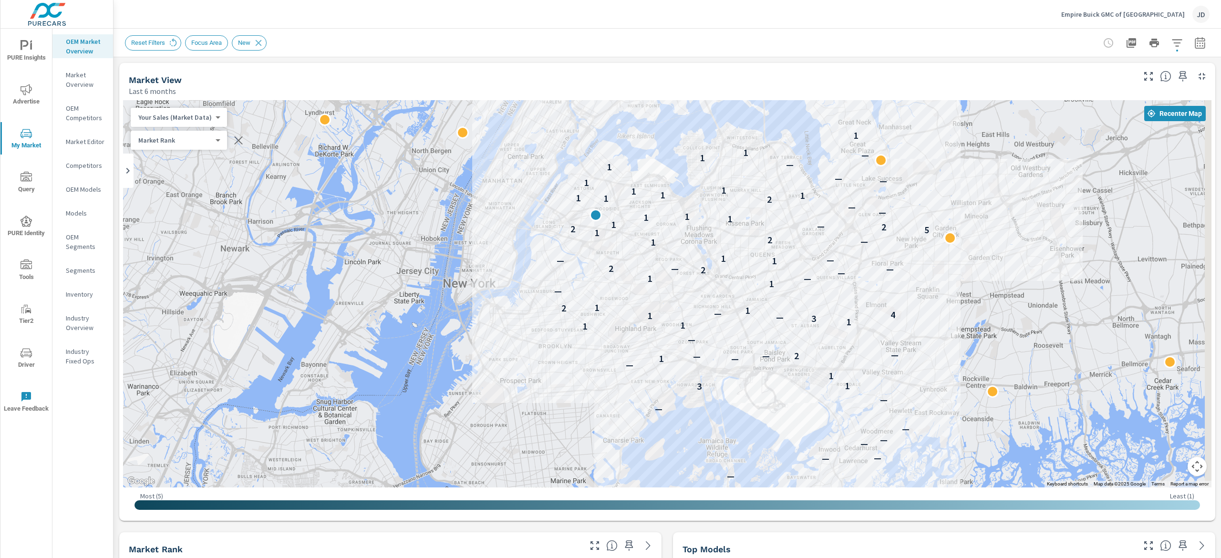
drag, startPoint x: 1087, startPoint y: 216, endPoint x: 1060, endPoint y: 238, distance: 34.9
click at [1060, 238] on div "— — — — — — — — — — — — 3 1 1 — — 1 — 2 — — — 1 1 1 3 — 1 4 — 1 2 1 — 1 — 1 — 2…" at bounding box center [667, 293] width 1089 height 387
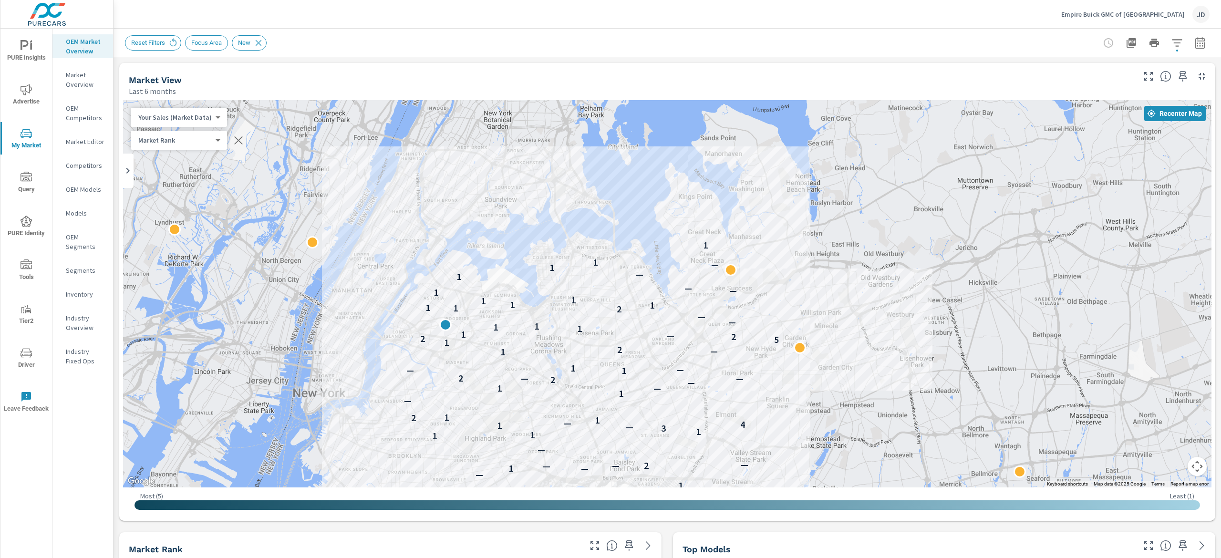
drag, startPoint x: 1040, startPoint y: 178, endPoint x: 890, endPoint y: 287, distance: 185.1
click at [890, 287] on div "— — — — — — — — — — — — 3 1 1 — — 1 — 2 — — — 1 1 1 3 — 1 4 — 1 2 1 — 1 — 1 — 2…" at bounding box center [667, 293] width 1089 height 387
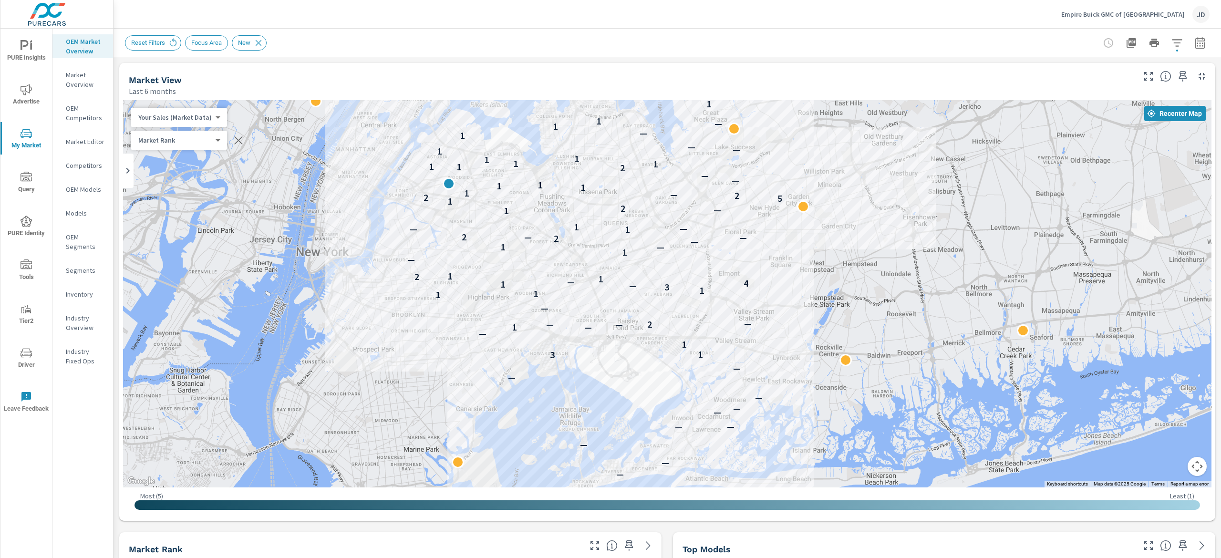
drag, startPoint x: 824, startPoint y: 322, endPoint x: 829, endPoint y: 176, distance: 146.1
click at [829, 176] on div "— — — — — — — — — — — — 3 1 1 — — 1 — 2 — — — 1 1 1 3 — 1 4 — 1 2 1 — 1 — 1 — 2…" at bounding box center [976, 325] width 611 height 344
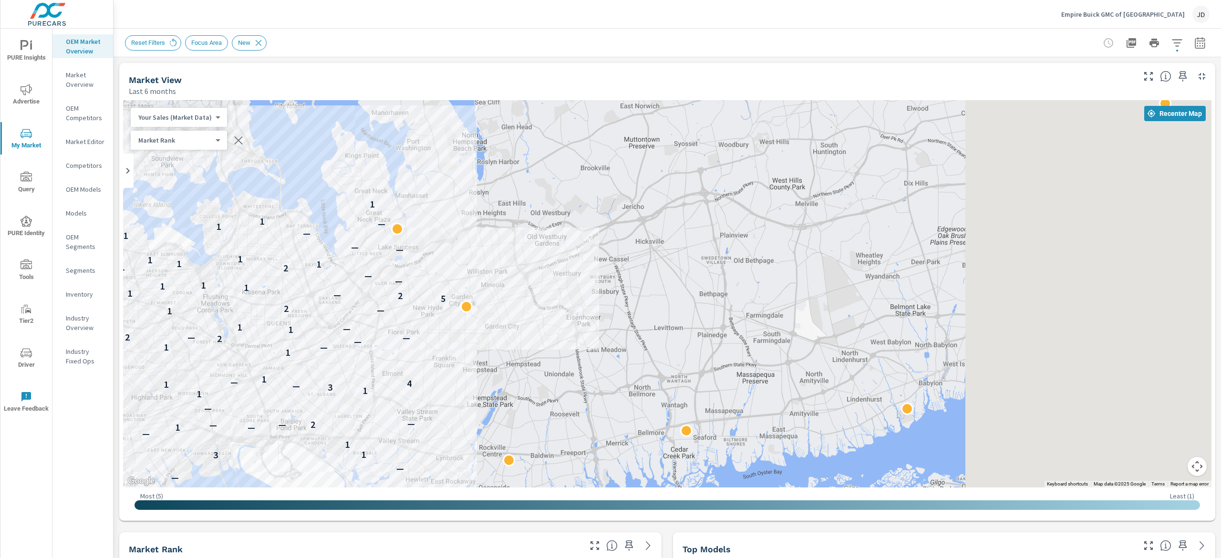
drag, startPoint x: 743, startPoint y: 314, endPoint x: 658, endPoint y: 341, distance: 88.7
click at [658, 341] on div "— — — — — — — — — — — — 3 1 1 — — 1 — 2 — — — 1 1 1 3 — 1 4 — 1 2 1 — 1 — 1 — 2…" at bounding box center [667, 293] width 1089 height 387
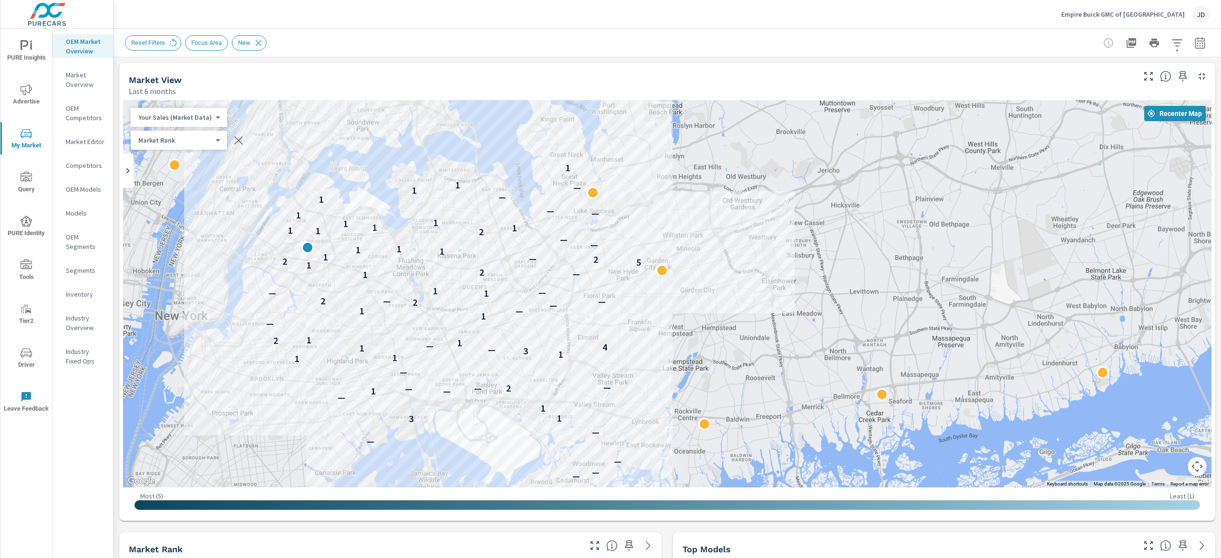
drag, startPoint x: 604, startPoint y: 305, endPoint x: 922, endPoint y: 223, distance: 328.2
click at [922, 223] on div "— — — — — — — — — — — — 3 1 1 — — 1 — 2 — — — 1 1 1 3 — 1 4 — 1 2 1 — 1 — 1 — 2…" at bounding box center [667, 293] width 1089 height 387
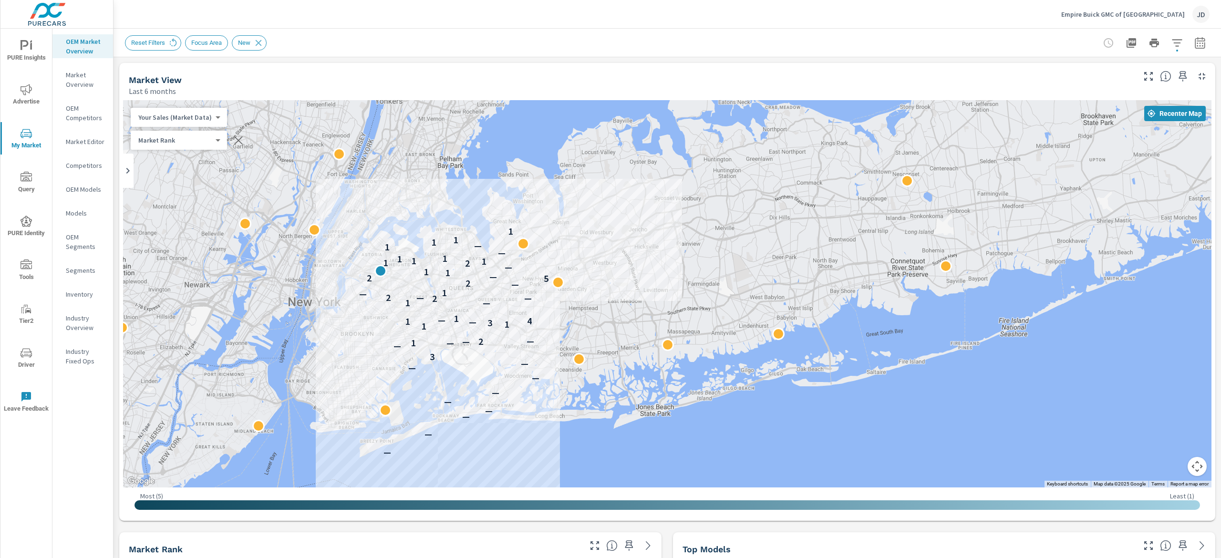
drag, startPoint x: 1075, startPoint y: 200, endPoint x: 896, endPoint y: 215, distance: 180.0
click at [896, 215] on div "— — — — — — — — — 3 — — 1 2 — — 1 1 3 — 1 4 — 1 — 1 2 — 2 — — 1 — 2 5 2 — 1 1 —…" at bounding box center [667, 293] width 1089 height 387
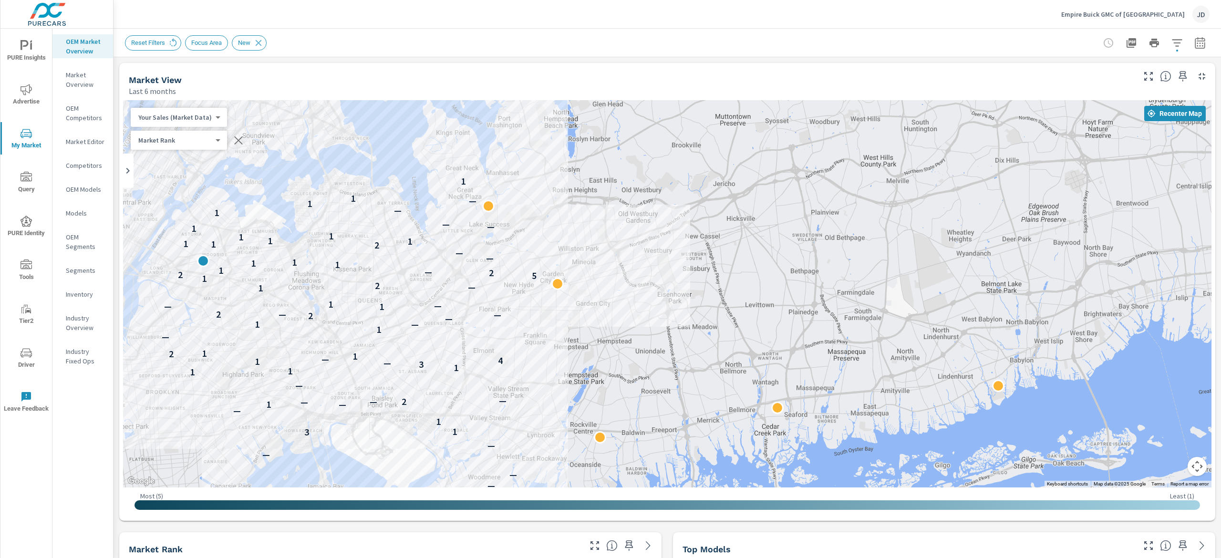
drag, startPoint x: 623, startPoint y: 259, endPoint x: 953, endPoint y: 218, distance: 332.7
click at [955, 218] on div "— — — — — — — — — — — — 3 1 1 — — 1 — 2 — — — 1 1 1 3 — 1 4 — 1 2 1 — 1 — 1 — 2…" at bounding box center [667, 293] width 1089 height 387
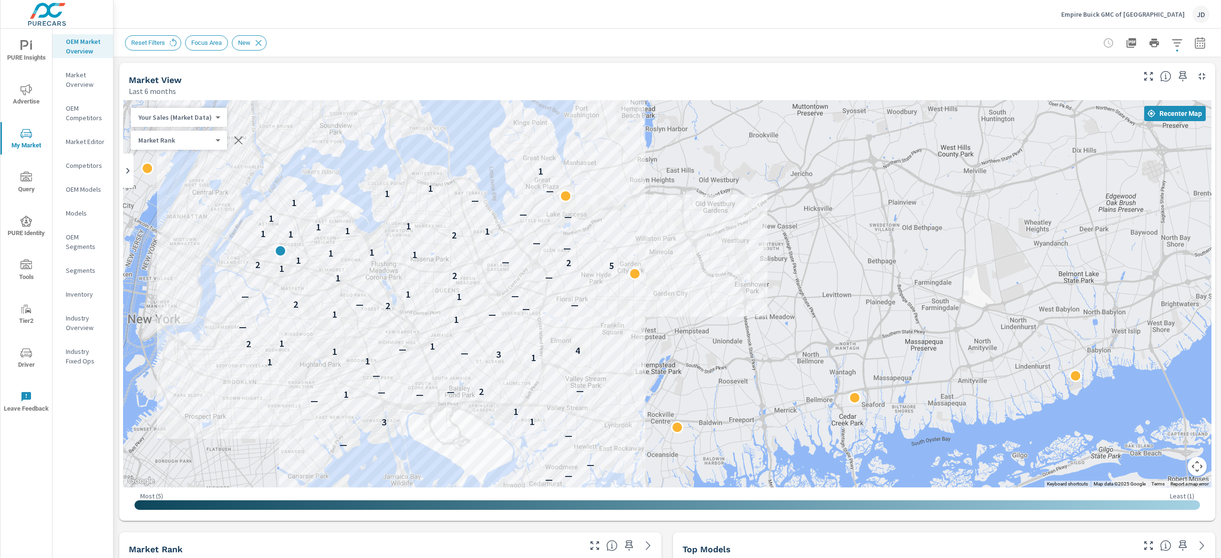
drag, startPoint x: 678, startPoint y: 261, endPoint x: 762, endPoint y: 251, distance: 84.1
click at [762, 251] on div "— — — — — — — — — — — — 3 1 1 — — 1 — 2 — — — 1 1 1 3 — 1 4 — 1 2 1 — 1 — 1 — 2…" at bounding box center [667, 293] width 1089 height 387
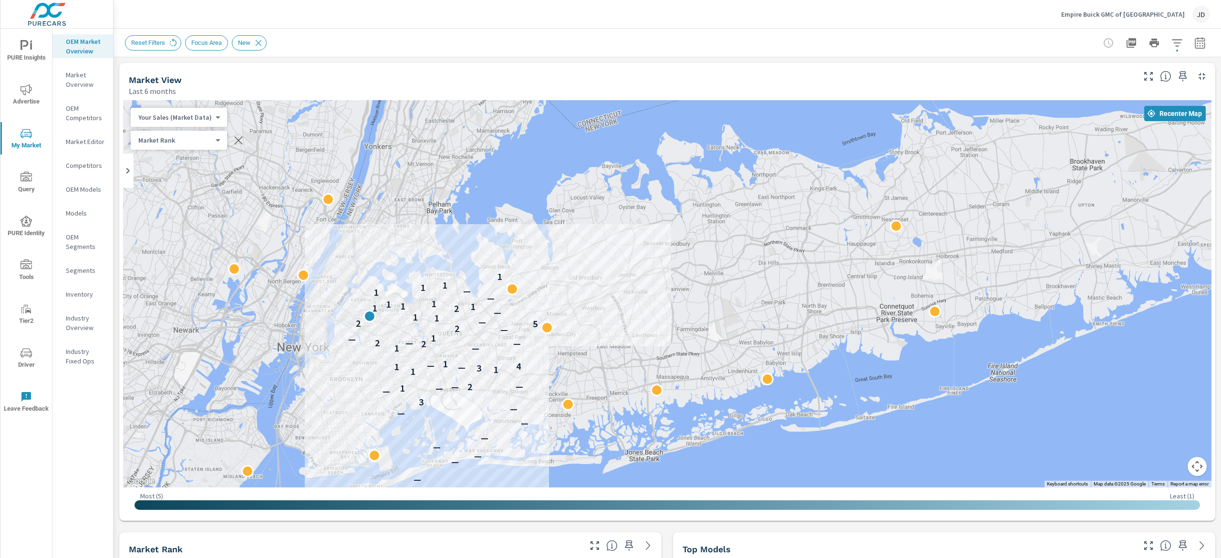
drag, startPoint x: 924, startPoint y: 261, endPoint x: 731, endPoint y: 311, distance: 198.6
click at [731, 311] on div "— — — — — — — — — 3 — — 1 2 — — 1 1 3 — 1 4 — 1 — 1 2 — 2 — — 1 — 2 5 2 — 1 1 —…" at bounding box center [667, 293] width 1089 height 387
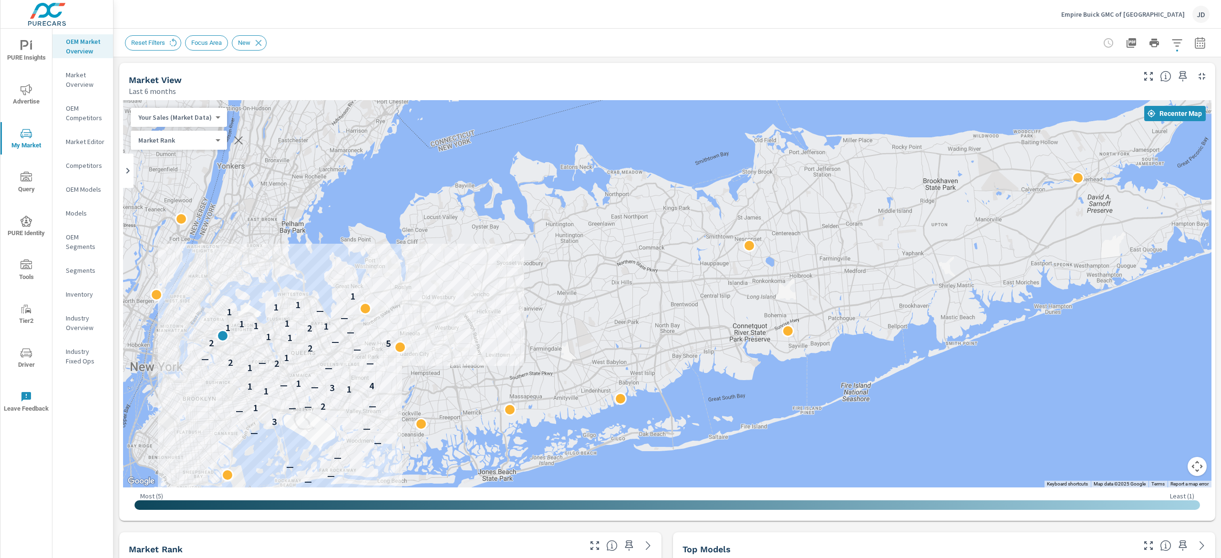
drag, startPoint x: 474, startPoint y: 297, endPoint x: 619, endPoint y: 326, distance: 147.8
click at [619, 326] on div "— — — — — — — — — 3 — — 1 2 — — 1 1 3 — 1 4 — 1 — 1 2 — 2 — — 1 — 2 5 2 — 1 1 —…" at bounding box center [667, 293] width 1089 height 387
click at [691, 291] on div "— — — — — — — — — 3 — — 1 2 — — 1 1 3 — 1 4 — 1 — 1 2 — 2 — — 1 — 2 5 2 — 1 1 —…" at bounding box center [667, 293] width 1089 height 387
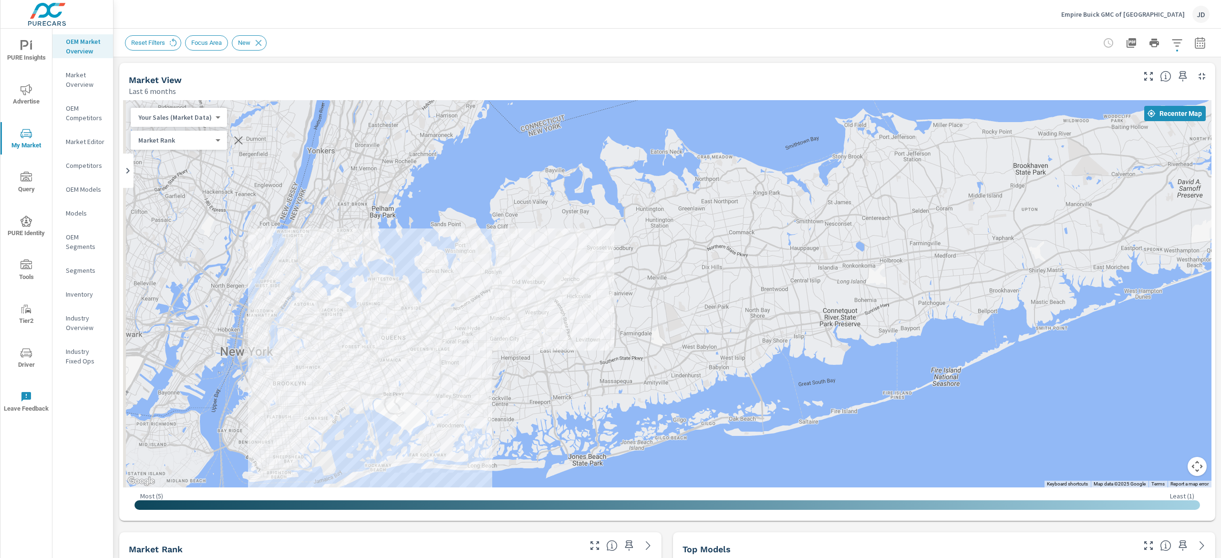
drag, startPoint x: 605, startPoint y: 310, endPoint x: 713, endPoint y: 290, distance: 109.3
click at [713, 290] on div "— — — — — — — — — 3 — — 1 2 — — 1 1 3 — 1 4 — 1 — 1 2 — 2 — — 1 — 2 5 2 — 1 1 —…" at bounding box center [667, 293] width 1089 height 387
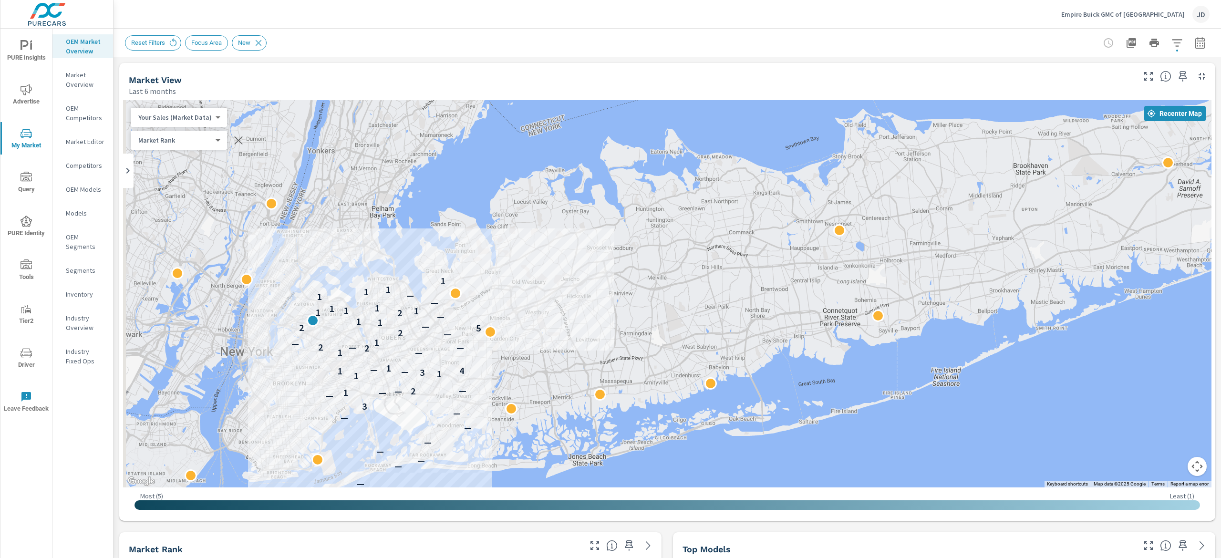
scroll to position [0, 0]
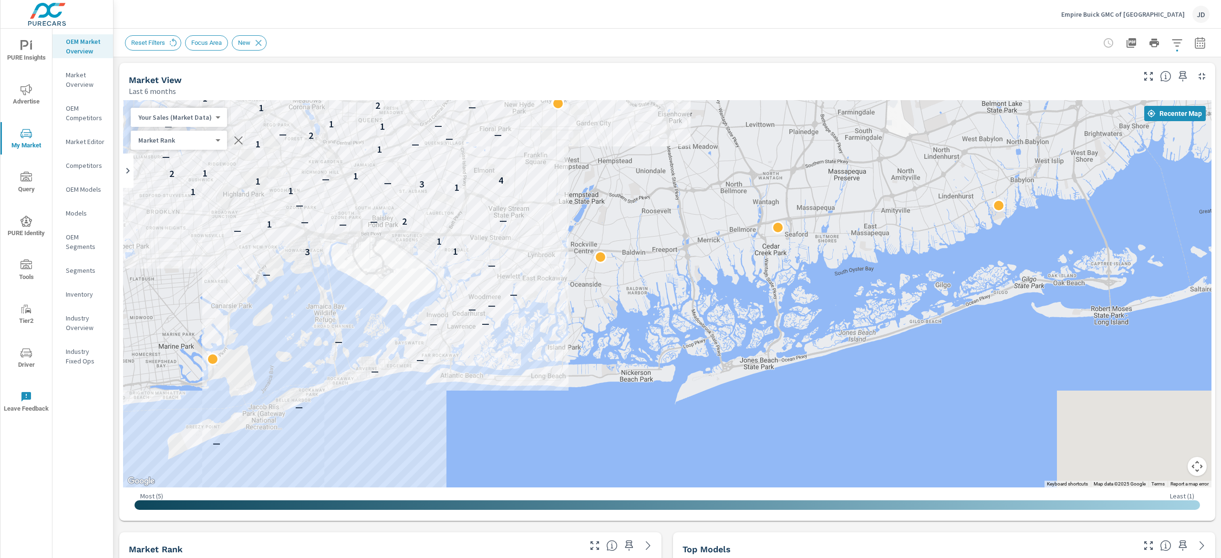
drag, startPoint x: 574, startPoint y: 407, endPoint x: 661, endPoint y: 198, distance: 226.3
click at [661, 198] on div "— — — — — — — — — — — — 3 1 1 — — 1 — 2 — — — 1 1 1 3 — 1 4 — 1 2 1 — 1 — 1 — 2…" at bounding box center [667, 293] width 1089 height 387
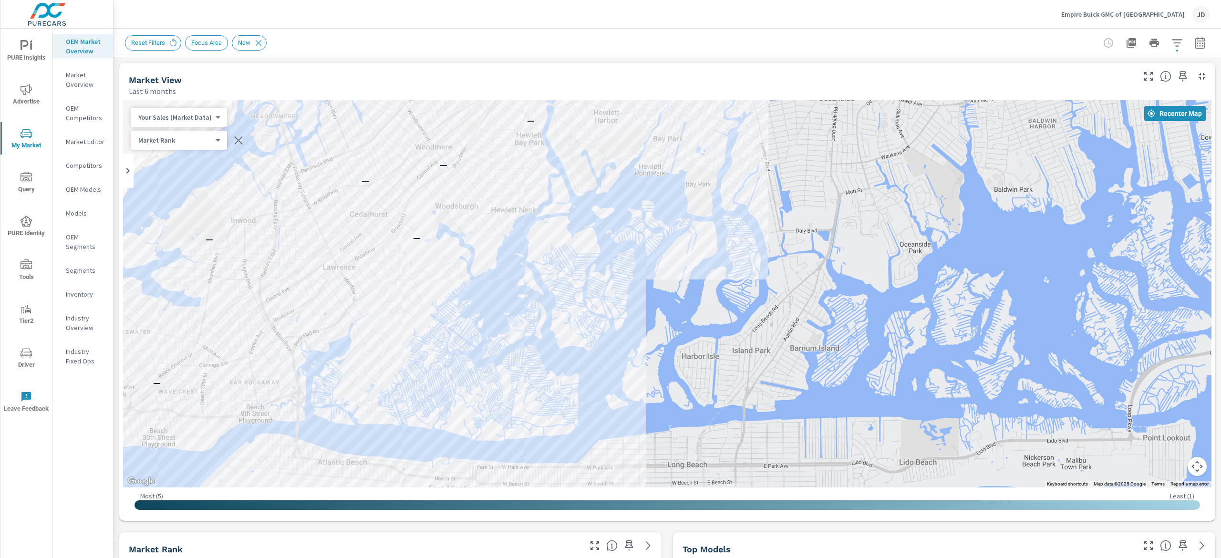
drag, startPoint x: 405, startPoint y: 215, endPoint x: 713, endPoint y: 282, distance: 315.4
click at [737, 283] on div "— — — — — — — 1 1" at bounding box center [667, 293] width 1089 height 387
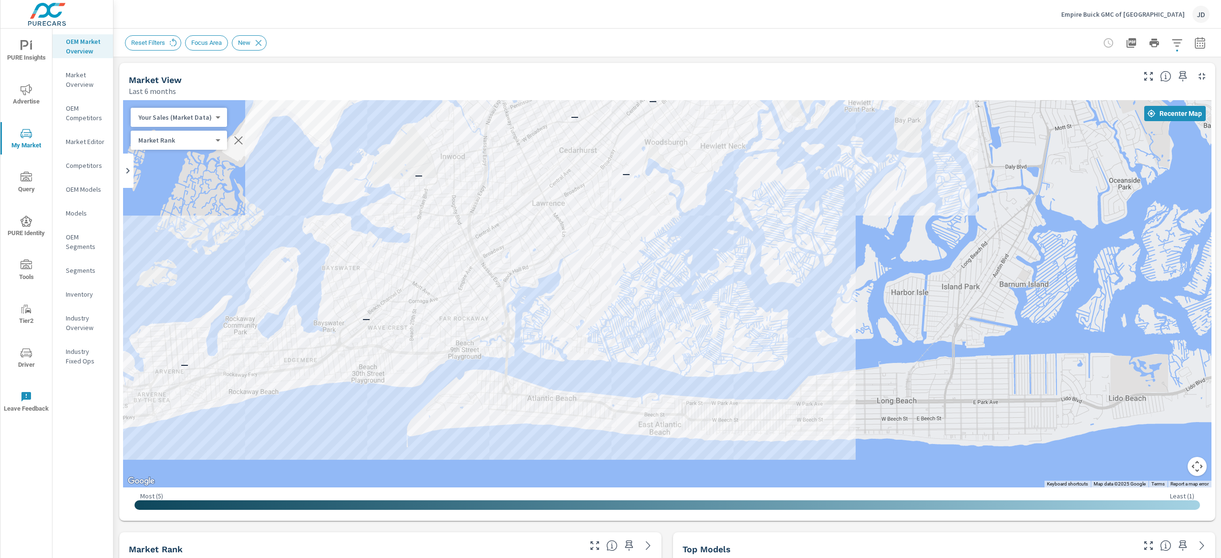
drag, startPoint x: 457, startPoint y: 323, endPoint x: 667, endPoint y: 257, distance: 219.9
click at [667, 257] on div "— — — — — — — — — 1 1 —" at bounding box center [667, 293] width 1089 height 387
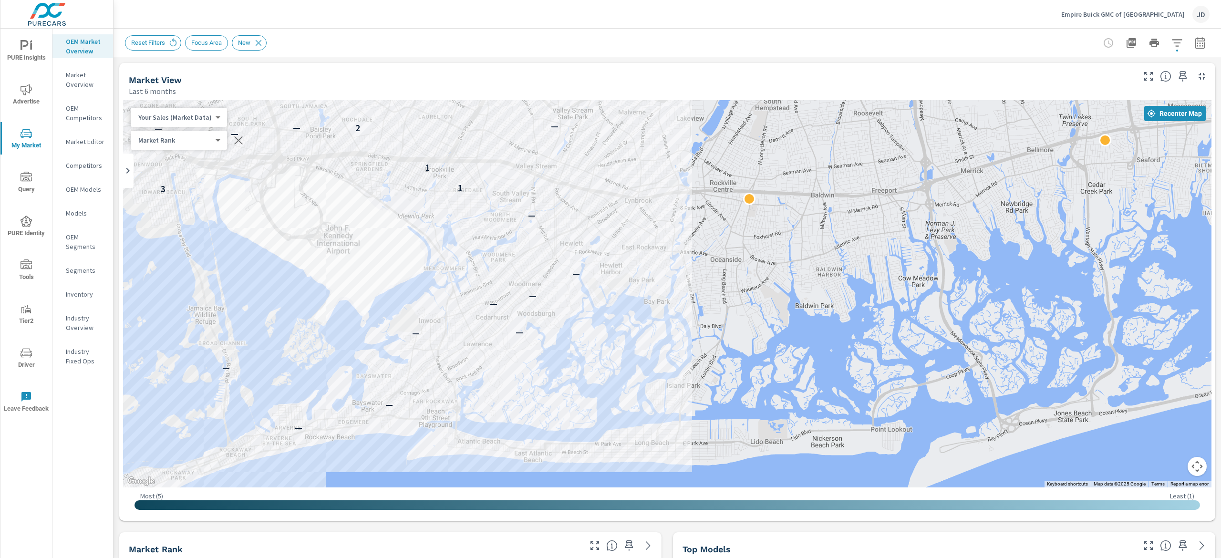
drag, startPoint x: 799, startPoint y: 225, endPoint x: 764, endPoint y: 323, distance: 104.7
click at [764, 323] on div "— — — — — — — — — — — — 3 1 1 — — 1 — 2 — — — 1 1 1 3 — 1 4 — 1 2 1 — 1 — 1 — 2…" at bounding box center [667, 293] width 1089 height 387
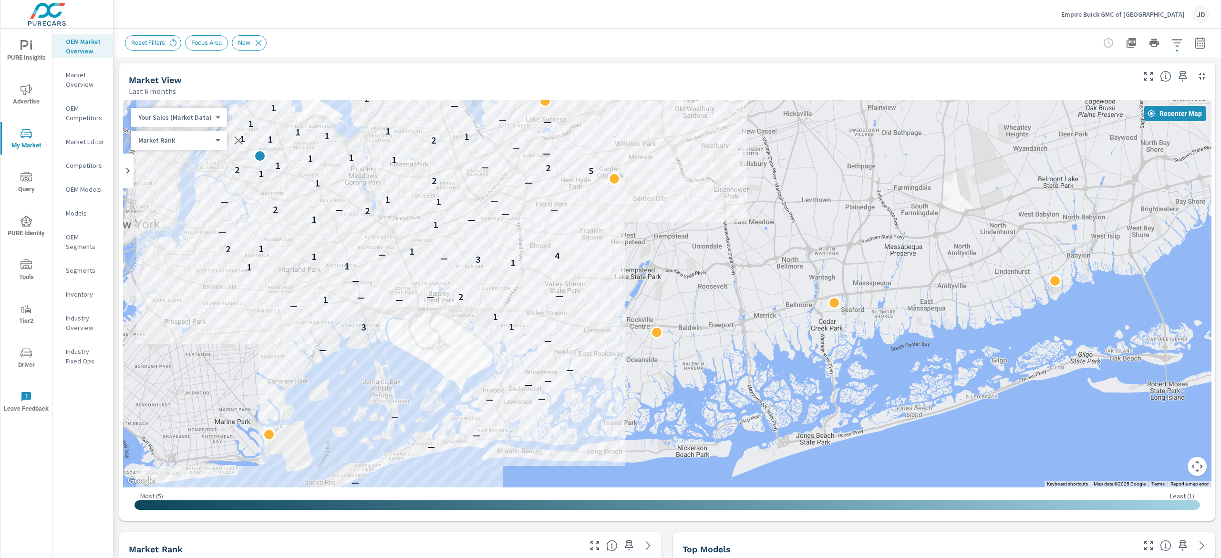
drag, startPoint x: 875, startPoint y: 219, endPoint x: 768, endPoint y: 290, distance: 127.8
click at [768, 290] on div "— — — — — — — — — — — — 3 1 1 — — 1 — 2 — — — 1 1 1 3 — 1 4 — 1 2 1 — 1 — 1 — 2…" at bounding box center [667, 293] width 1089 height 387
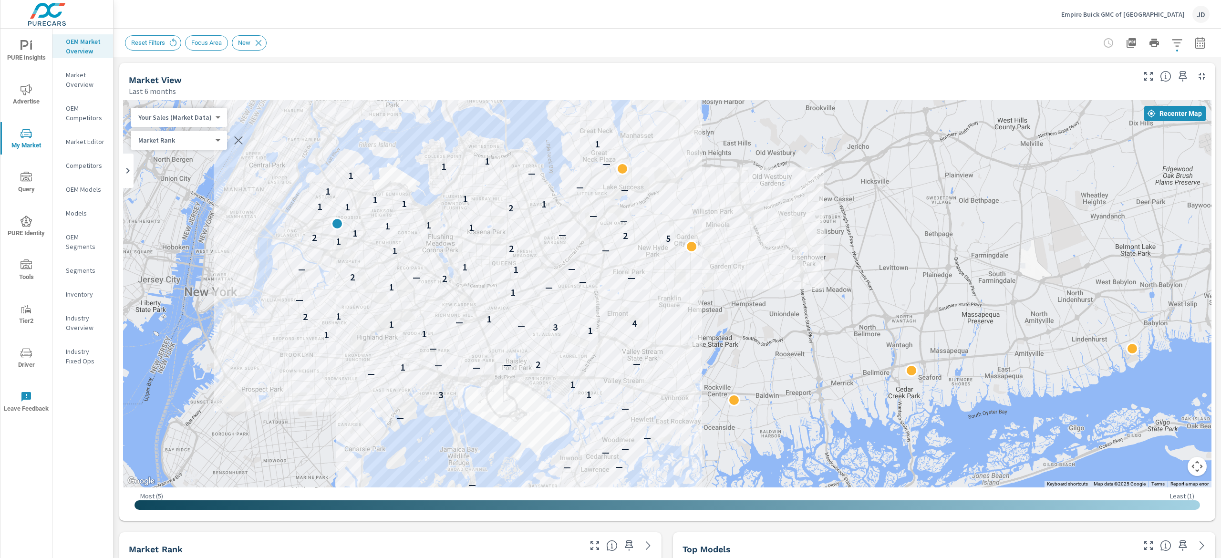
drag, startPoint x: 850, startPoint y: 244, endPoint x: 929, endPoint y: 312, distance: 104.2
click at [929, 312] on div "— — — — — — — — — — — — 3 1 1 — — 1 — 2 — — — 1 1 1 3 — 1 4 — 1 2 1 — 1 — 1 — 2…" at bounding box center [667, 293] width 1089 height 387
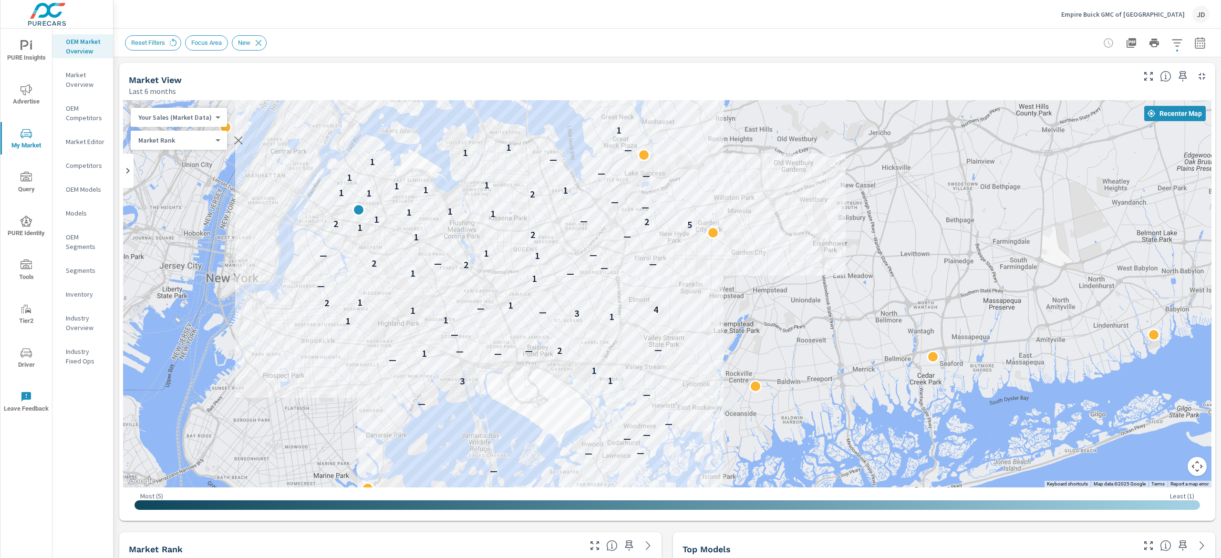
drag, startPoint x: 745, startPoint y: 340, endPoint x: 772, endPoint y: 320, distance: 33.8
click at [772, 320] on div "— — — — — — — — — — — — 3 1 1 — — 1 — 2 — — — 1 1 1 3 — 1 4 — 1 2 1 — 1 — 1 — 2…" at bounding box center [994, 452] width 611 height 344
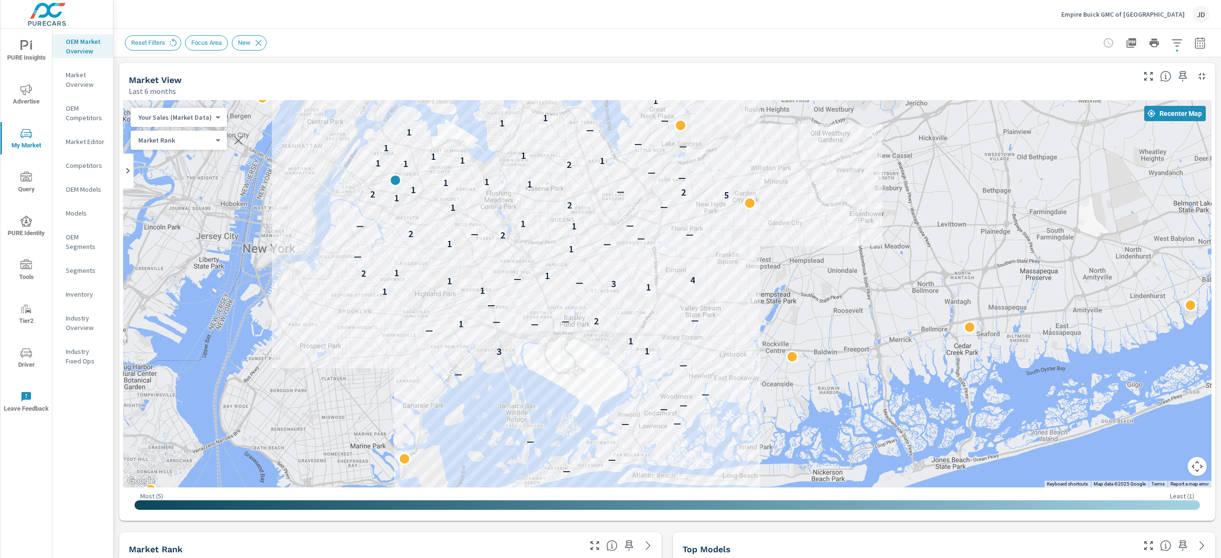
drag, startPoint x: 825, startPoint y: 192, endPoint x: 867, endPoint y: 172, distance: 47.2
click at [867, 172] on div "— — — — — — — — — — — — 3 1 1 — — 1 — 2 — — — 1 1 1 3 — 1 4 — 1 2 1 — 1 — 1 — 2…" at bounding box center [667, 293] width 1089 height 387
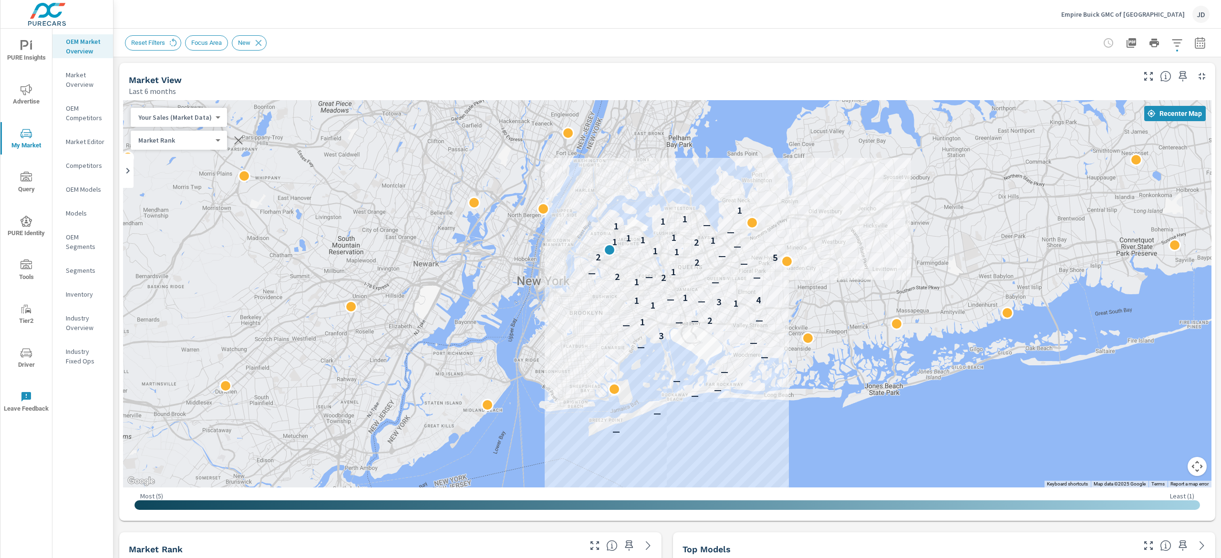
drag, startPoint x: 864, startPoint y: 168, endPoint x: 831, endPoint y: 232, distance: 71.9
click at [831, 232] on div "— — — — — — — — — 3 — — 1 2 — — 1 1 3 — 1 4 — 1 — 1 2 — 2 — — 1 — 2 5 2 — 1 1 —…" at bounding box center [667, 293] width 1089 height 387
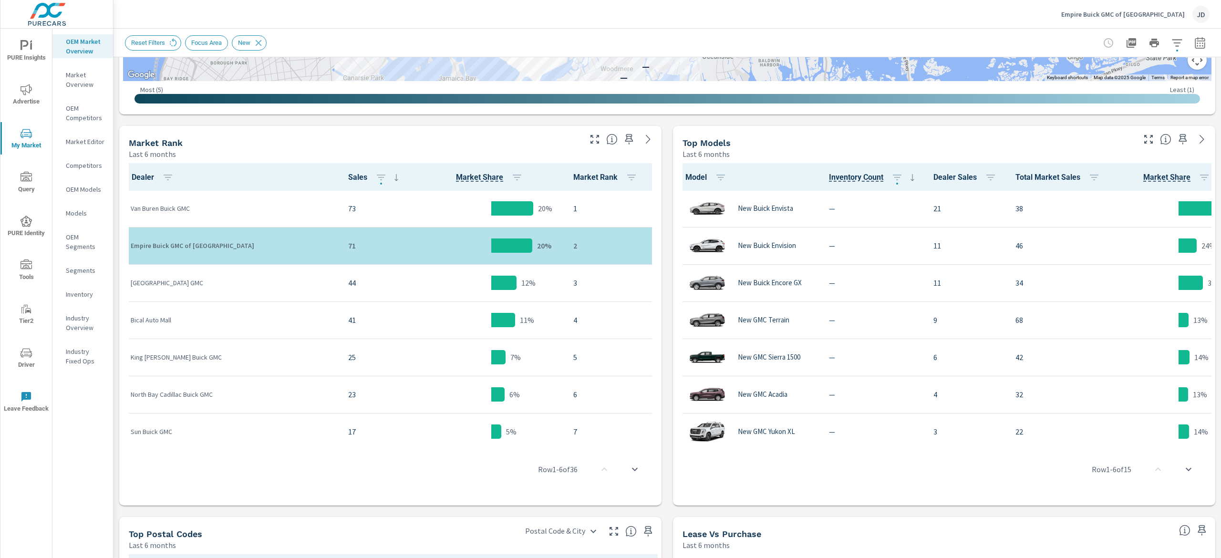
scroll to position [308, 0]
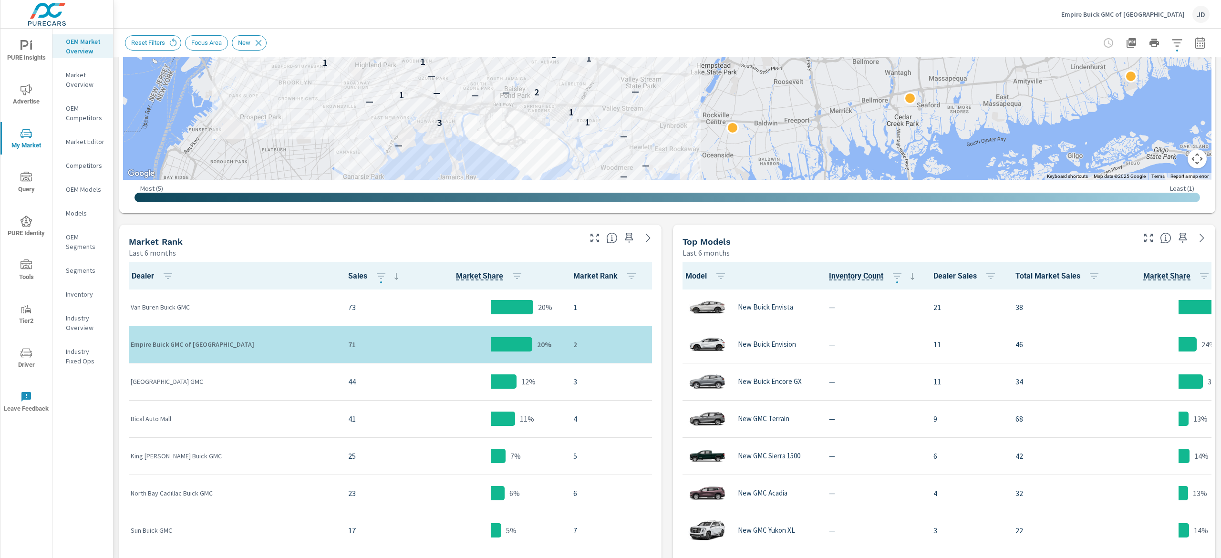
click at [73, 295] on p "Inventory" at bounding box center [86, 295] width 40 height 10
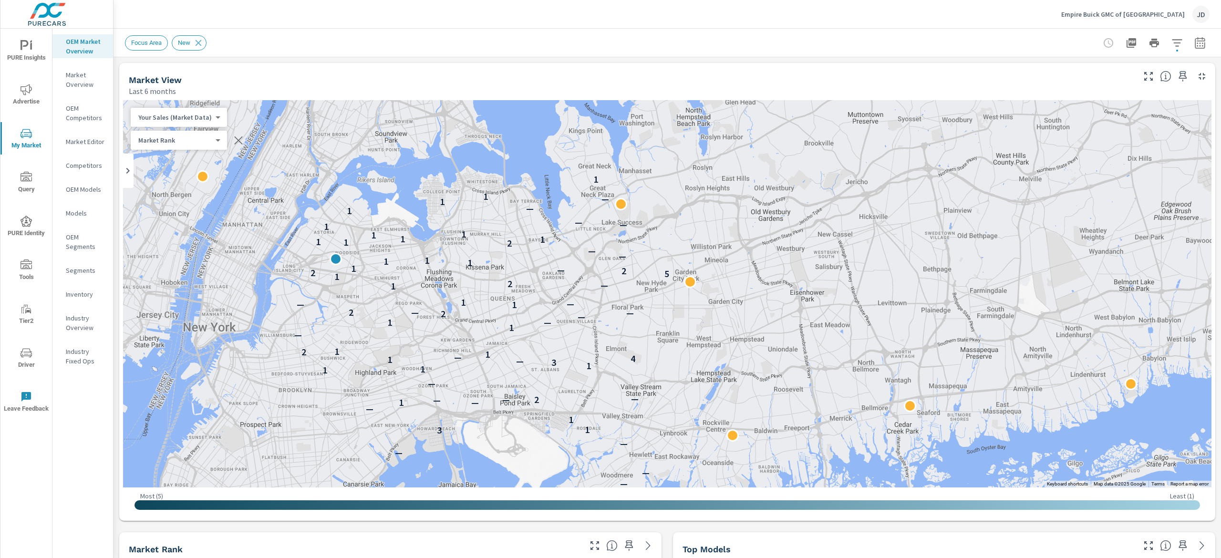
scroll to position [0, 0]
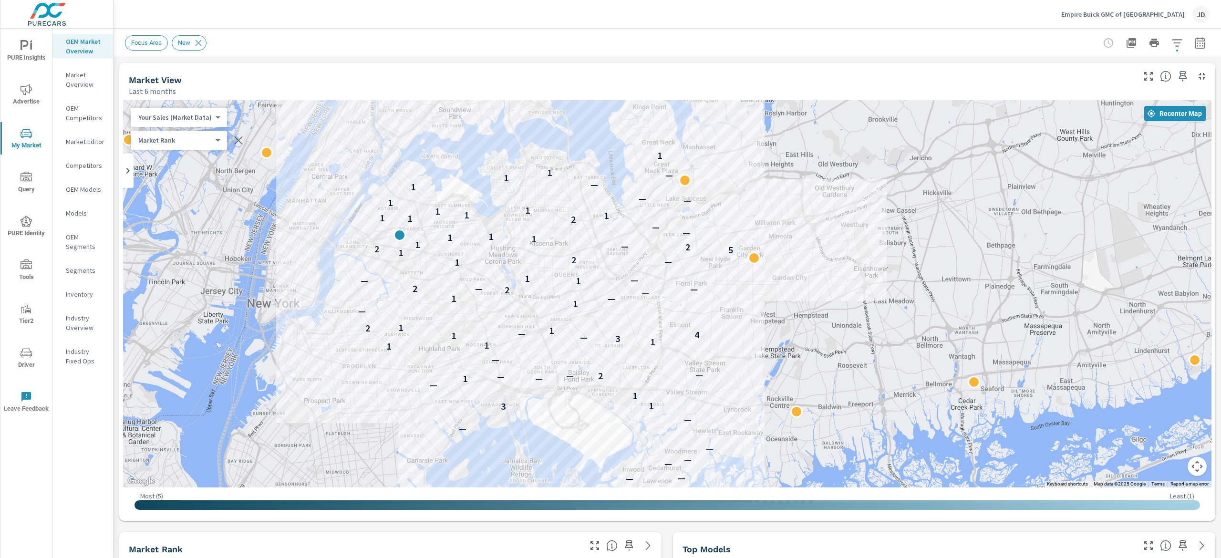
drag, startPoint x: 743, startPoint y: 232, endPoint x: 807, endPoint y: 207, distance: 68.8
click at [807, 207] on div "— — — — — — — — — — — — 3 1 1 — — 1 — 2 — — — 1 1 1 3 — 1 4 — 1 2 1 — 1 — 1 — 2…" at bounding box center [667, 293] width 1089 height 387
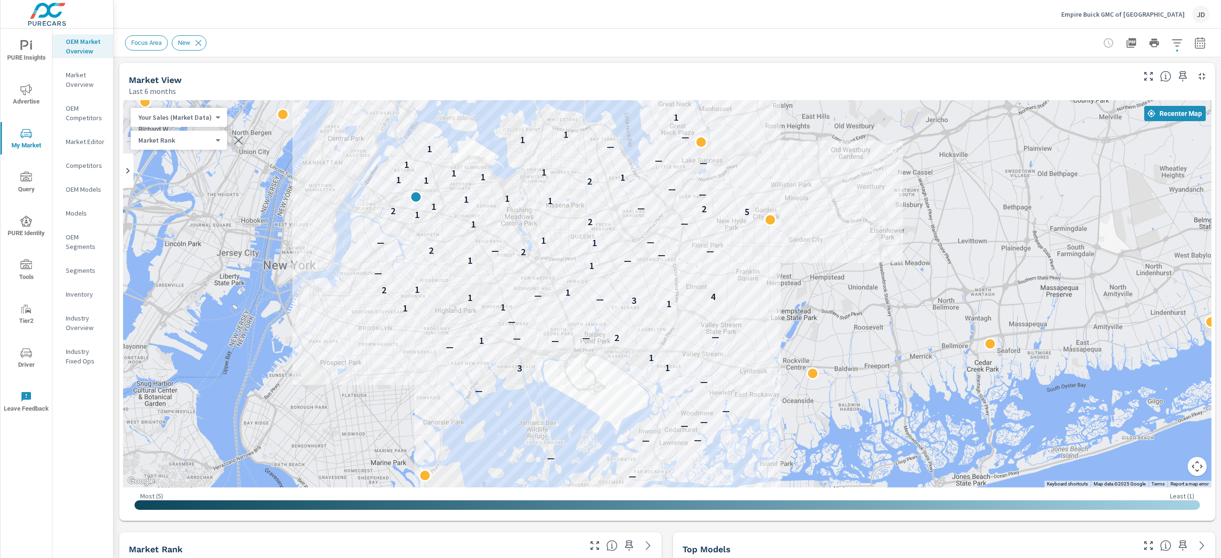
drag, startPoint x: 842, startPoint y: 259, endPoint x: 948, endPoint y: 272, distance: 106.3
click at [948, 272] on div "— — — — — — — — — — — — 3 1 1 — — 1 — 2 — — — 1 1 1 3 — 1 4 — 1 2 1 — 1 — 1 — 2…" at bounding box center [667, 293] width 1089 height 387
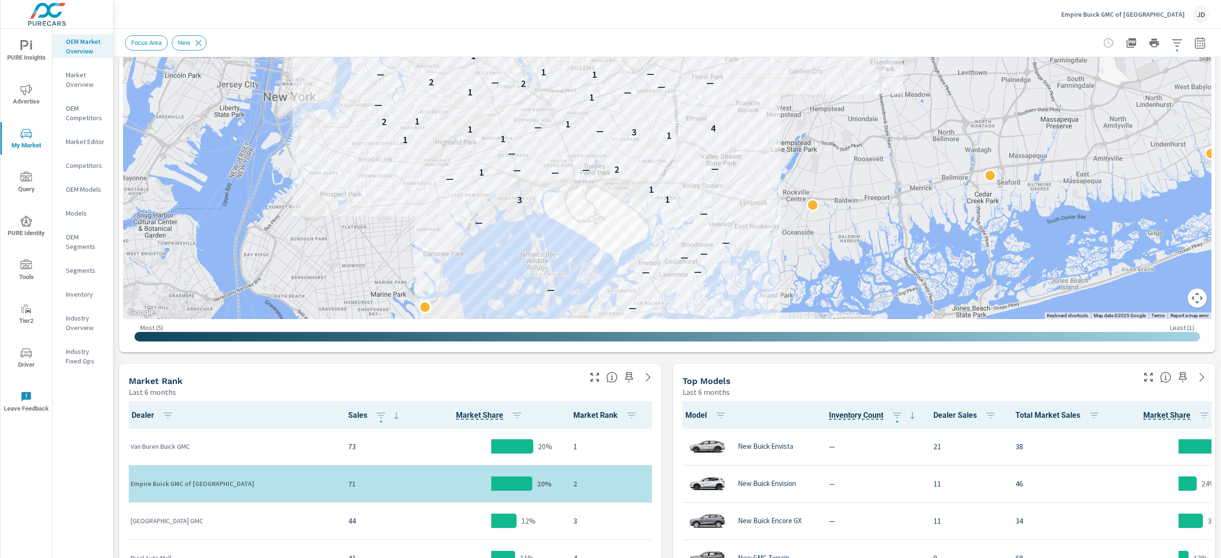
scroll to position [0, 0]
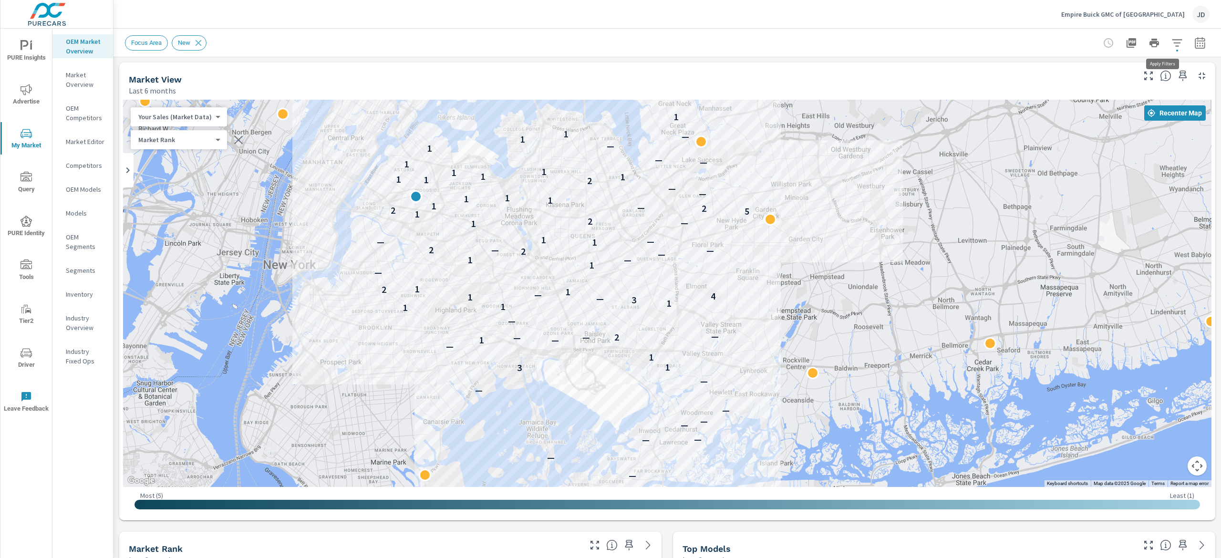
click at [1172, 41] on icon "button" at bounding box center [1177, 42] width 11 height 11
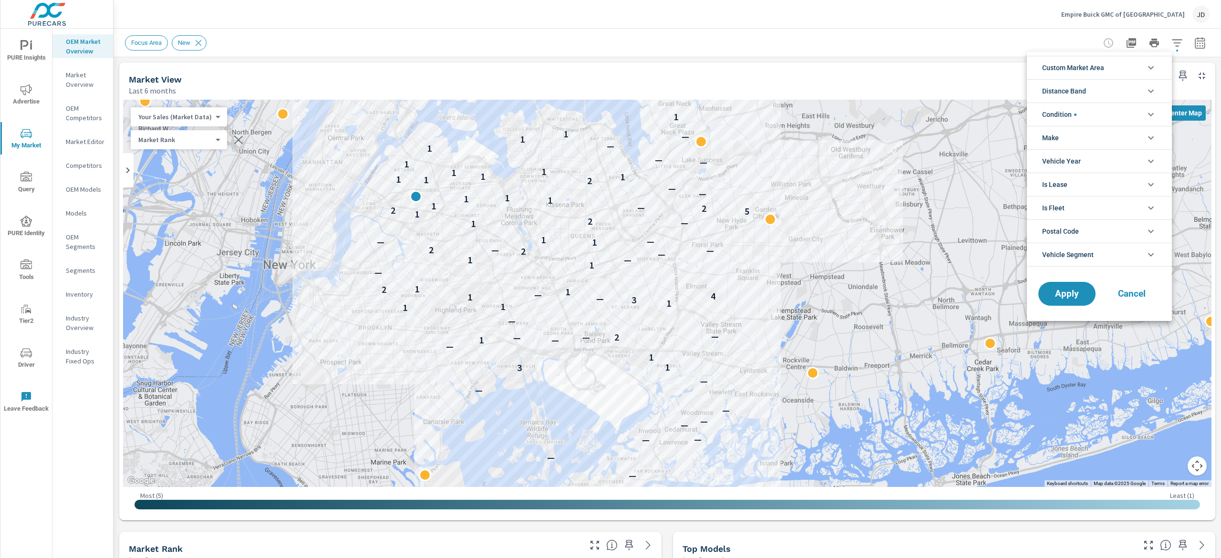
click at [1190, 42] on div at bounding box center [610, 279] width 1221 height 558
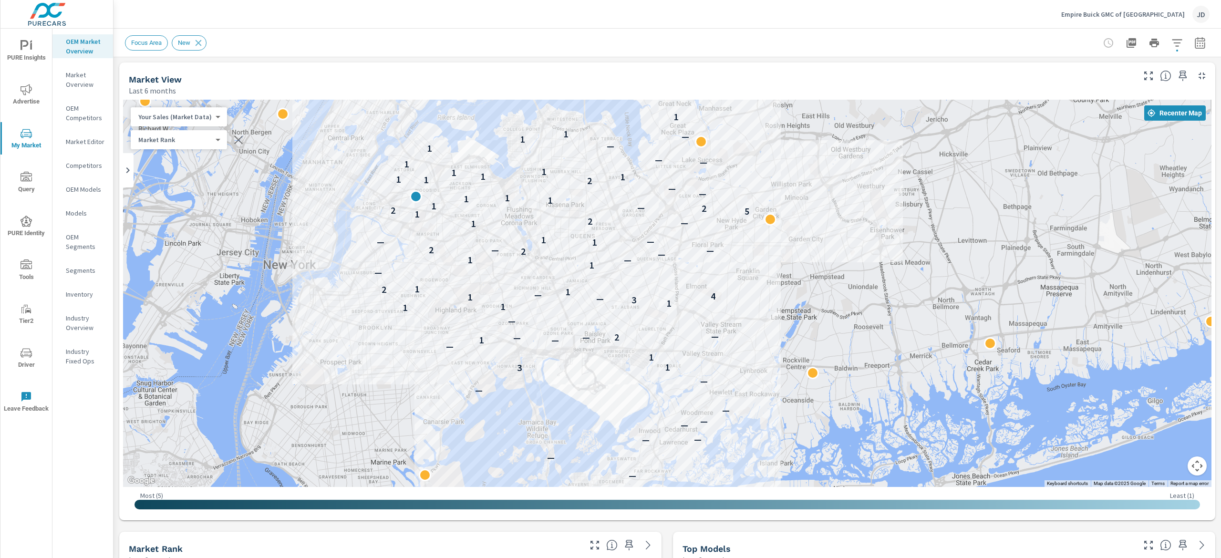
click at [1195, 42] on icon "button" at bounding box center [1200, 42] width 11 height 11
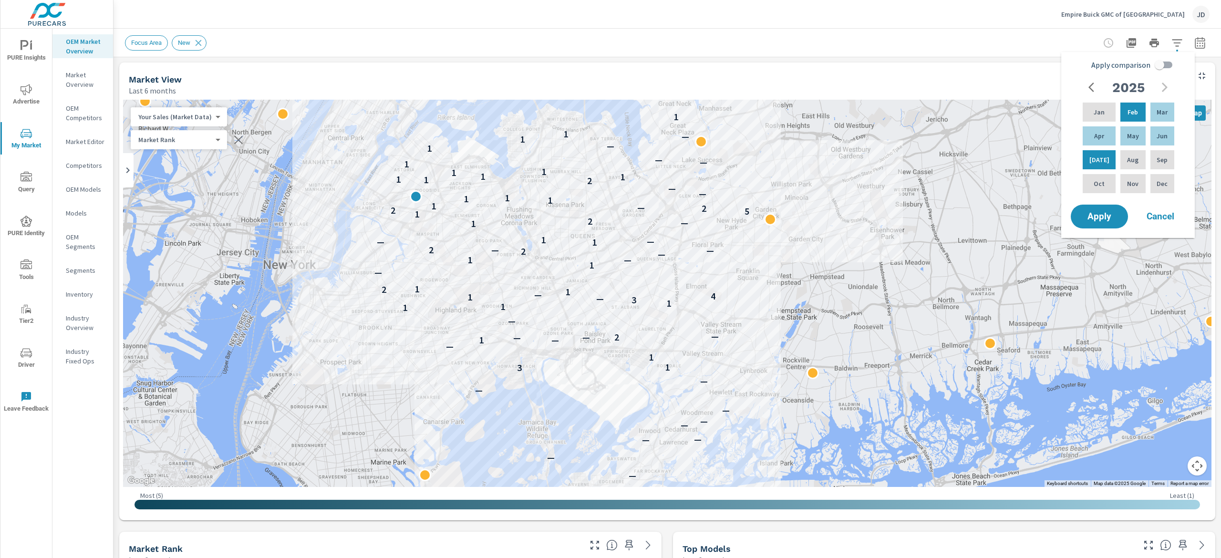
click at [1170, 61] on input "Apply comparison" at bounding box center [1160, 65] width 54 height 18
checkbox input "true"
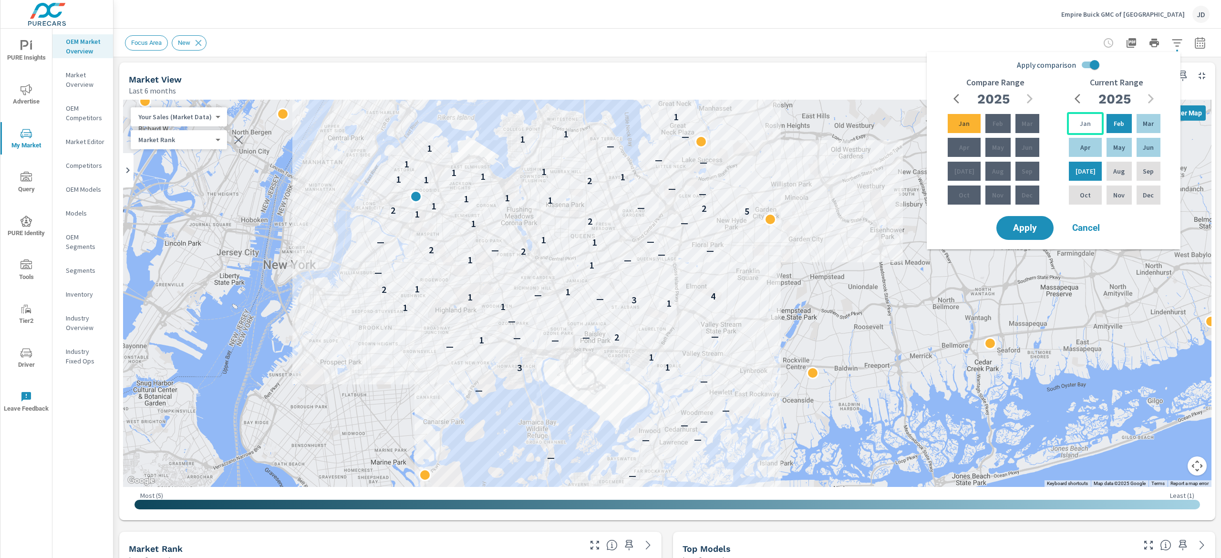
click at [1085, 119] on p "Jan" at bounding box center [1085, 124] width 11 height 10
click at [1150, 143] on p "Jun" at bounding box center [1148, 148] width 11 height 10
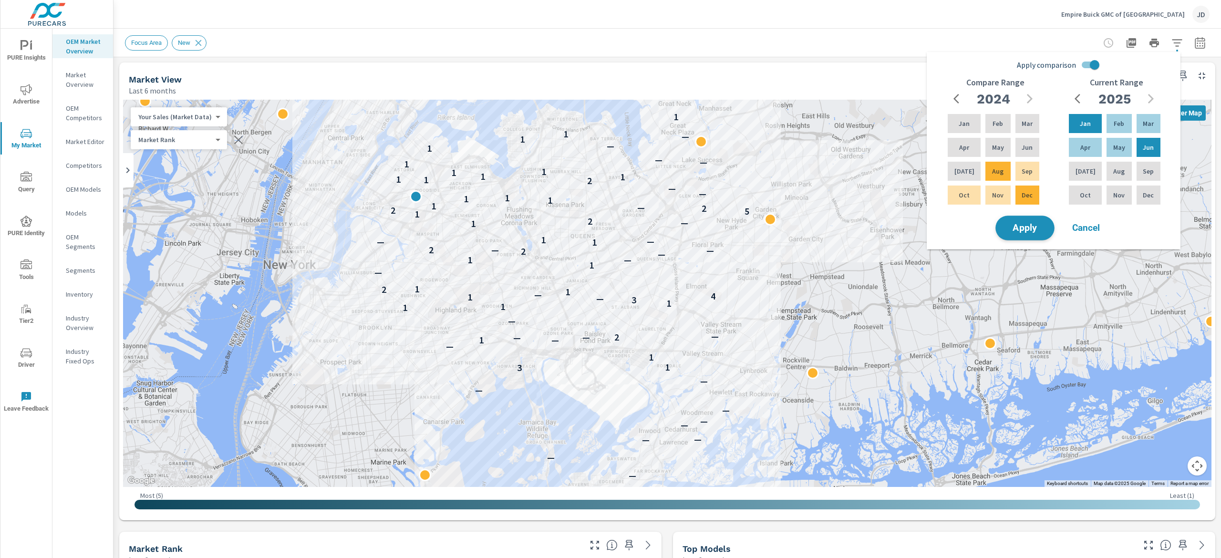
click at [1023, 225] on span "Apply" at bounding box center [1025, 228] width 39 height 9
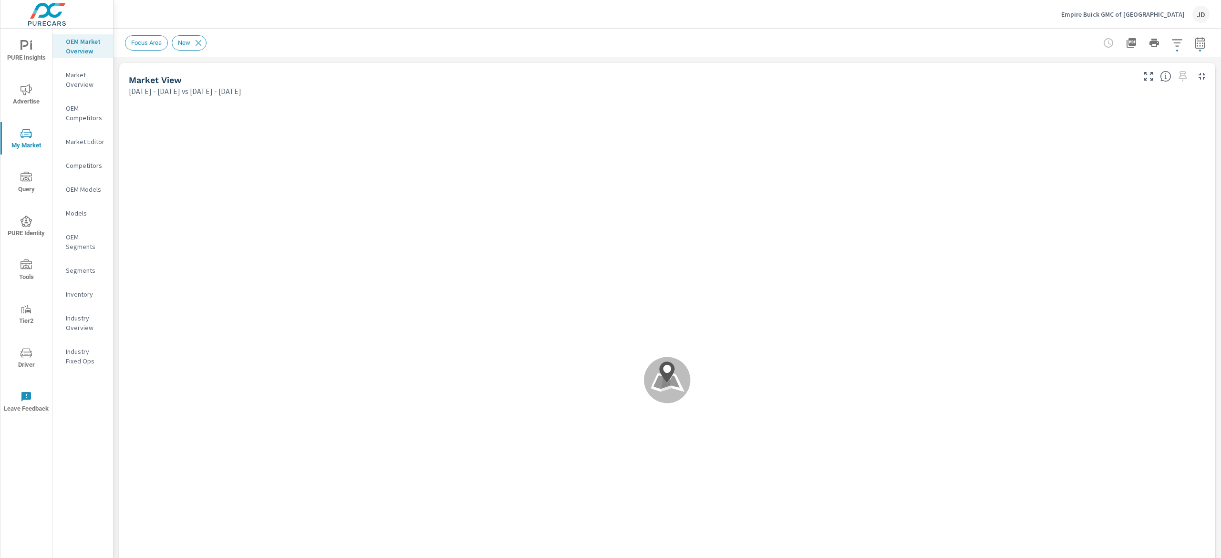
scroll to position [0, 0]
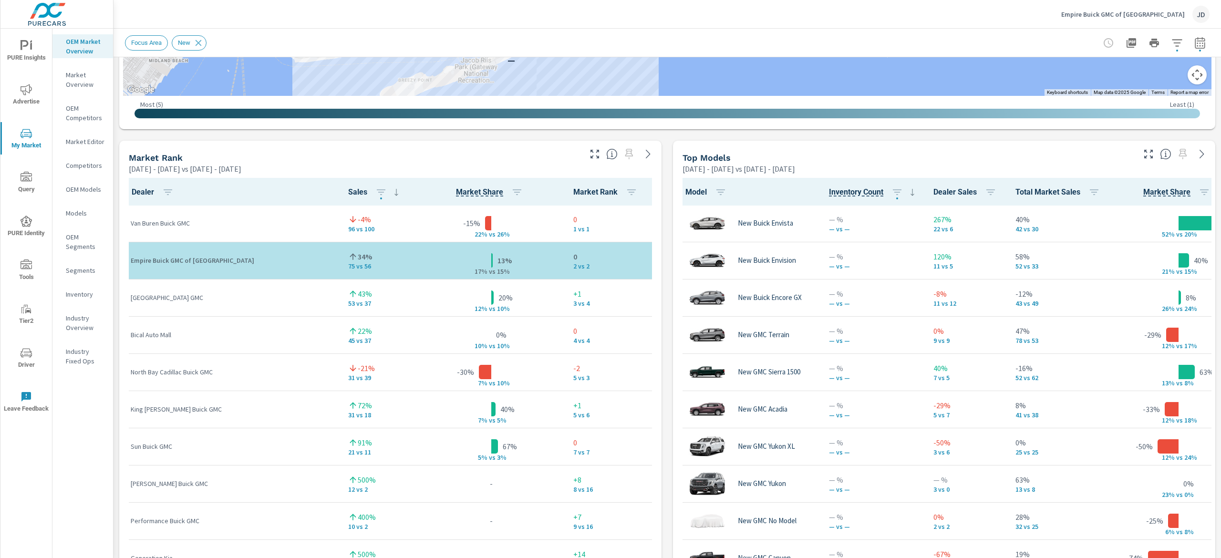
scroll to position [582, 0]
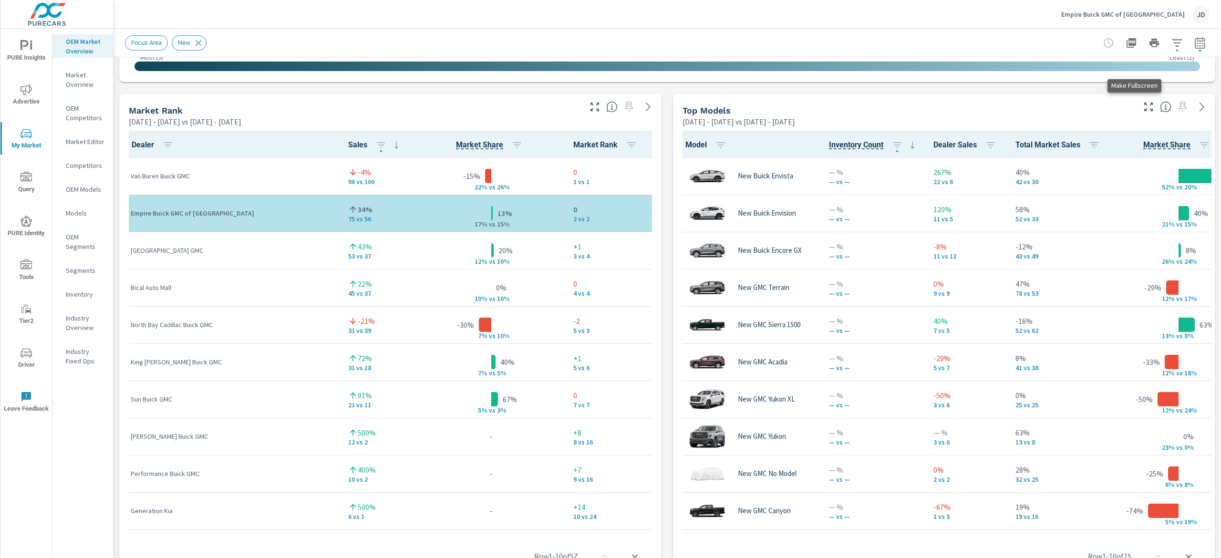
click at [1143, 108] on icon "button" at bounding box center [1148, 106] width 11 height 11
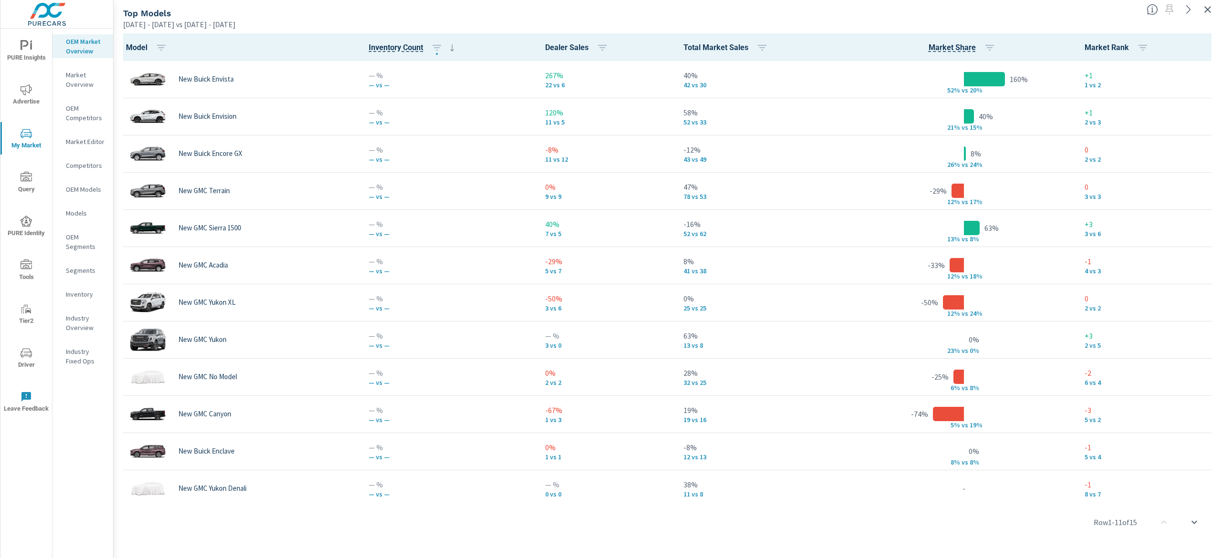
click at [79, 164] on p "Competitors" at bounding box center [86, 166] width 40 height 10
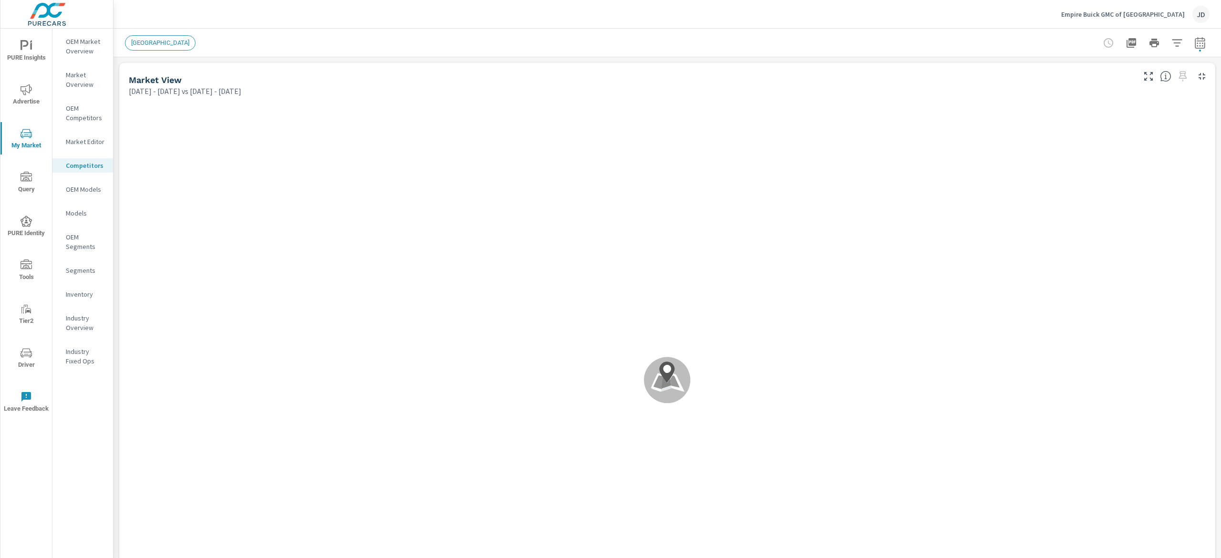
scroll to position [0, 0]
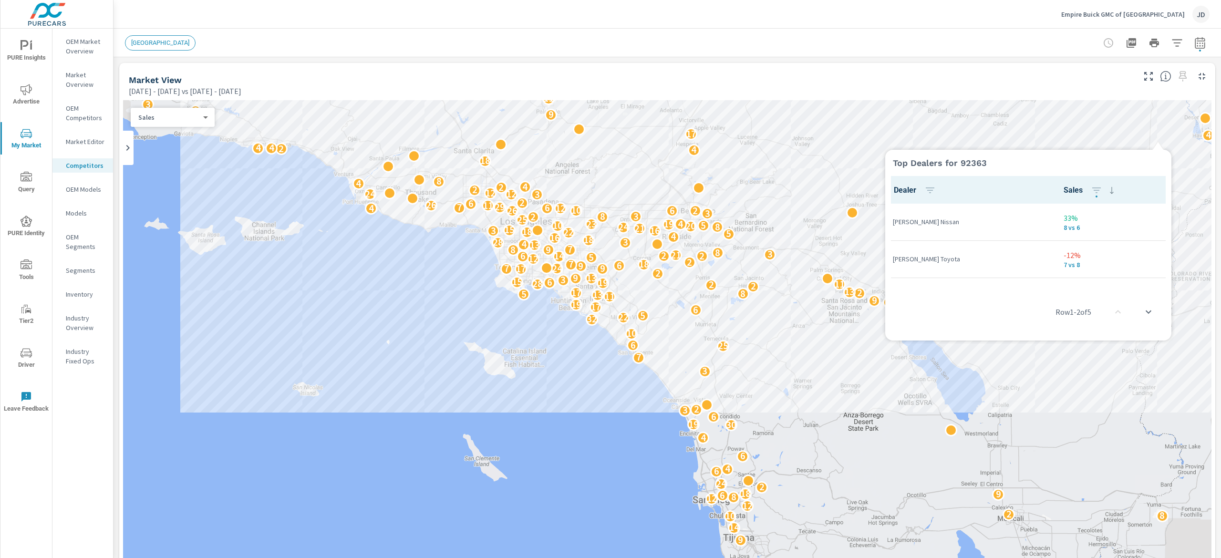
scroll to position [0, 0]
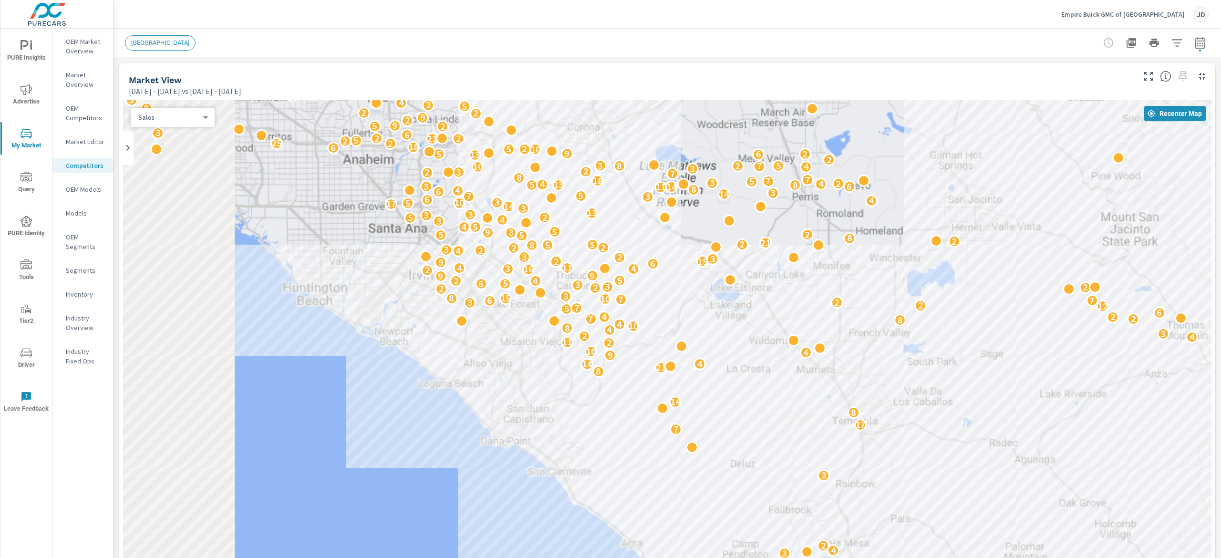
drag, startPoint x: 599, startPoint y: 278, endPoint x: 890, endPoint y: 395, distance: 313.5
click at [890, 395] on div "2 2 5 2 20 8 2 2 5 6 4 5 5 4 4 5 15 2 5 26 3 7 6 3 30 19 2 3 4 2 3 7 17 8 14 2 …" at bounding box center [667, 365] width 1089 height 531
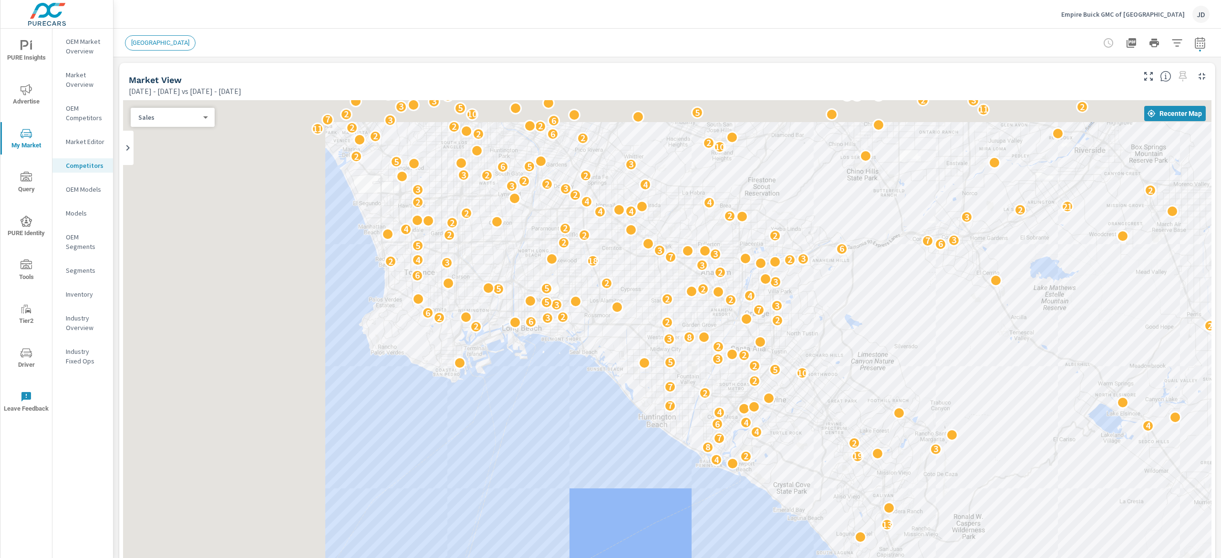
drag, startPoint x: 587, startPoint y: 248, endPoint x: 856, endPoint y: 342, distance: 285.0
click at [857, 343] on div "5 3 21 2 2 4 3 17 2 4 2 7 19 5 13 4 19 2 3 8 2 7 4 4 6 4 4 7 2 3 7 2 10 5 2 5 8…" at bounding box center [667, 365] width 1089 height 531
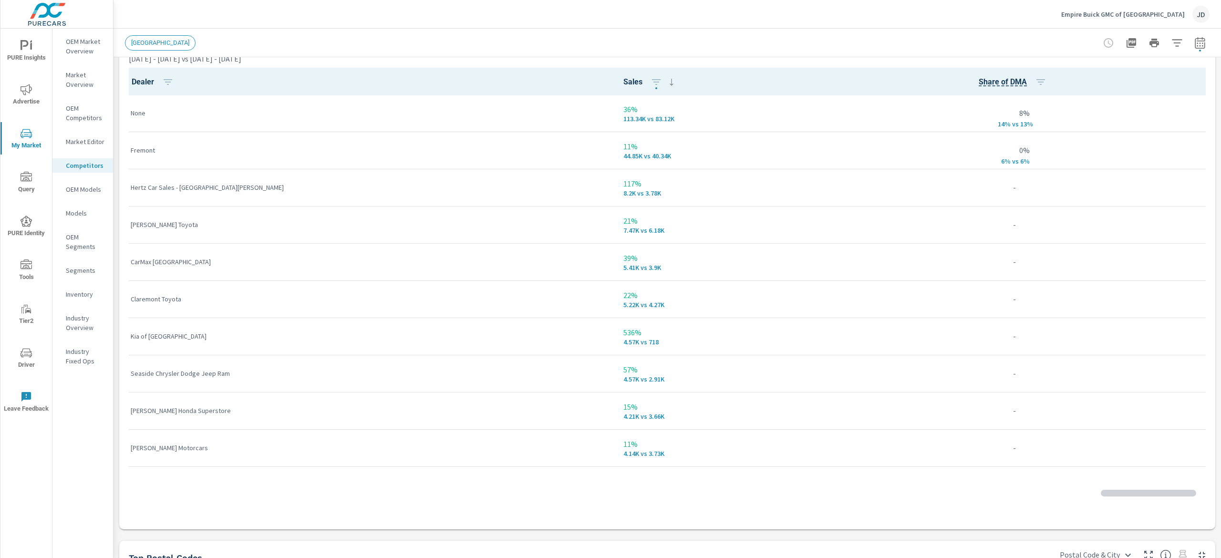
scroll to position [96, 0]
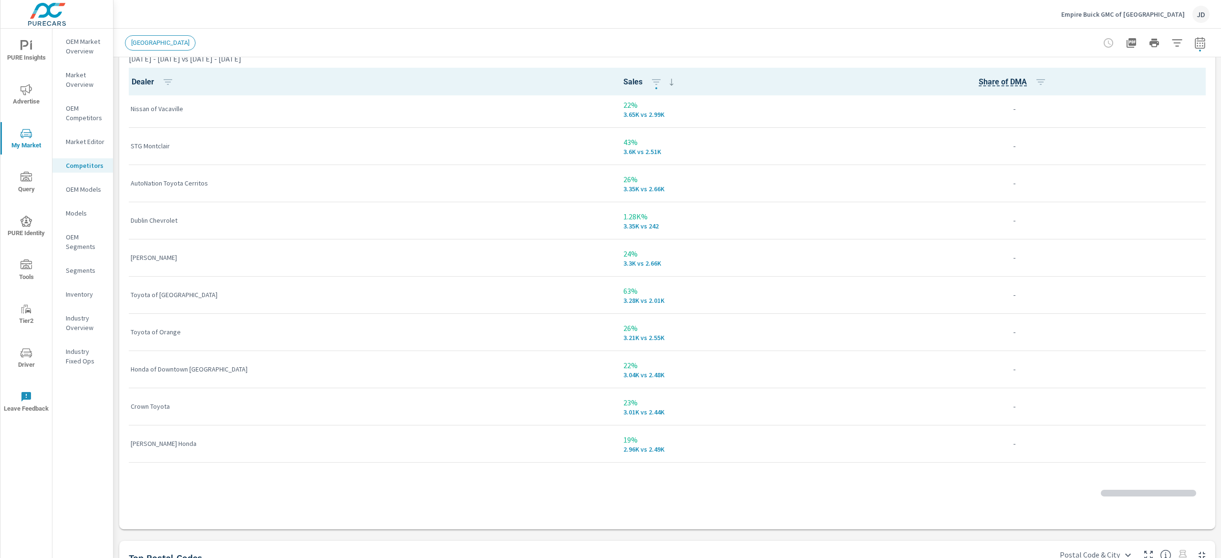
scroll to position [573, 0]
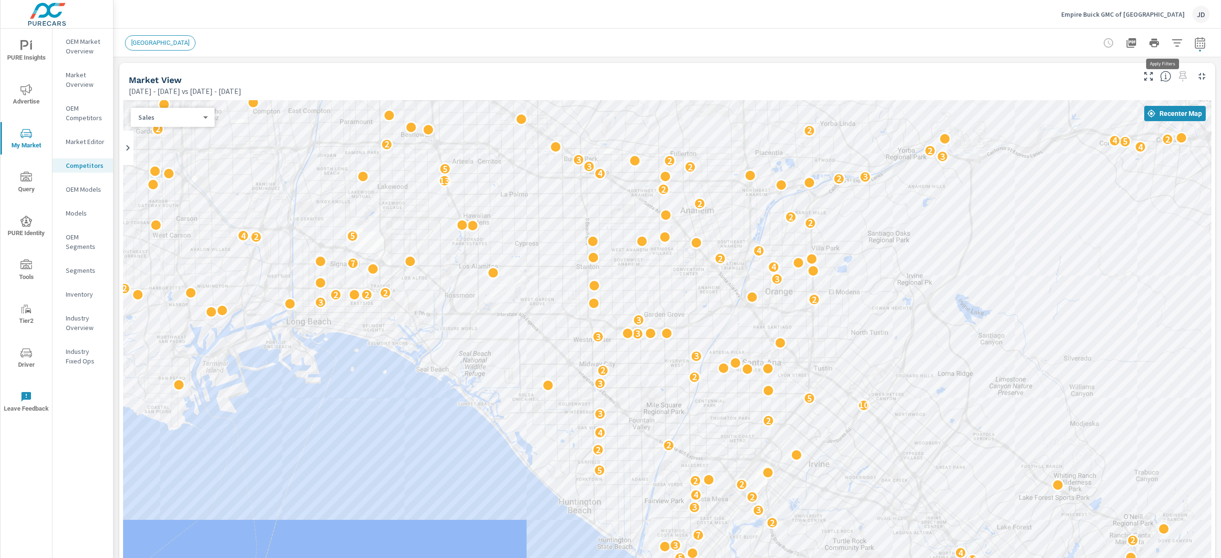
click at [1172, 42] on icon "button" at bounding box center [1177, 42] width 10 height 7
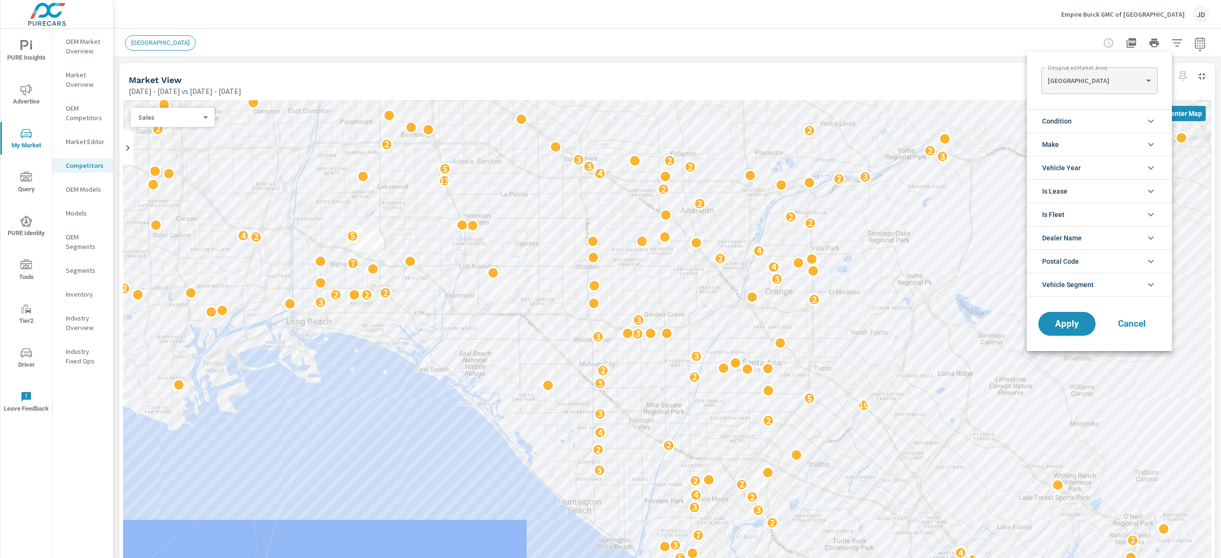
click at [1085, 141] on li "Make" at bounding box center [1099, 144] width 145 height 23
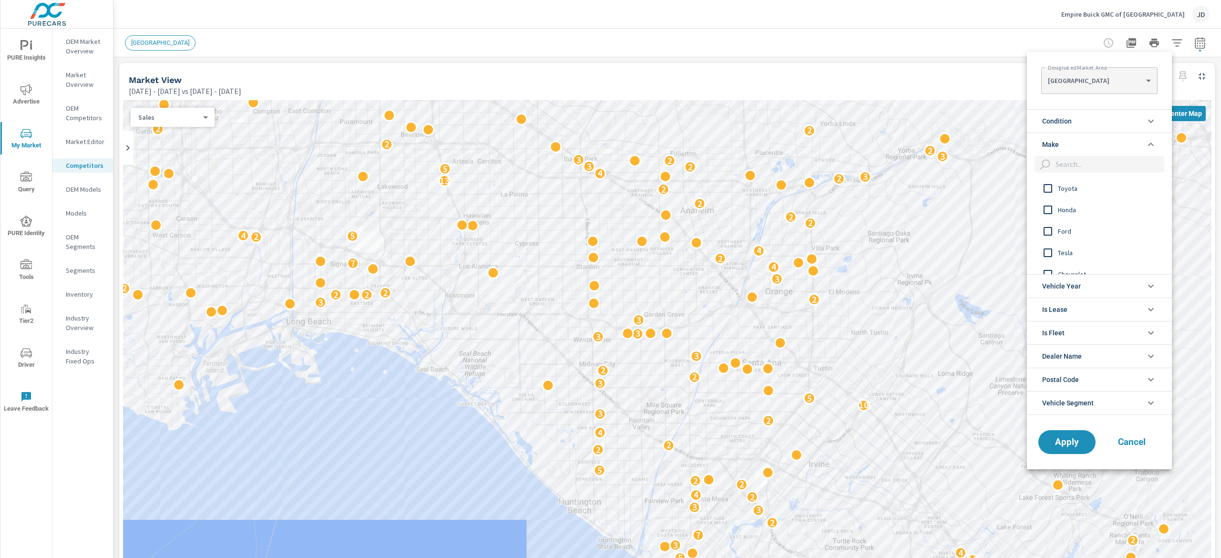
click at [1075, 213] on span "Honda" at bounding box center [1110, 209] width 104 height 11
click at [1071, 440] on span "Apply" at bounding box center [1067, 442] width 39 height 9
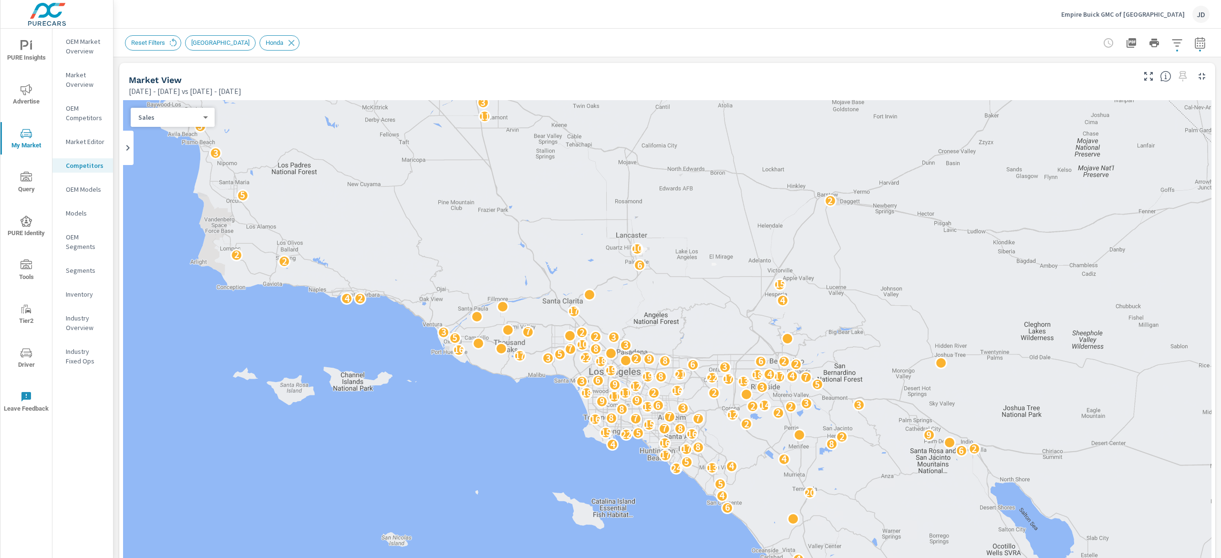
scroll to position [558, 0]
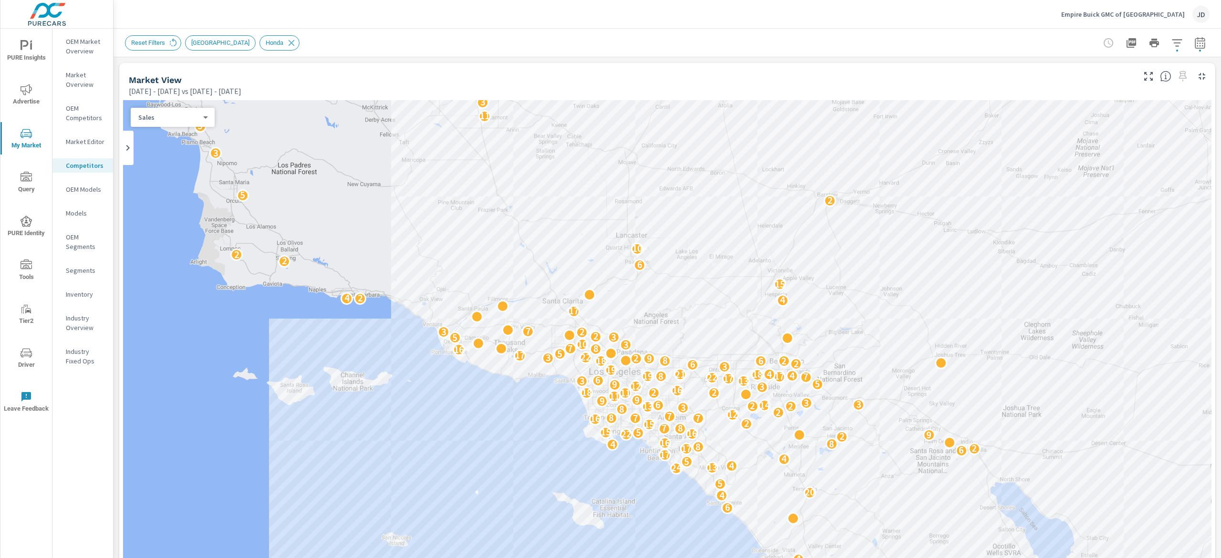
click at [1172, 46] on icon "button" at bounding box center [1177, 42] width 10 height 7
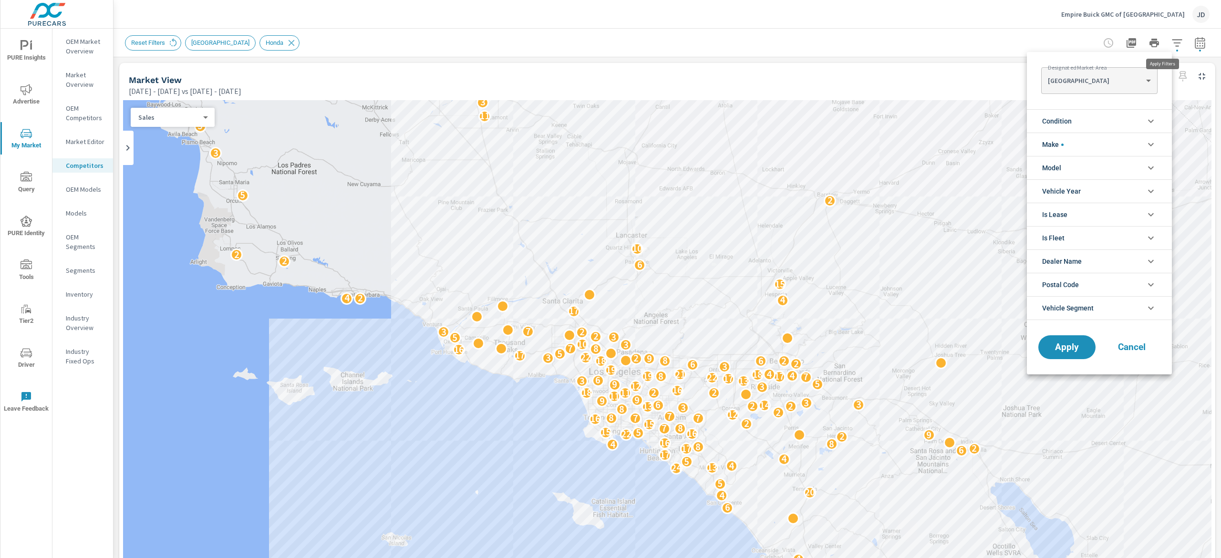
scroll to position [43, 0]
click at [1155, 149] on icon "filter options" at bounding box center [1151, 144] width 11 height 11
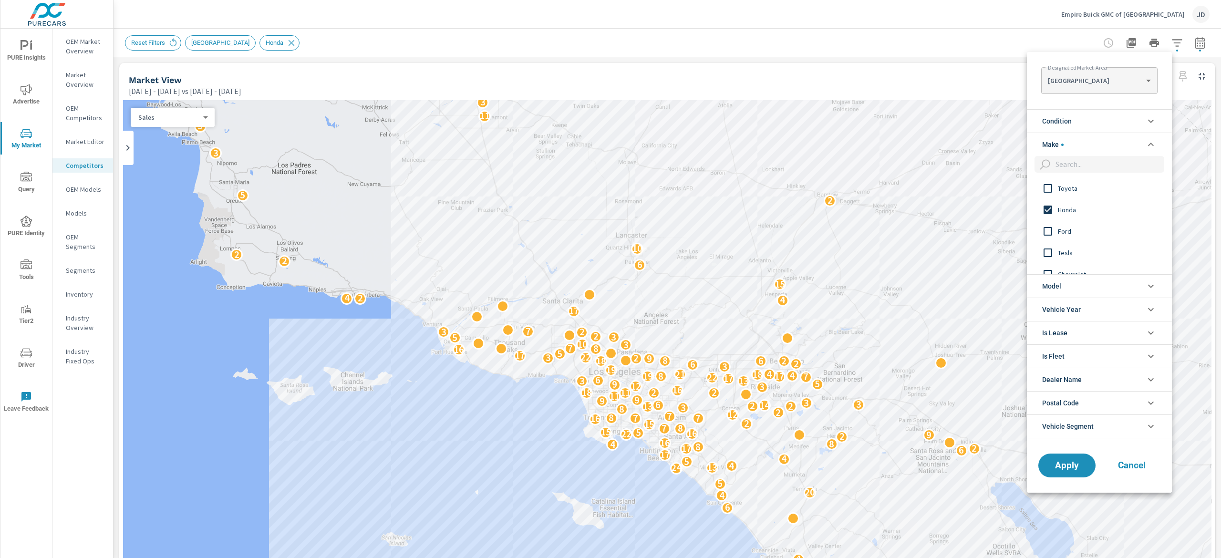
scroll to position [0, 0]
click at [1153, 290] on icon "filter options" at bounding box center [1151, 286] width 11 height 11
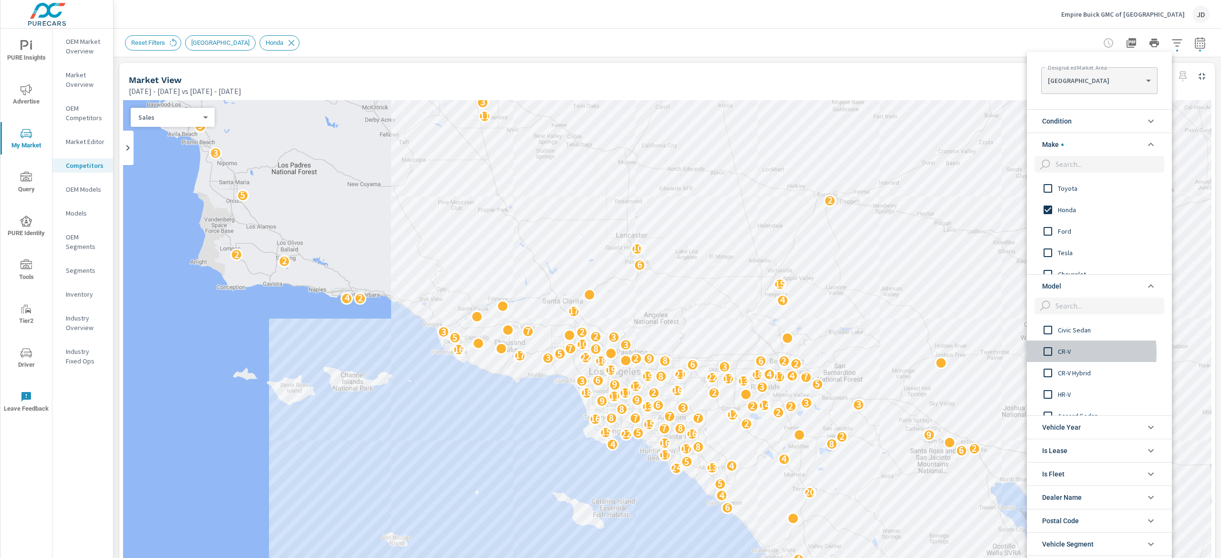
click at [1054, 353] on input "filter options" at bounding box center [1048, 351] width 20 height 20
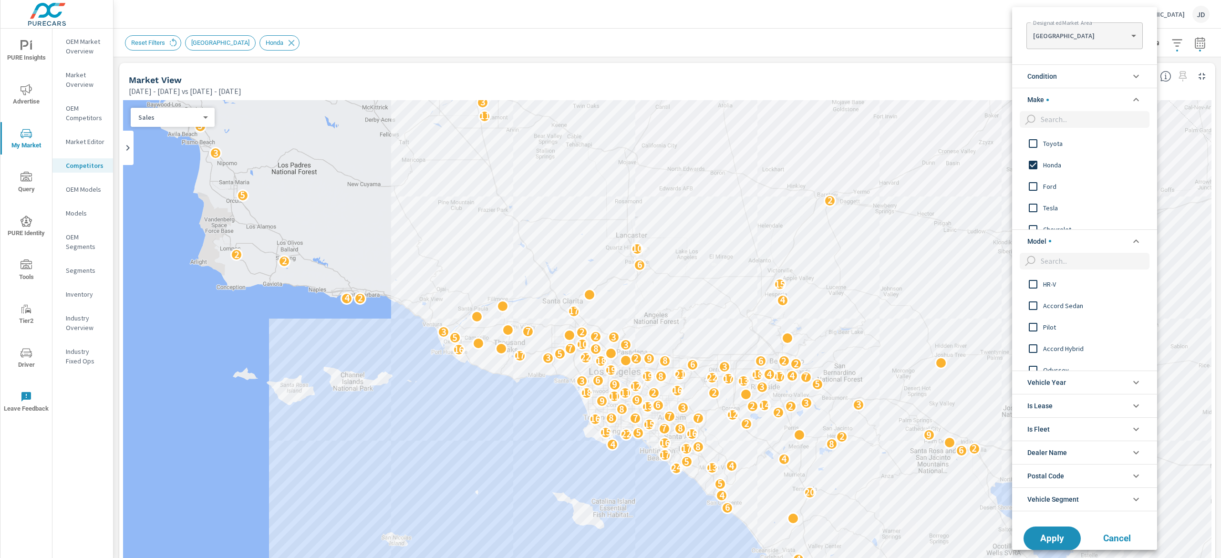
scroll to position [76, 0]
click at [1050, 314] on span "Pilot" at bounding box center [1095, 315] width 104 height 11
click at [1054, 538] on span "Apply" at bounding box center [1052, 538] width 39 height 9
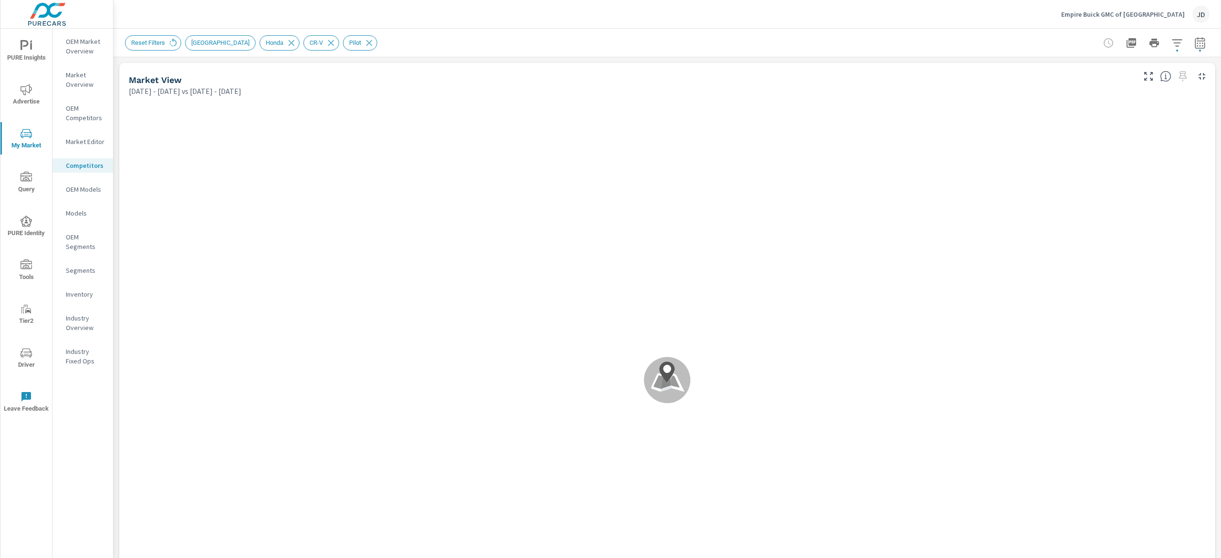
scroll to position [0, 0]
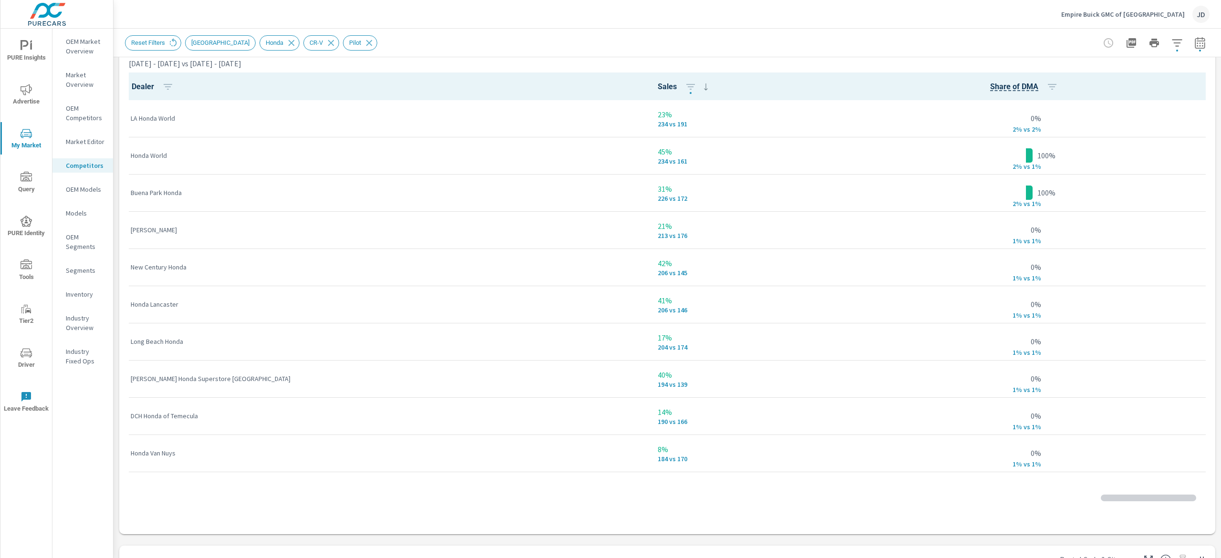
scroll to position [723, 0]
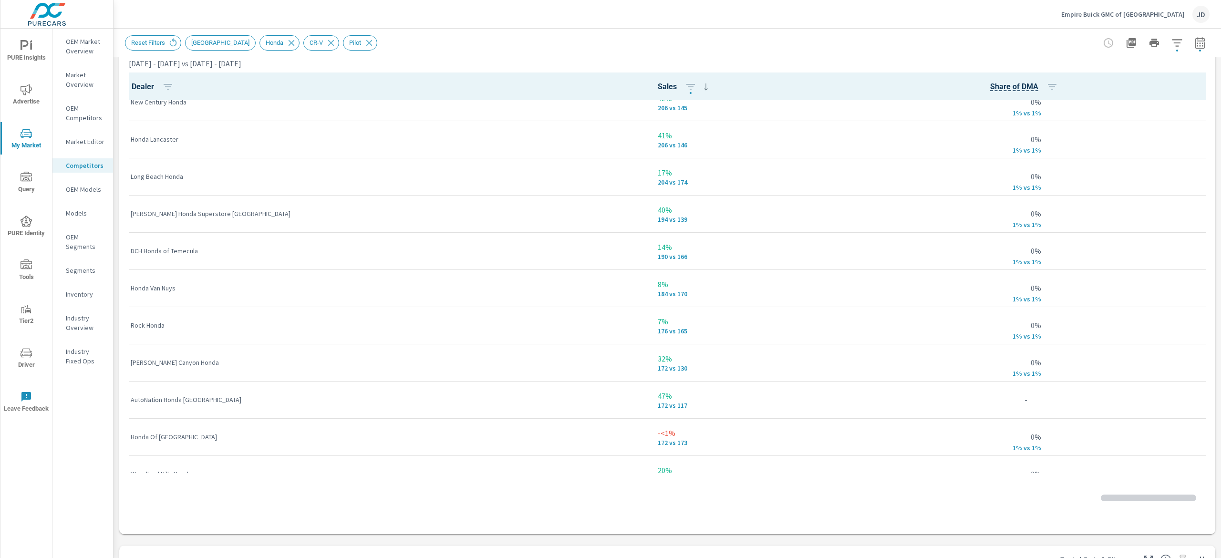
scroll to position [0, 0]
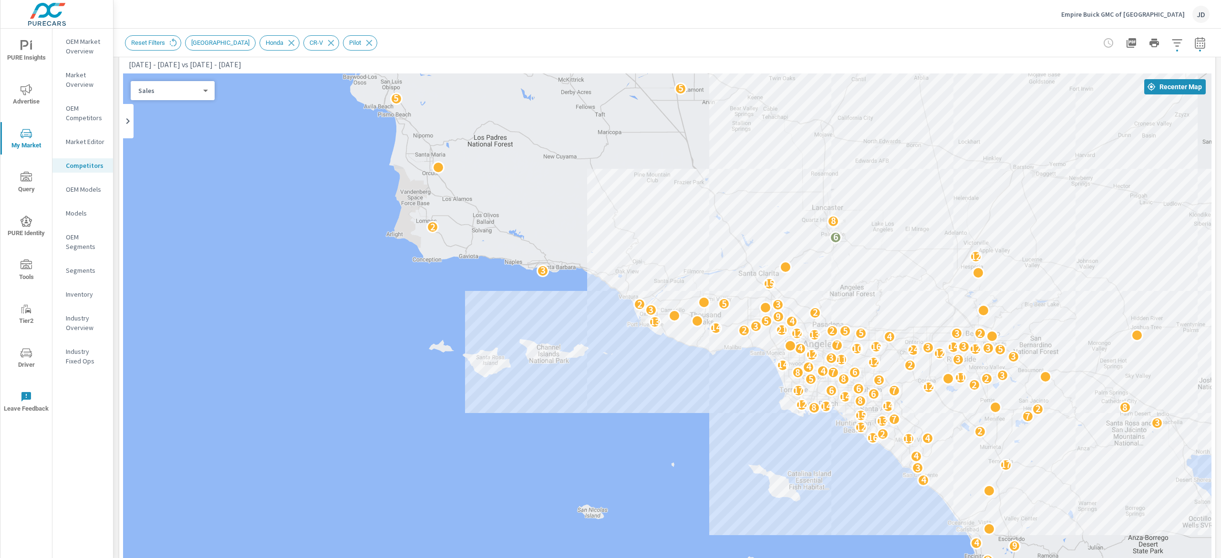
scroll to position [5, 0]
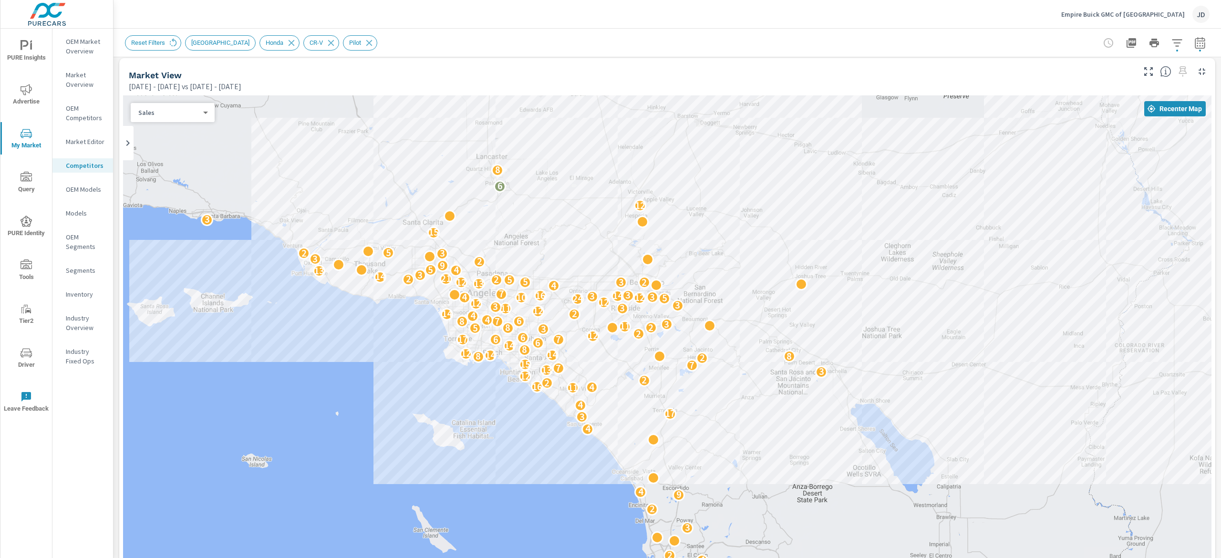
drag, startPoint x: 918, startPoint y: 193, endPoint x: 619, endPoint y: 135, distance: 305.2
click at [619, 135] on div "3 5 5 3 2 9 4 2 3 2 9 4 4 3 17 4 11 4 16 2 2 12 3 13 7 7 15 2 8 8 14 14 12 8 14…" at bounding box center [667, 360] width 1089 height 531
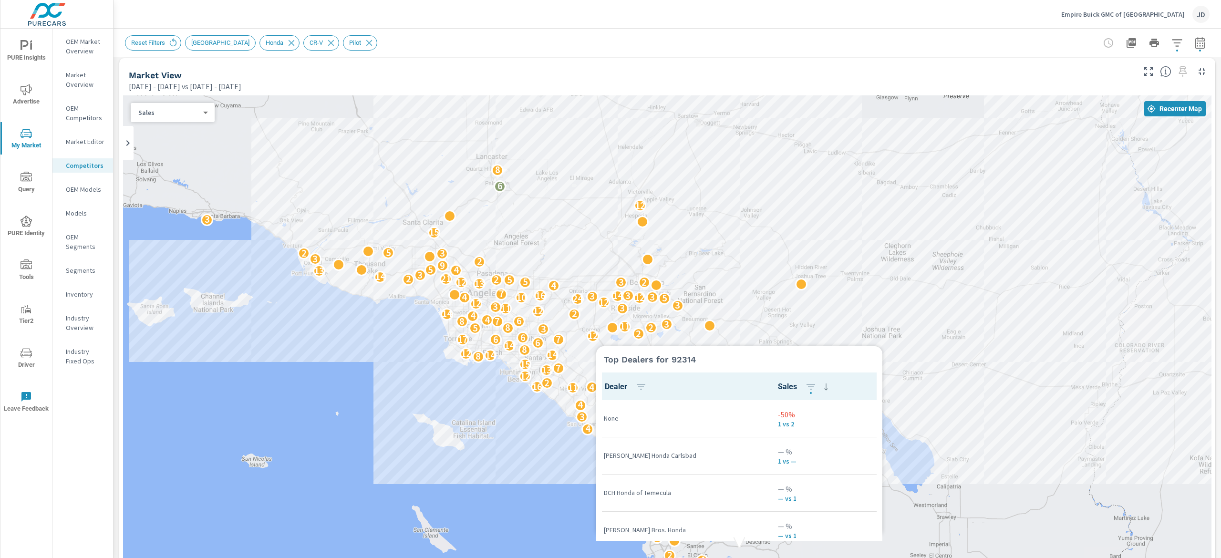
scroll to position [0, 0]
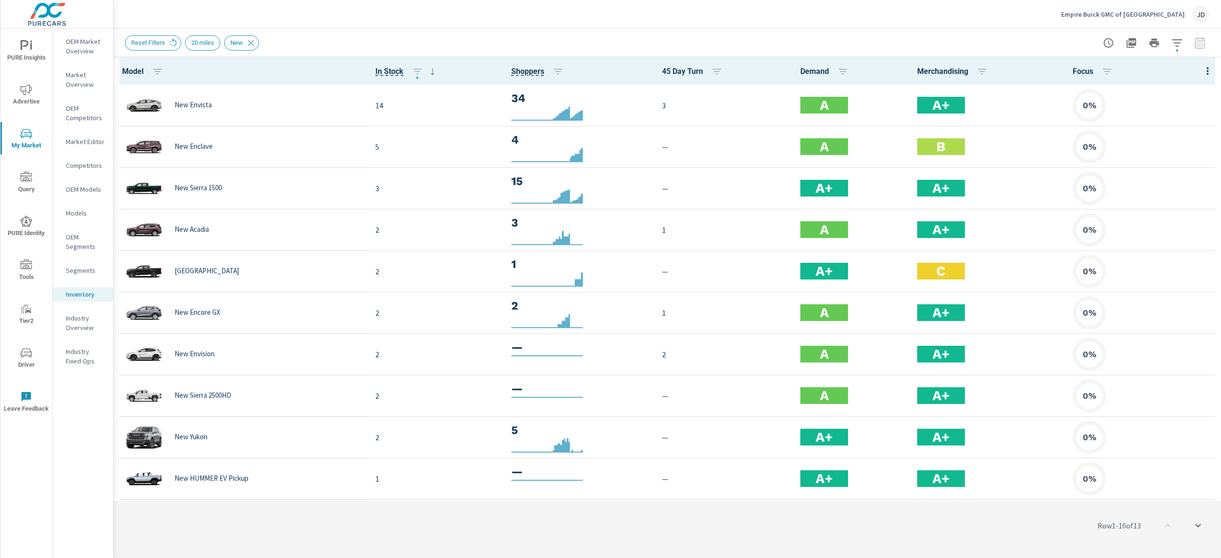
drag, startPoint x: 80, startPoint y: 51, endPoint x: 96, endPoint y: 51, distance: 15.7
click at [81, 51] on p "OEM Market Overview" at bounding box center [86, 46] width 40 height 19
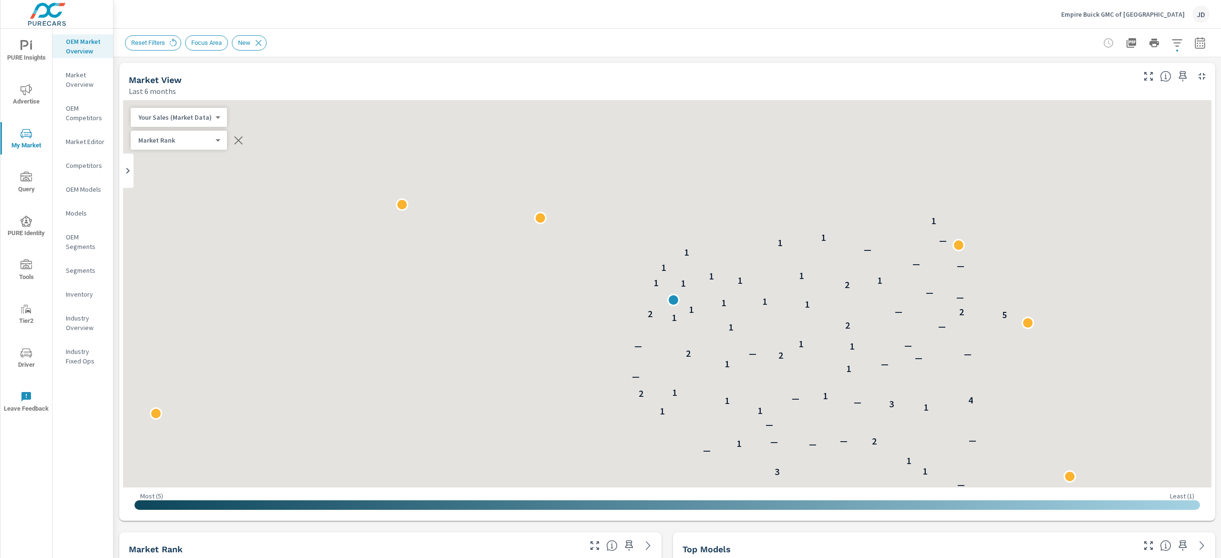
scroll to position [0, 0]
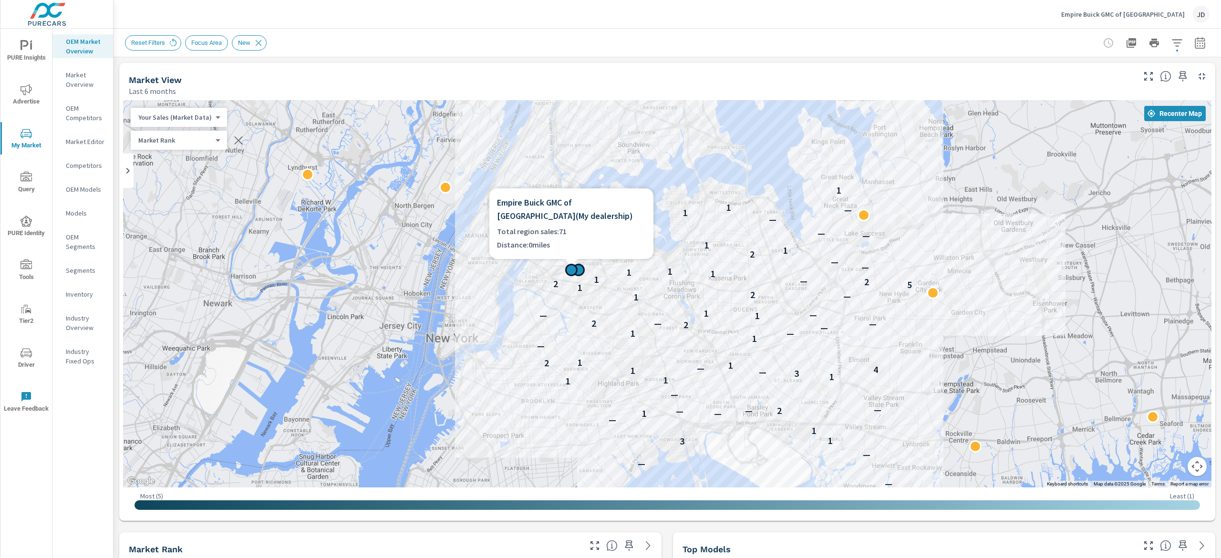
click at [572, 202] on h6 "Empire Buick GMC of [GEOGRAPHIC_DATA] ( My dealership )" at bounding box center [571, 209] width 149 height 27
